Goal: Task Accomplishment & Management: Manage account settings

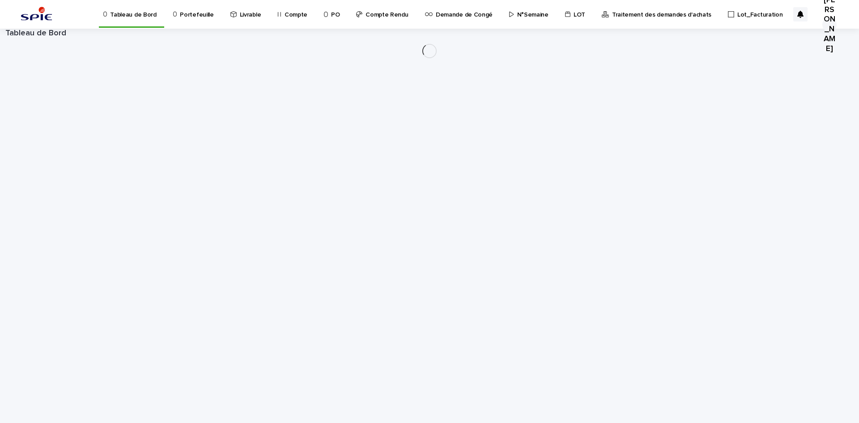
drag, startPoint x: 171, startPoint y: 19, endPoint x: 186, endPoint y: 13, distance: 15.9
click at [186, 13] on p "Portefeuille" at bounding box center [197, 9] width 34 height 19
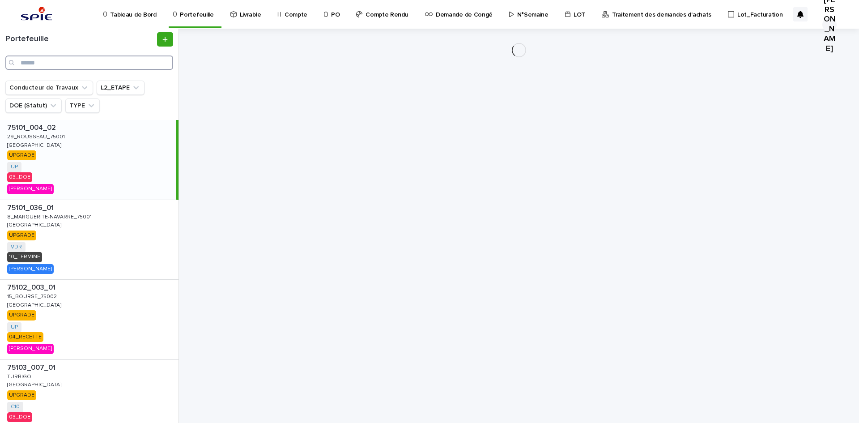
click at [62, 64] on input "Search" at bounding box center [89, 62] width 168 height 14
paste input "**********"
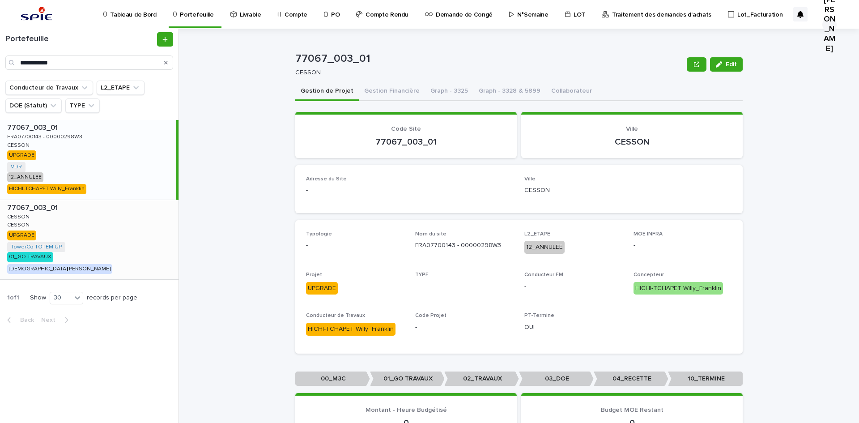
click at [25, 213] on p "CESSON" at bounding box center [19, 216] width 24 height 8
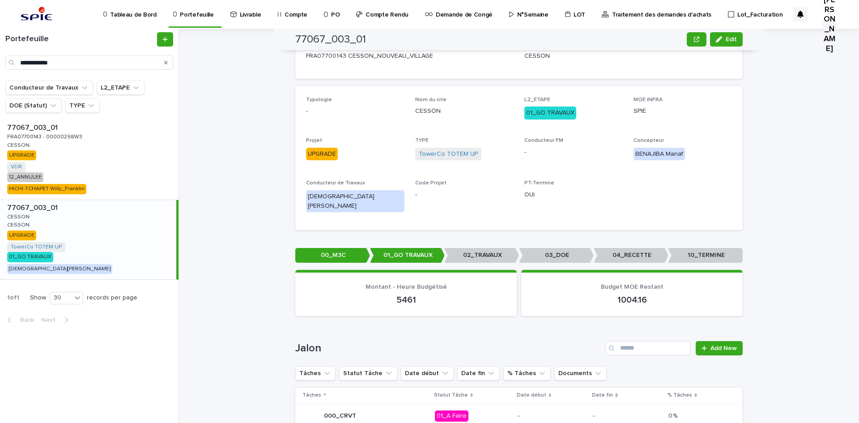
scroll to position [134, 0]
click at [63, 60] on input "**********" at bounding box center [89, 62] width 168 height 14
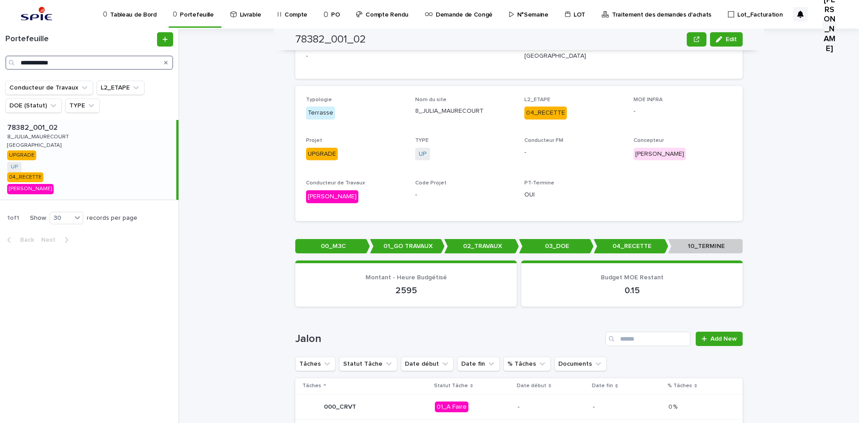
type input "**********"
click at [30, 140] on p "8_JULIA_MAURECOURT" at bounding box center [38, 136] width 63 height 8
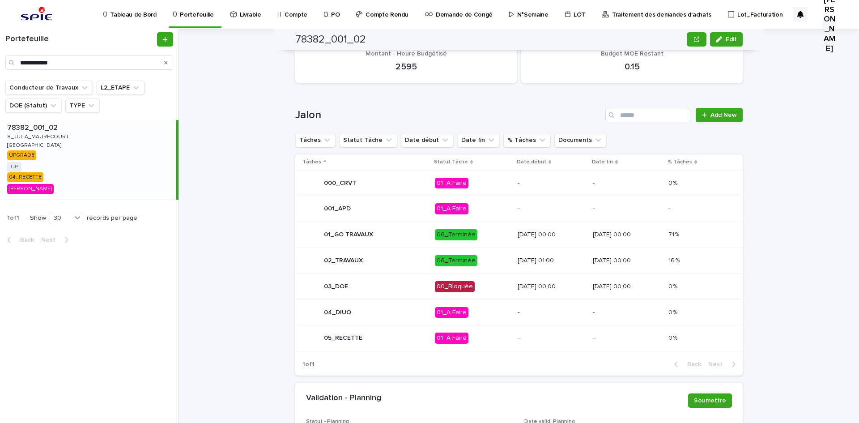
scroll to position [89, 0]
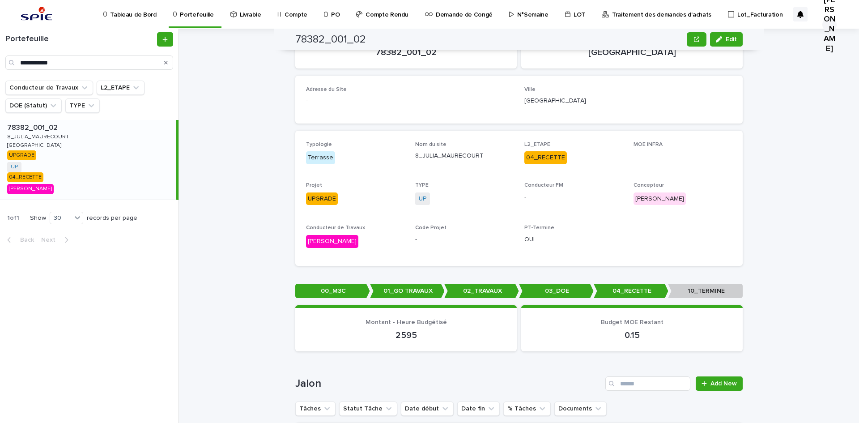
click at [333, 42] on h2 "78382_001_02" at bounding box center [330, 39] width 71 height 13
copy h2 "78382_001_02"
click at [85, 59] on input "**********" at bounding box center [89, 62] width 168 height 14
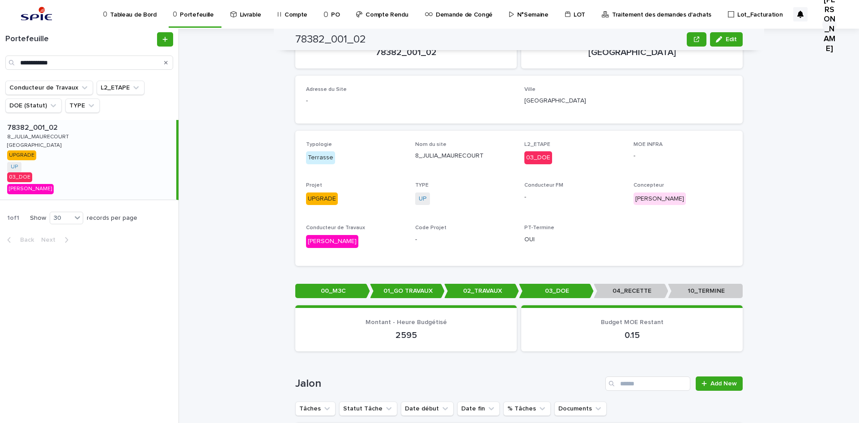
click at [30, 140] on p "[GEOGRAPHIC_DATA]" at bounding box center [35, 144] width 56 height 8
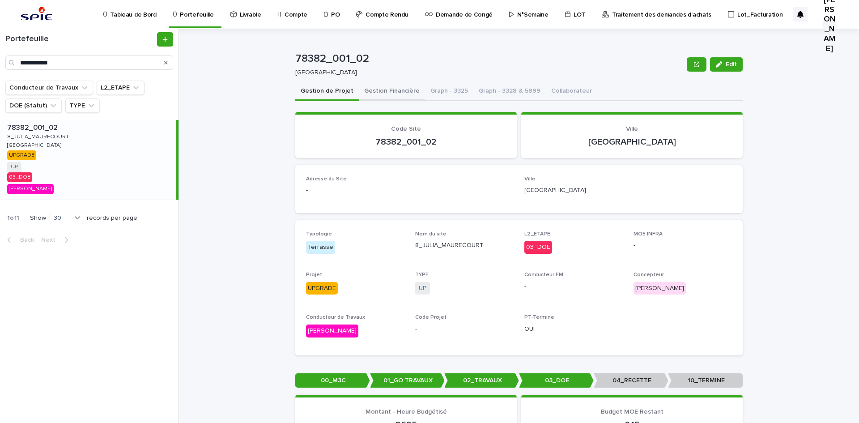
click at [397, 89] on button "Gestion Financière" at bounding box center [392, 91] width 66 height 19
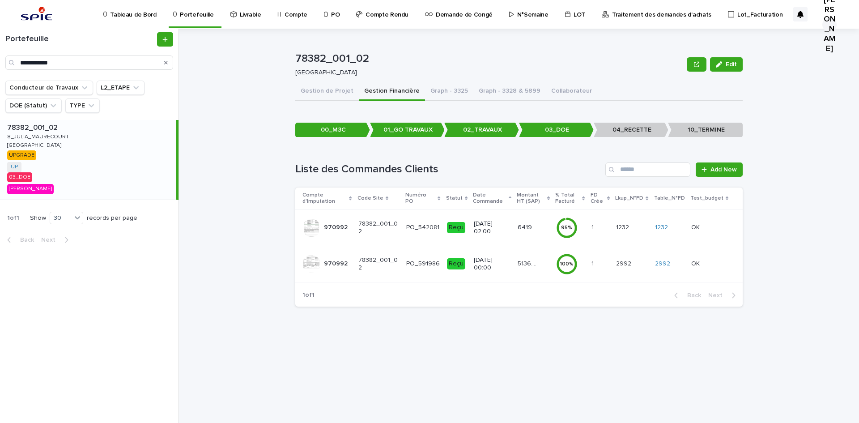
click at [508, 230] on td "[DATE] 02:00" at bounding box center [492, 227] width 44 height 36
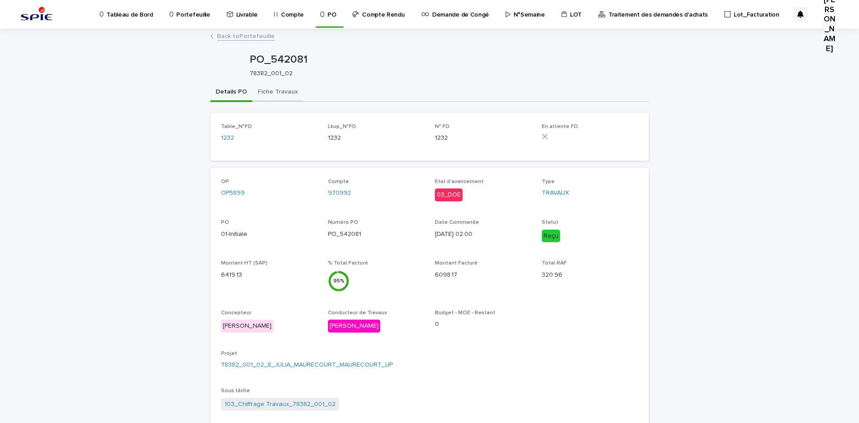
click at [254, 87] on button "Fiche Travaux" at bounding box center [277, 92] width 51 height 19
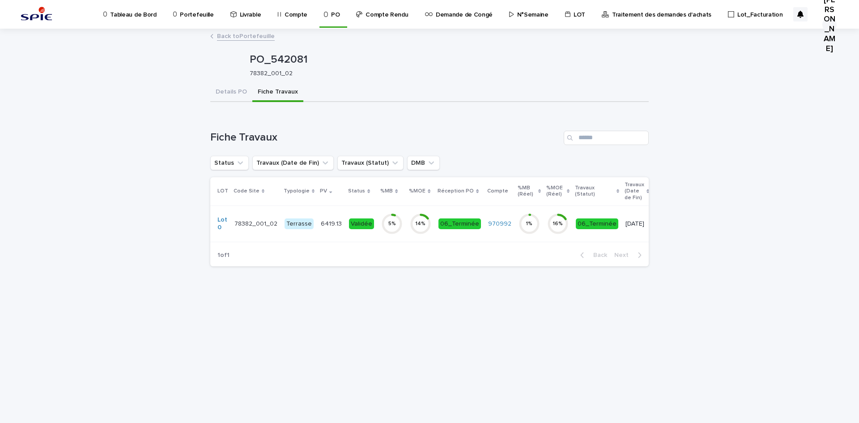
click at [282, 235] on td "Terrasse" at bounding box center [299, 223] width 36 height 36
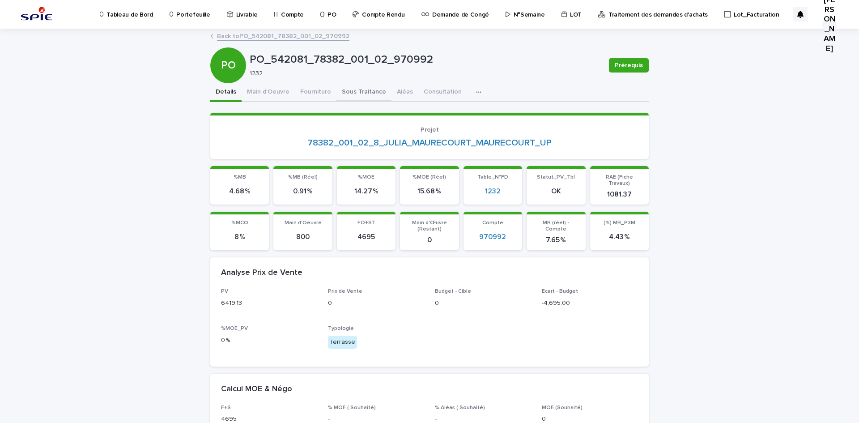
click at [368, 94] on button "Sous Traitance" at bounding box center [363, 92] width 55 height 19
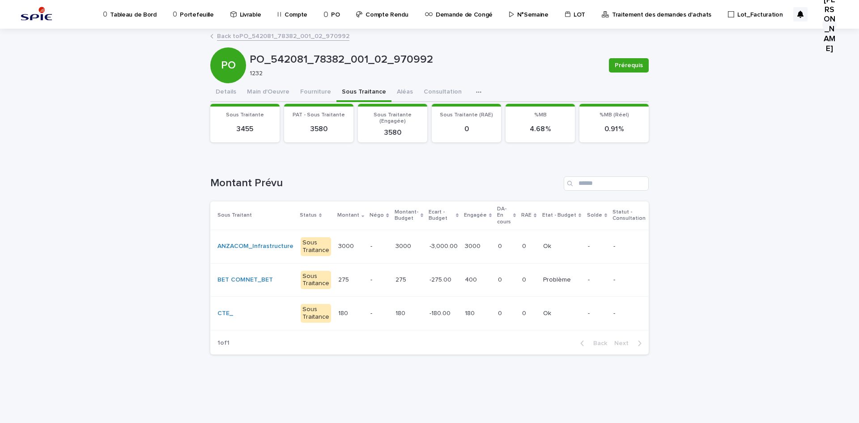
click at [370, 246] on p "-" at bounding box center [378, 246] width 17 height 8
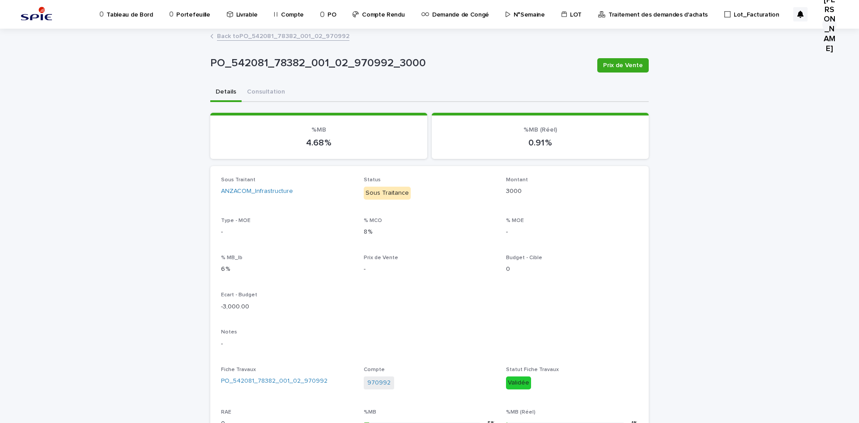
click at [265, 36] on link "Back to PO_542081_78382_001_02_970992" at bounding box center [283, 35] width 132 height 10
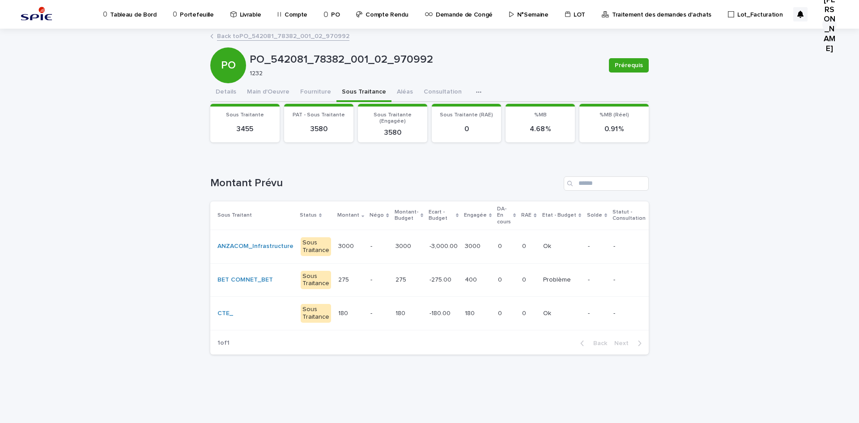
click at [234, 39] on link "Back to PO_542081_78382_001_02_970992" at bounding box center [283, 35] width 132 height 10
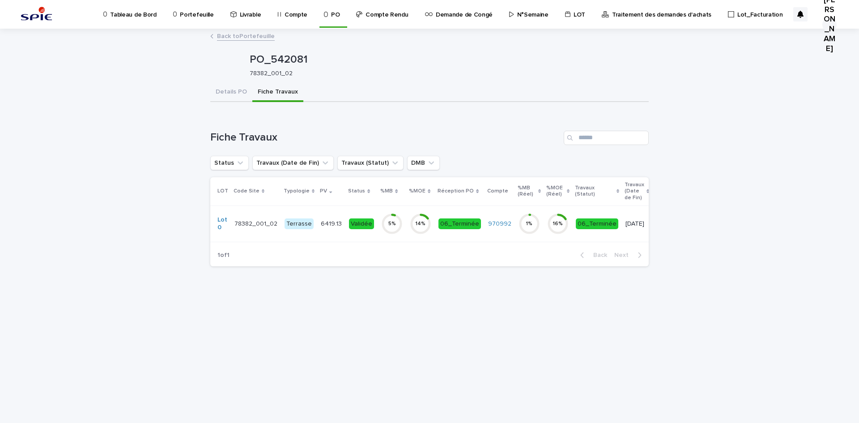
click at [241, 34] on link "Back to Portefeuille" at bounding box center [246, 35] width 58 height 10
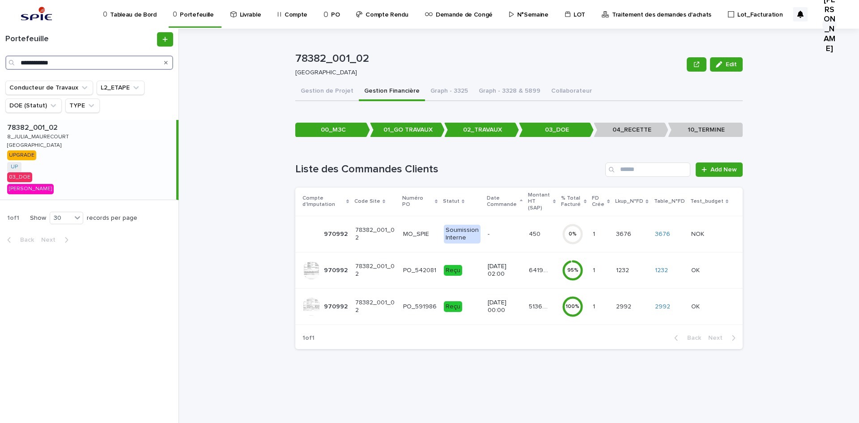
click at [82, 64] on input "**********" at bounding box center [89, 62] width 168 height 14
paste input "Search"
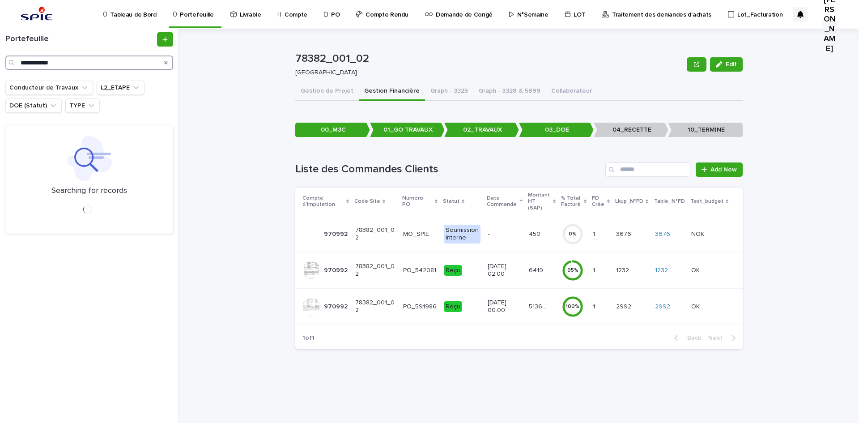
type input "**********"
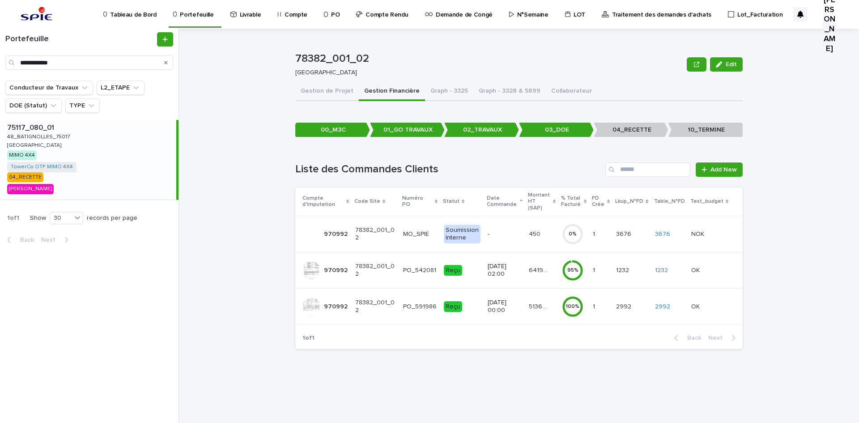
click at [36, 132] on p "48_BATIGNOLLES_75017" at bounding box center [39, 136] width 64 height 8
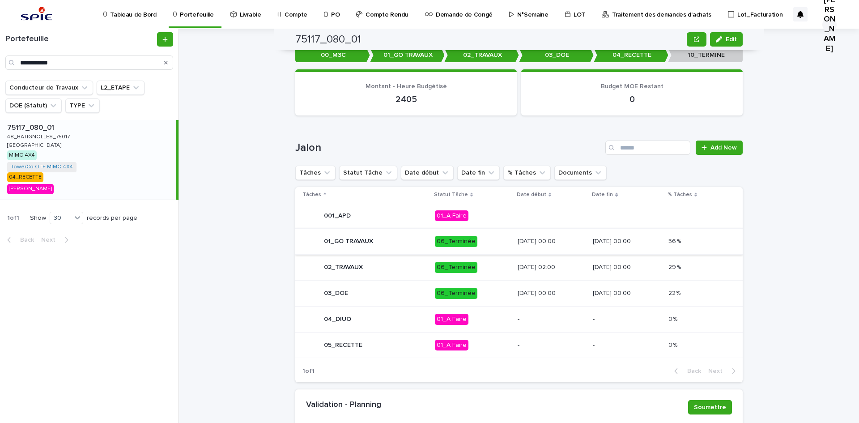
scroll to position [370, 0]
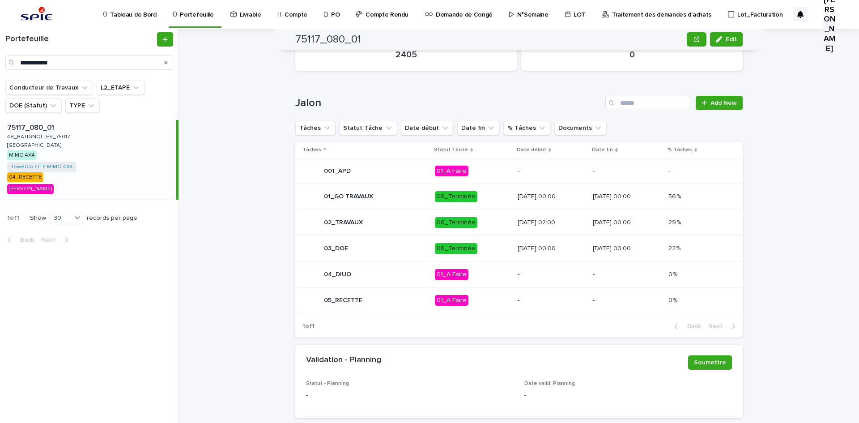
click at [477, 296] on p "01_A Faire" at bounding box center [473, 300] width 76 height 11
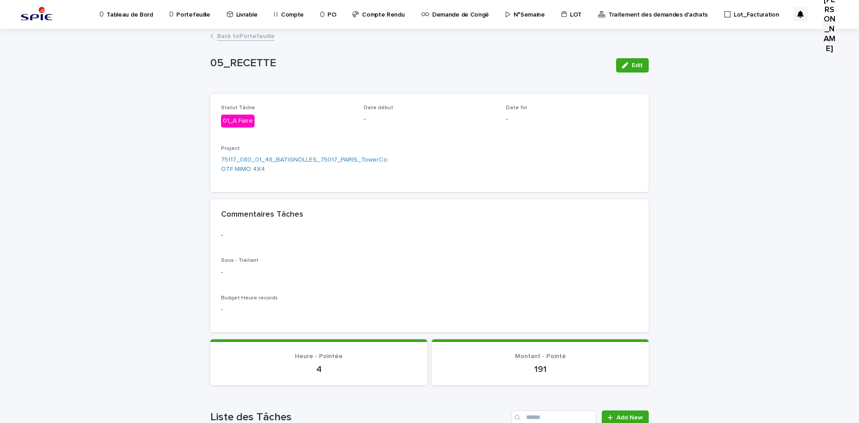
scroll to position [203, 0]
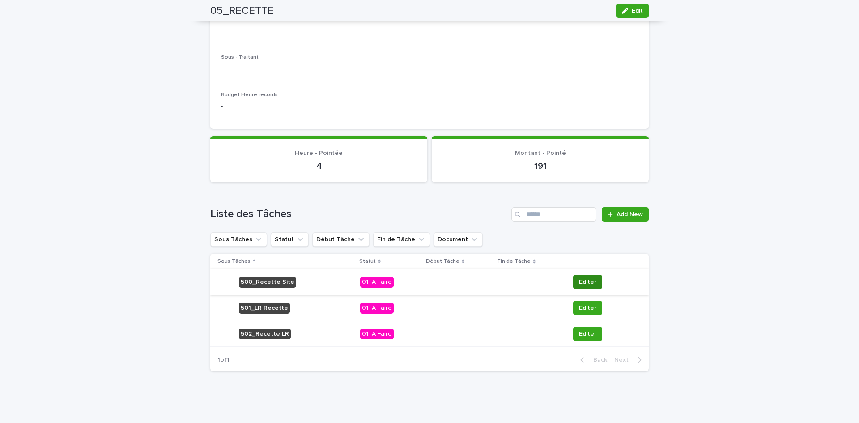
click at [582, 282] on span "Editer" at bounding box center [587, 281] width 17 height 9
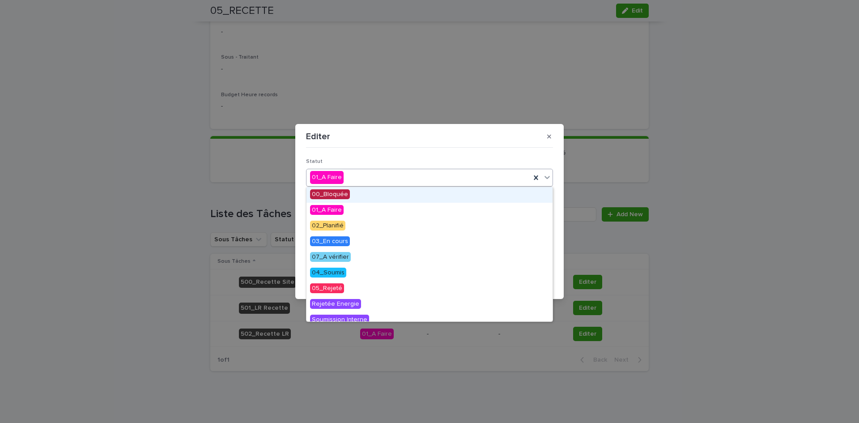
drag, startPoint x: 373, startPoint y: 180, endPoint x: 360, endPoint y: 192, distance: 17.7
click at [373, 180] on div "01_A Faire" at bounding box center [418, 177] width 224 height 15
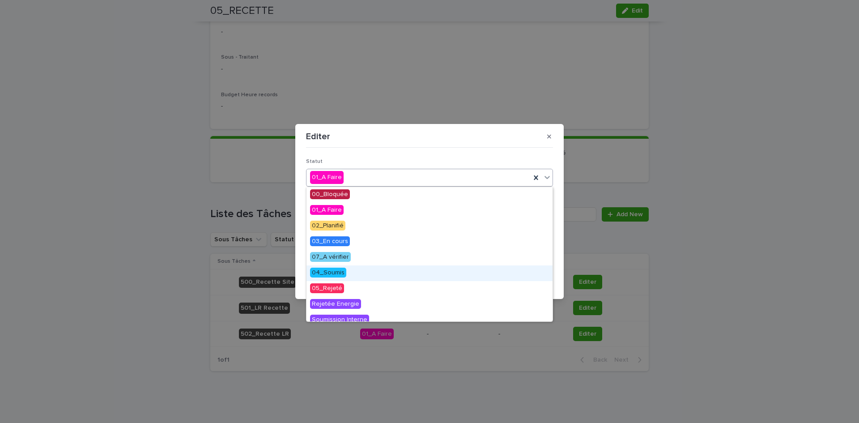
scroll to position [101, 0]
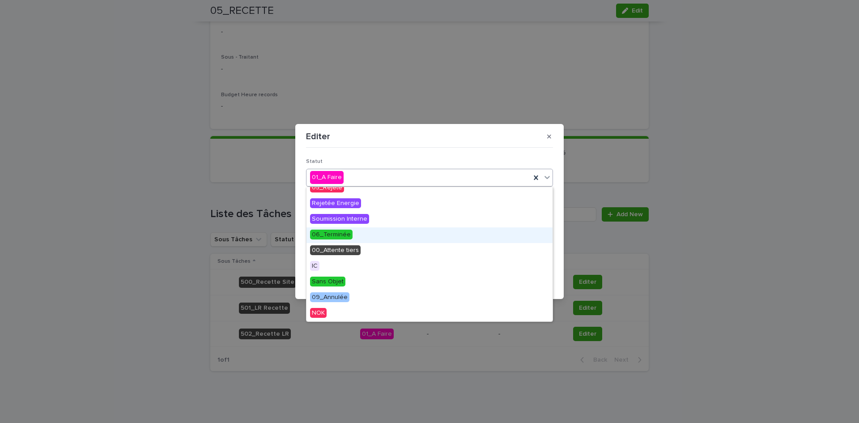
click at [334, 229] on span "06_Terminée" at bounding box center [331, 234] width 42 height 10
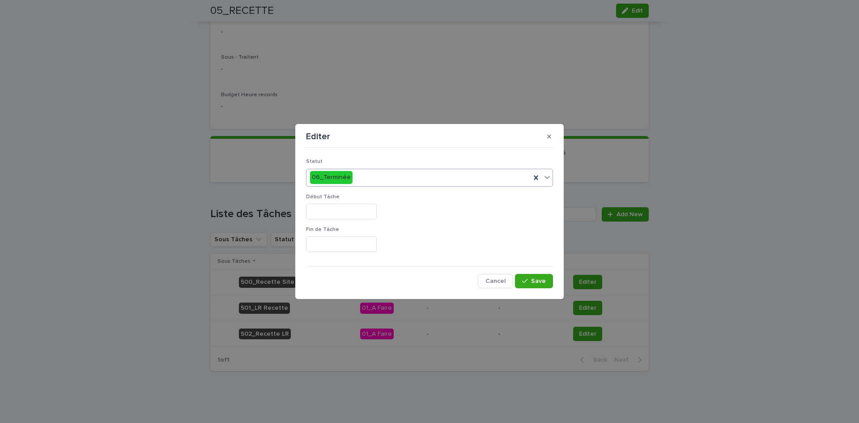
click at [333, 195] on span "Début Tâche" at bounding box center [323, 196] width 34 height 5
click at [347, 218] on input "text" at bounding box center [341, 211] width 71 height 16
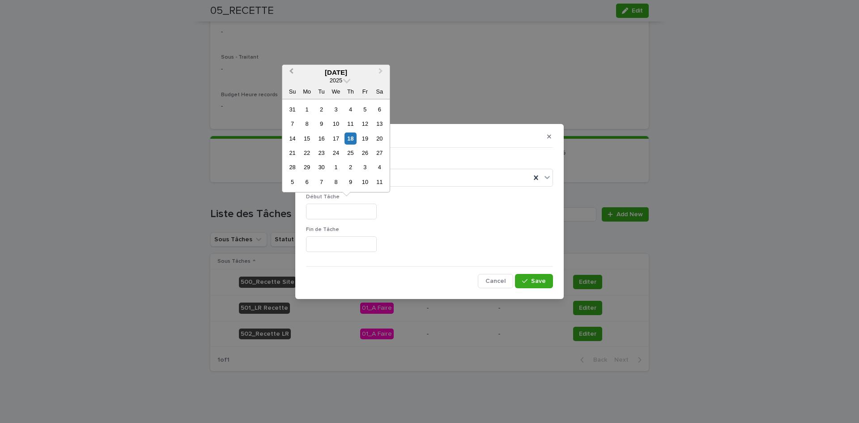
click at [286, 74] on button "Previous Month" at bounding box center [290, 73] width 14 height 14
click at [293, 106] on div "27" at bounding box center [292, 109] width 12 height 12
type input "*********"
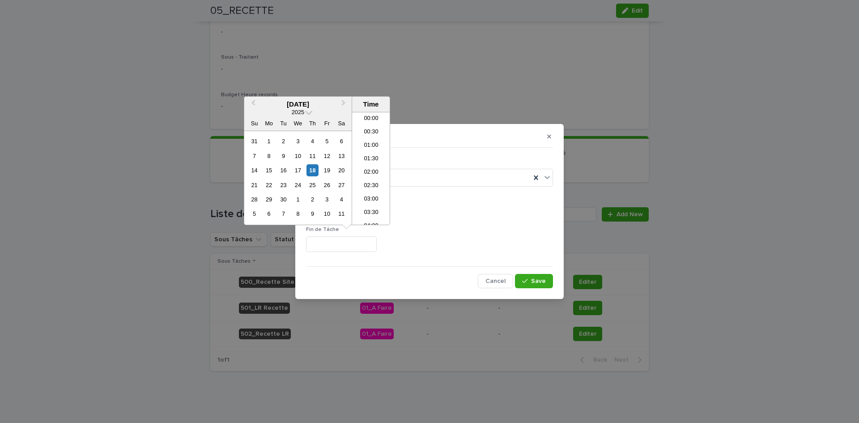
click at [329, 237] on input "text" at bounding box center [341, 244] width 71 height 16
click at [256, 104] on button "Previous Month" at bounding box center [252, 104] width 14 height 14
click at [257, 140] on div "27" at bounding box center [254, 141] width 12 height 12
type input "**********"
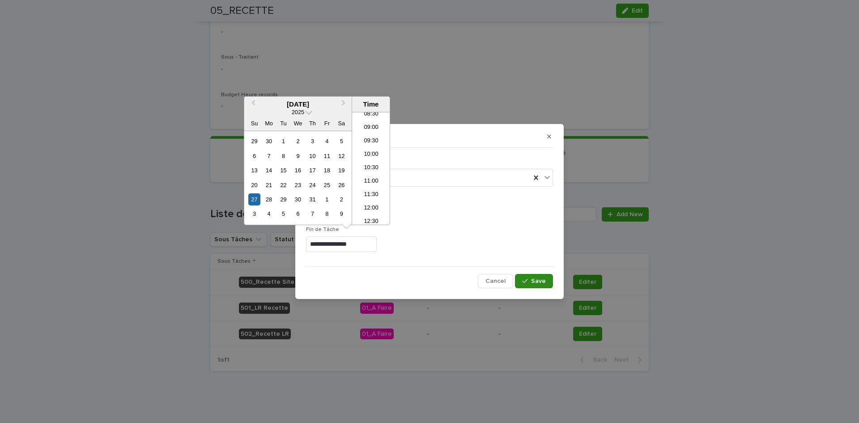
click at [546, 275] on button "Save" at bounding box center [534, 281] width 38 height 14
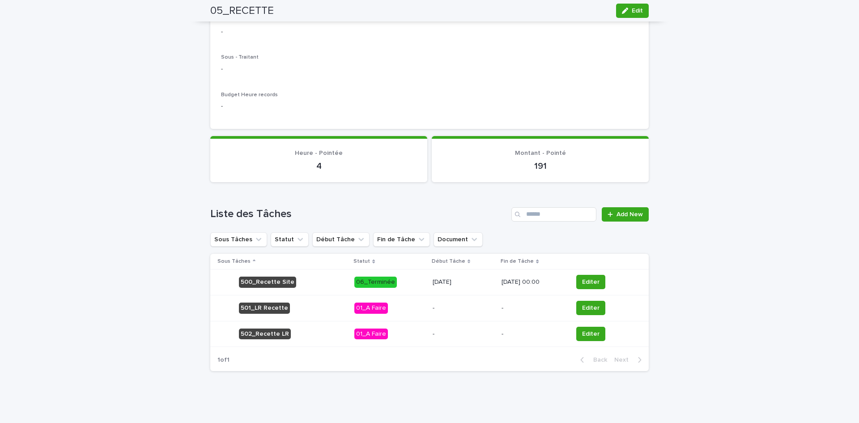
scroll to position [0, 0]
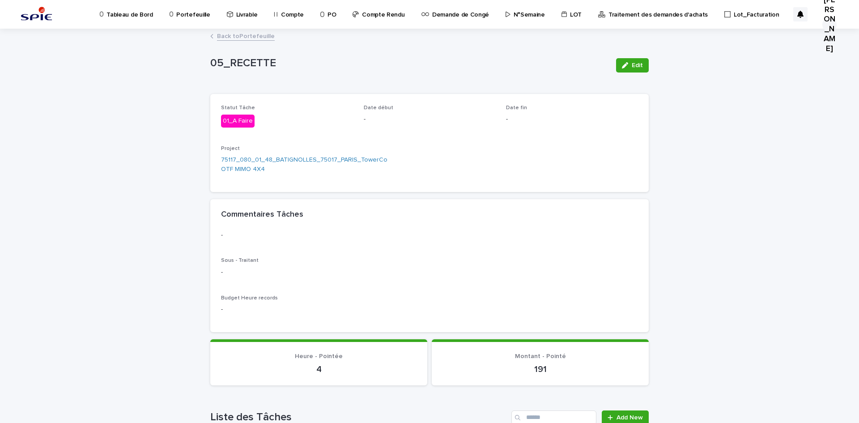
click at [224, 37] on link "Back to Portefeuille" at bounding box center [246, 35] width 58 height 10
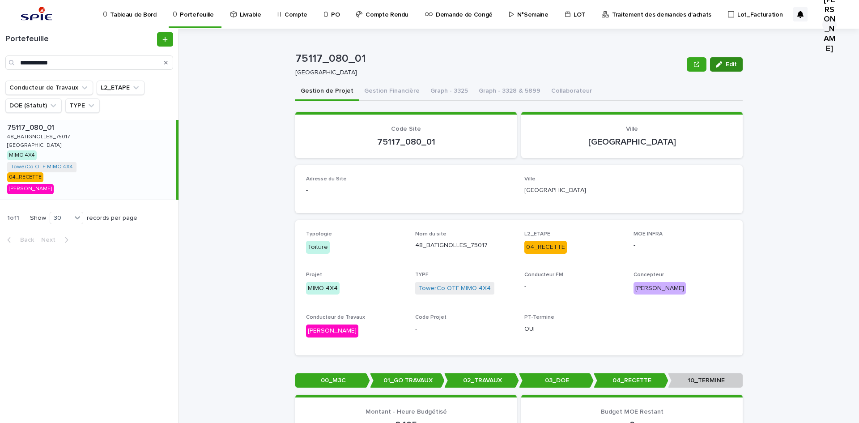
click at [725, 66] on span "Edit" at bounding box center [730, 64] width 11 height 6
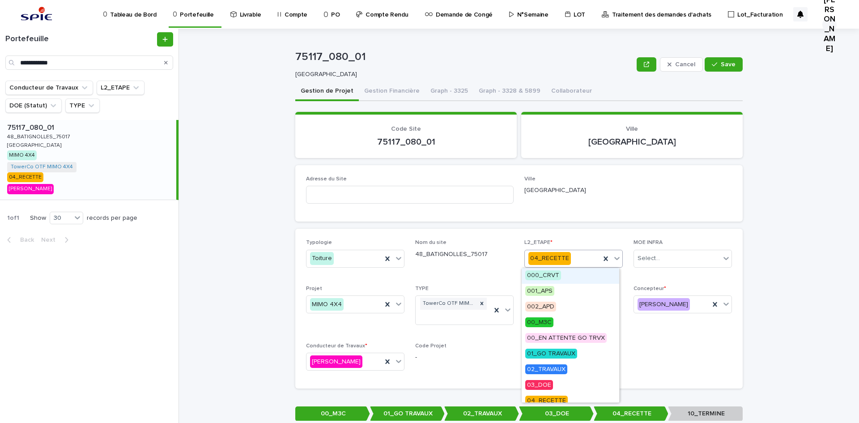
click at [574, 262] on div "04_RECETTE" at bounding box center [563, 258] width 76 height 15
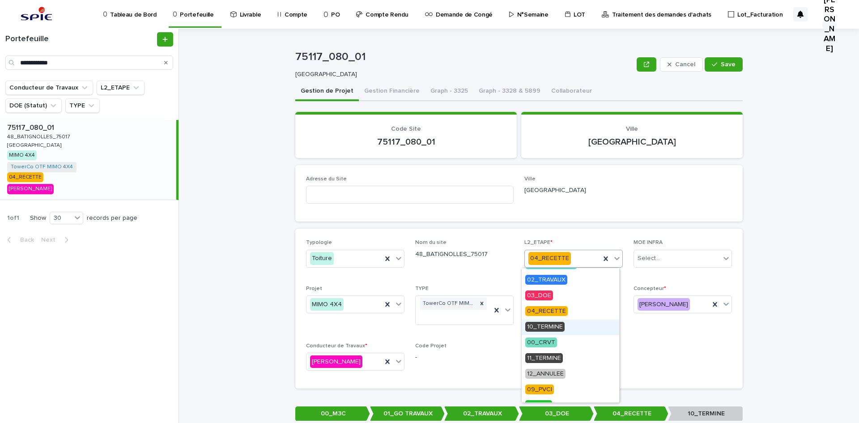
drag, startPoint x: 552, startPoint y: 329, endPoint x: 553, endPoint y: 324, distance: 4.9
click at [553, 327] on span "10_TERMINE" at bounding box center [544, 327] width 39 height 10
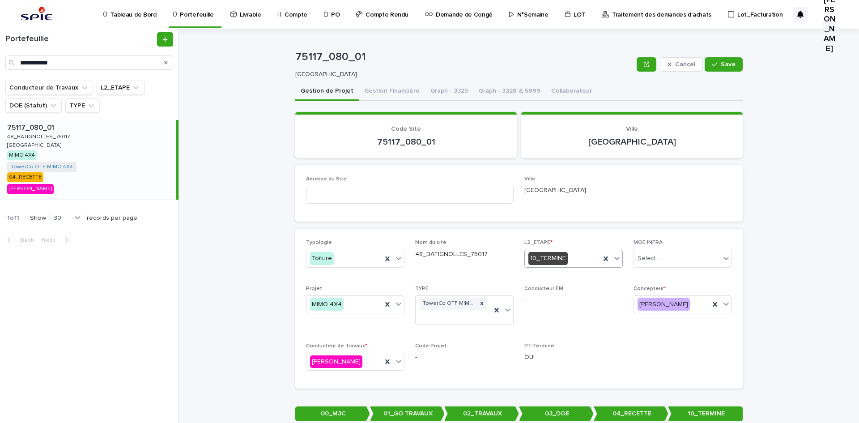
click at [732, 49] on div "Cancel Save" at bounding box center [689, 65] width 106 height 36
click at [715, 70] on button "Save" at bounding box center [723, 64] width 38 height 14
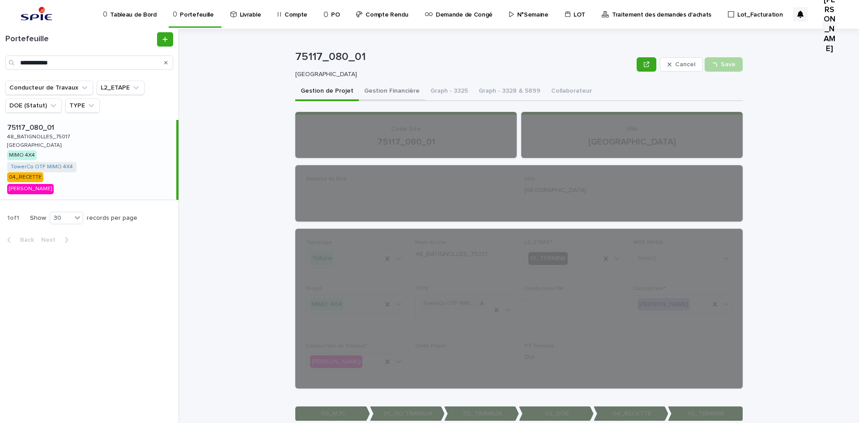
click at [390, 94] on button "Gestion Financière" at bounding box center [392, 91] width 66 height 19
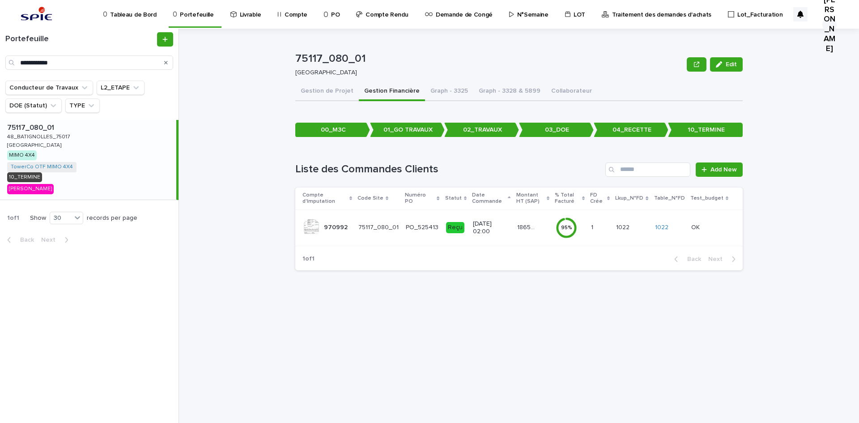
click at [552, 233] on td "18654.32 18654.32" at bounding box center [532, 227] width 39 height 36
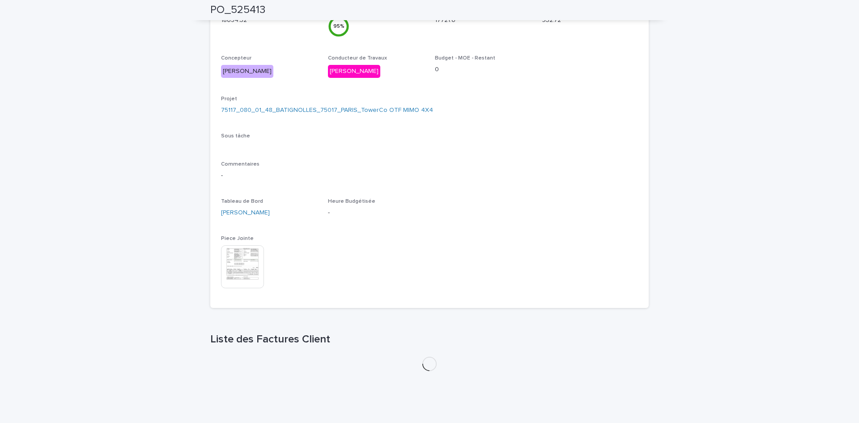
scroll to position [371, 0]
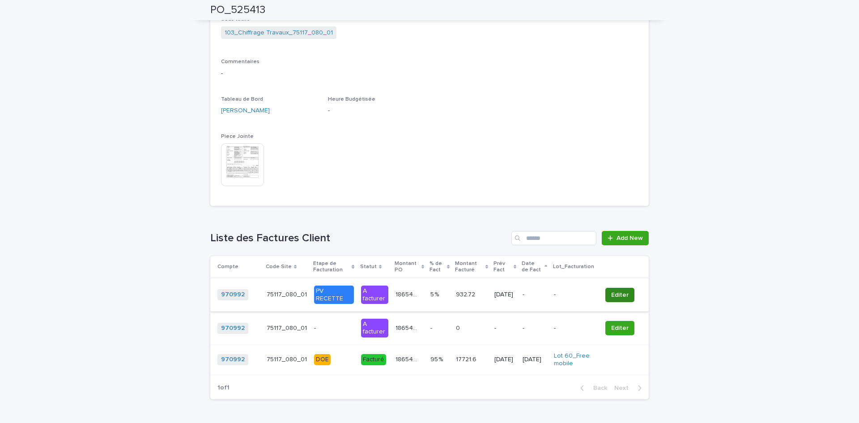
click at [613, 292] on span "Editer" at bounding box center [619, 294] width 17 height 9
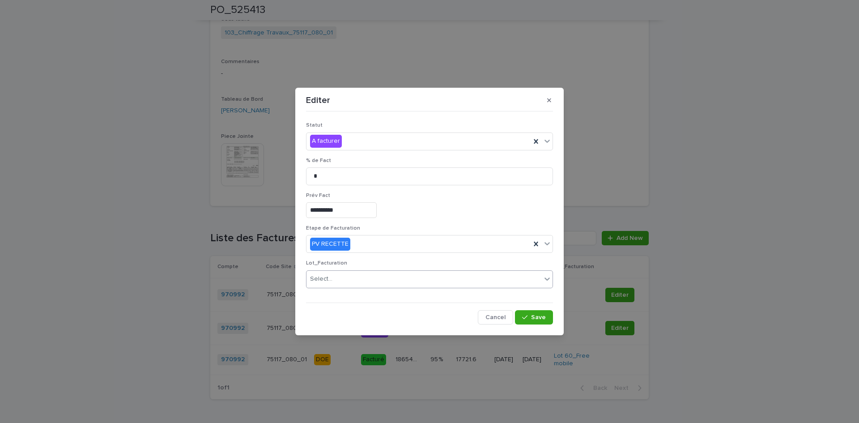
click at [345, 275] on div "Select..." at bounding box center [423, 278] width 235 height 15
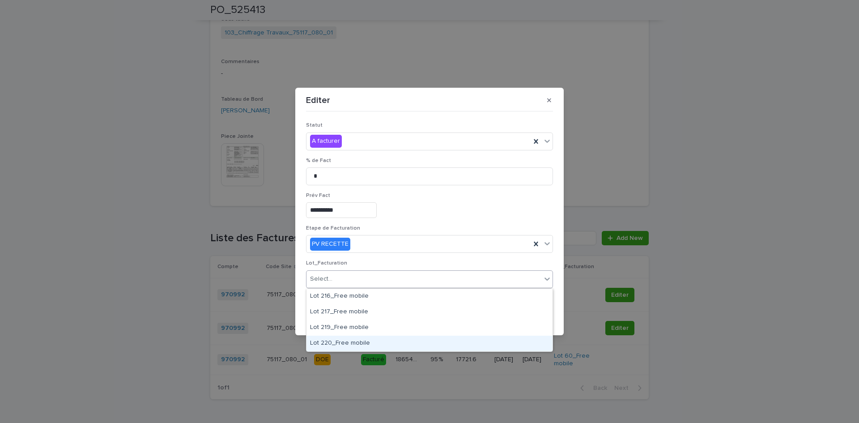
click at [346, 340] on div "Lot 220_Free mobile" at bounding box center [429, 343] width 246 height 16
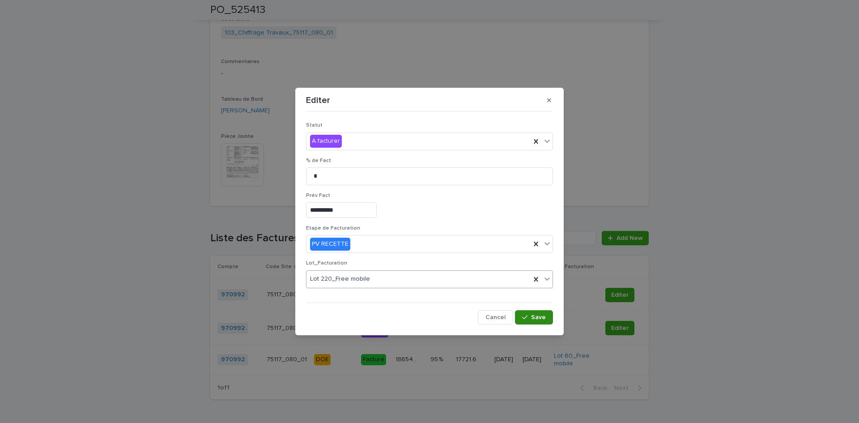
click at [550, 319] on button "Save" at bounding box center [534, 317] width 38 height 14
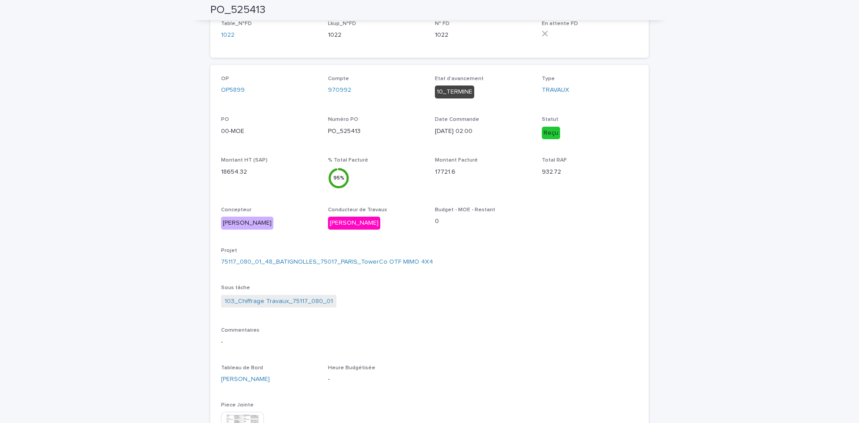
scroll to position [0, 0]
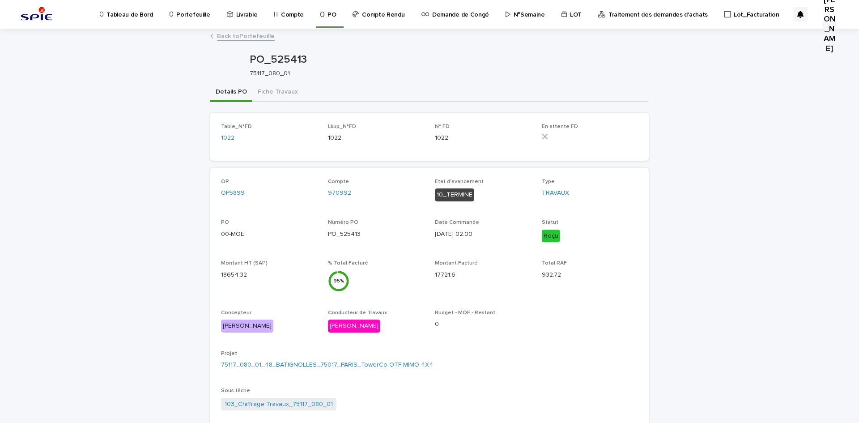
click at [185, 13] on p "Portefeuille" at bounding box center [193, 9] width 34 height 19
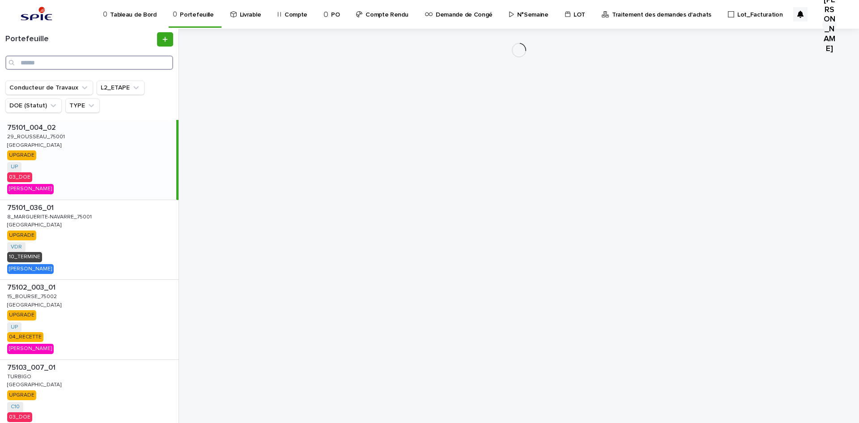
click at [67, 64] on input "Search" at bounding box center [89, 62] width 168 height 14
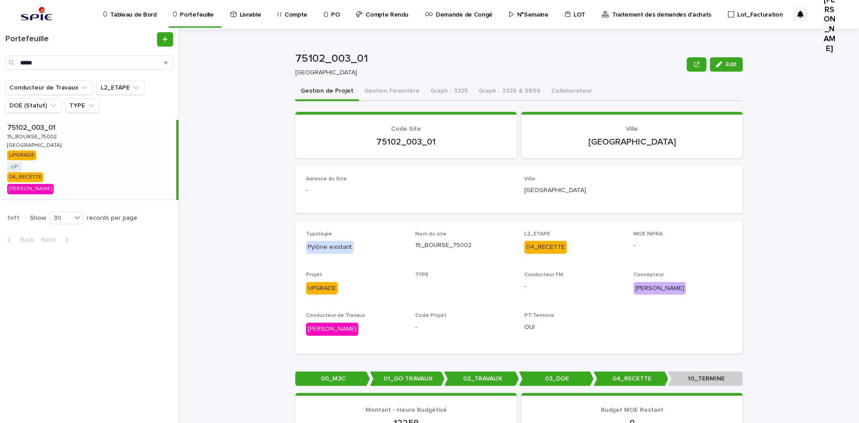
click at [34, 137] on p "15_BOURSE_75002" at bounding box center [32, 136] width 51 height 8
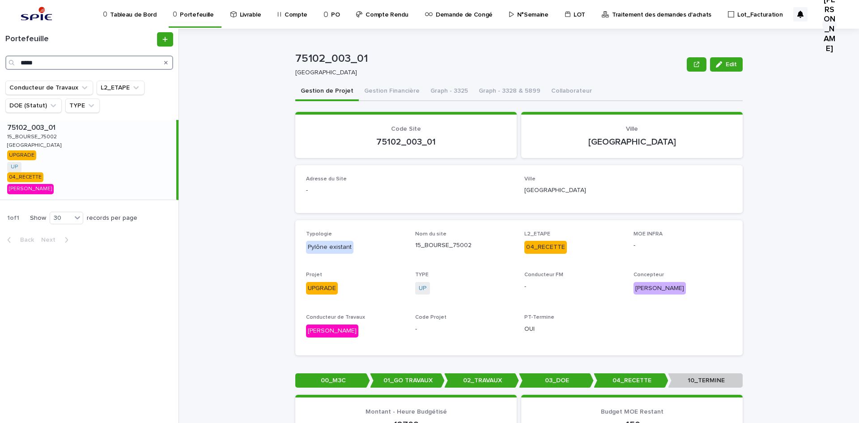
click at [95, 64] on input "*****" at bounding box center [89, 62] width 168 height 14
paste input "*******"
type input "**********"
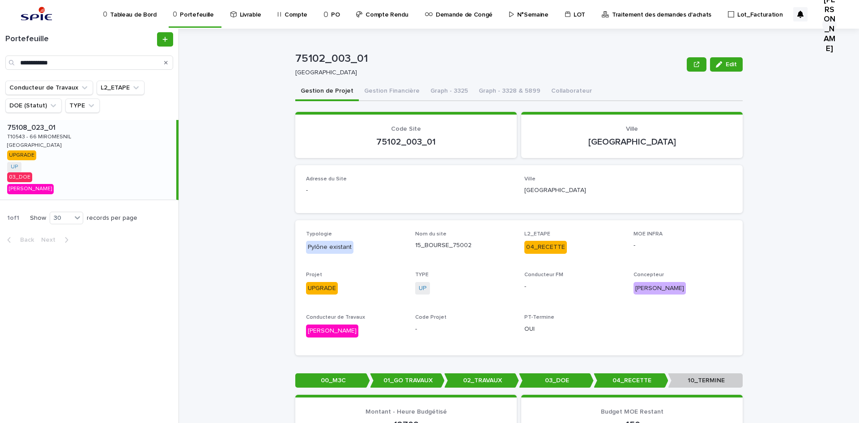
click at [21, 142] on p "[GEOGRAPHIC_DATA]" at bounding box center [35, 144] width 56 height 8
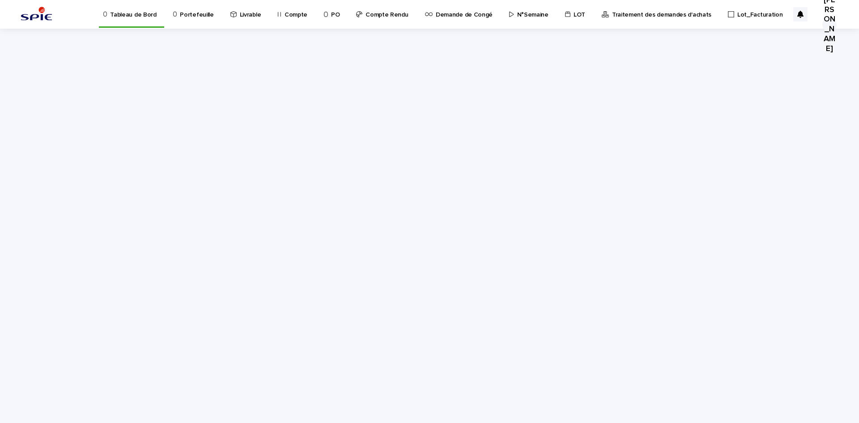
click at [737, 13] on p "Lot_Facturation" at bounding box center [759, 9] width 45 height 19
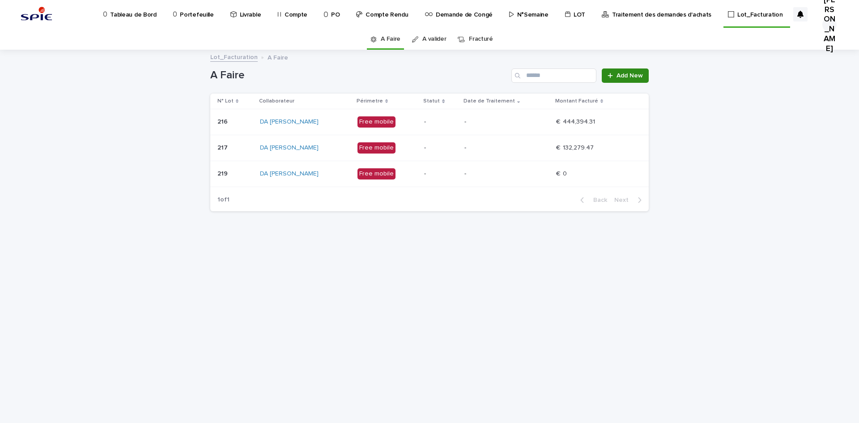
click at [629, 71] on link "Add New" at bounding box center [624, 75] width 47 height 14
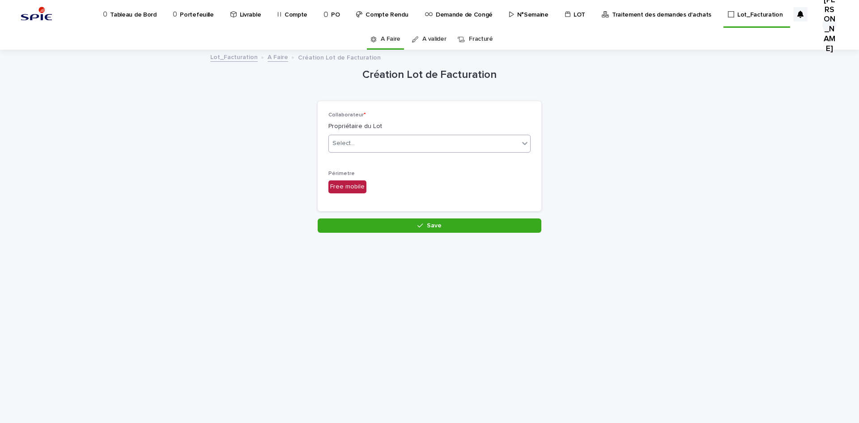
click at [390, 149] on div "Select..." at bounding box center [424, 143] width 190 height 15
type input "****"
click at [368, 164] on div "[PERSON_NAME]" at bounding box center [429, 161] width 201 height 16
click at [417, 219] on button "Save" at bounding box center [429, 225] width 224 height 14
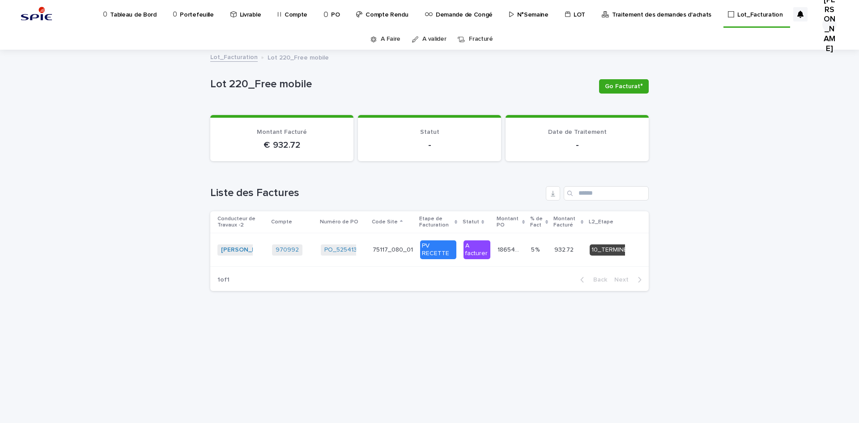
click at [203, 14] on p "Portefeuille" at bounding box center [197, 9] width 34 height 19
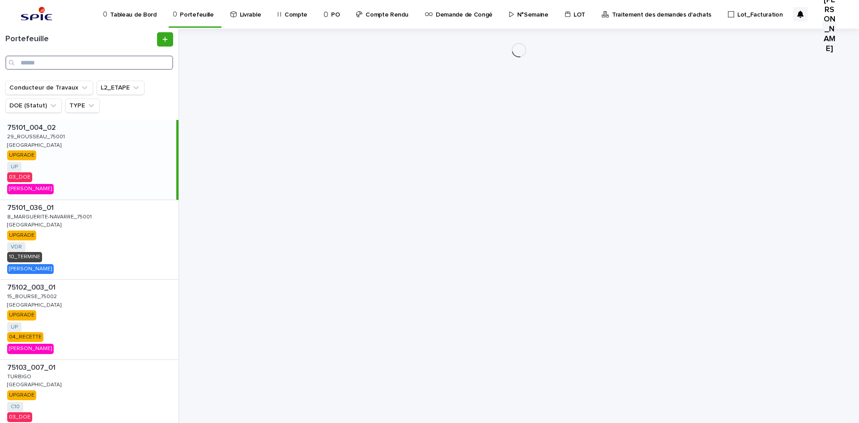
click at [93, 66] on input "Search" at bounding box center [89, 62] width 168 height 14
paste input "**********"
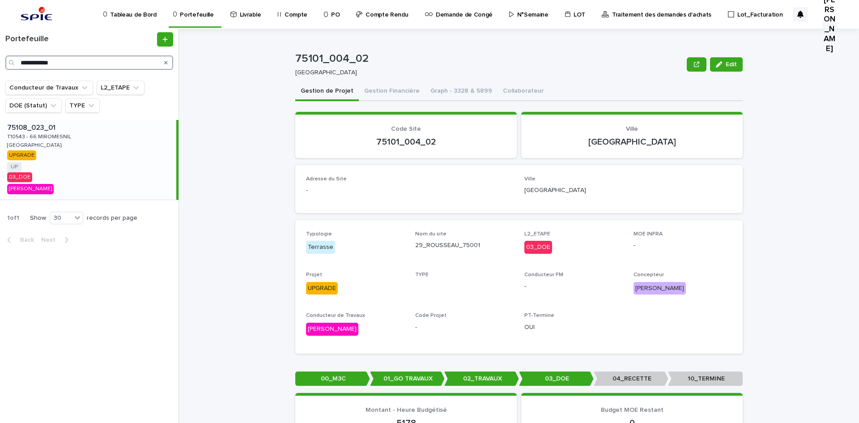
type input "**********"
click at [44, 136] on p "T10543 - 66 MIROMESNIL" at bounding box center [40, 136] width 66 height 8
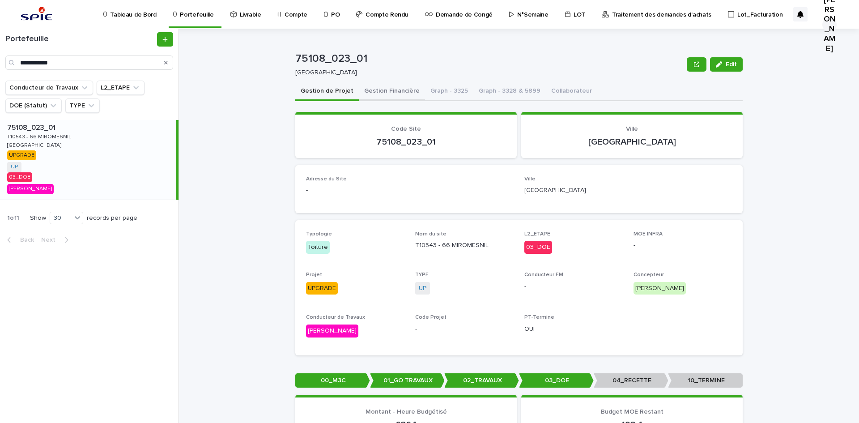
click at [370, 87] on button "Gestion Financière" at bounding box center [392, 91] width 66 height 19
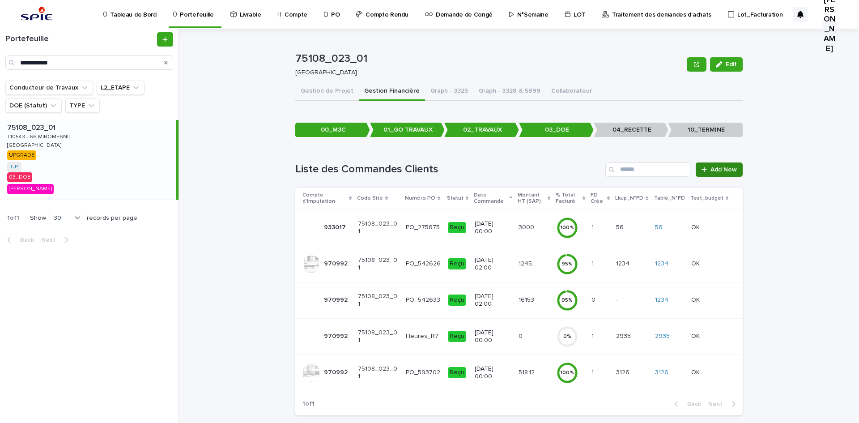
click at [711, 164] on link "Add New" at bounding box center [718, 169] width 47 height 14
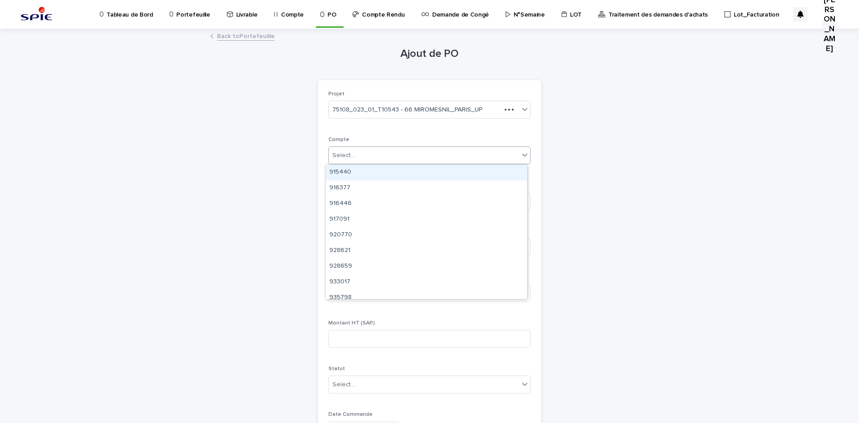
click at [349, 155] on div "Select..." at bounding box center [343, 155] width 22 height 9
click at [251, 38] on link "Back to Portefeuille" at bounding box center [246, 35] width 58 height 10
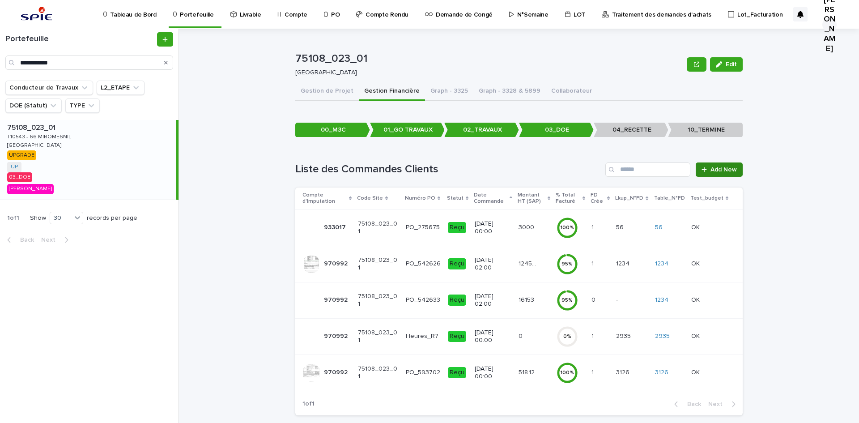
scroll to position [13, 0]
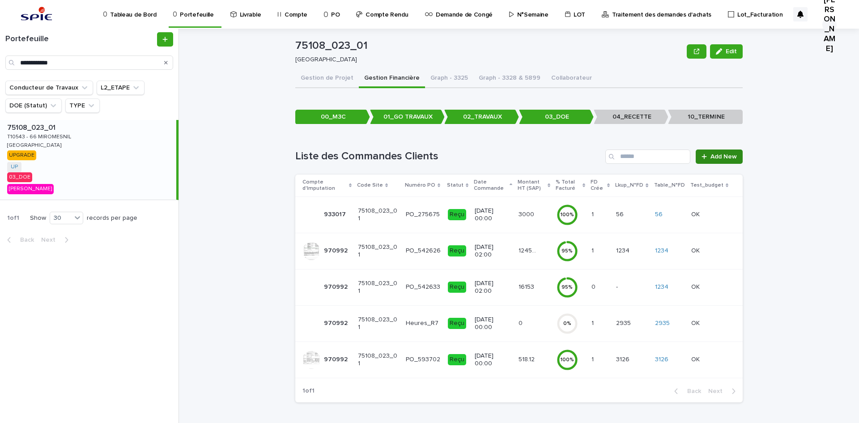
click at [725, 149] on link "Add New" at bounding box center [718, 156] width 47 height 14
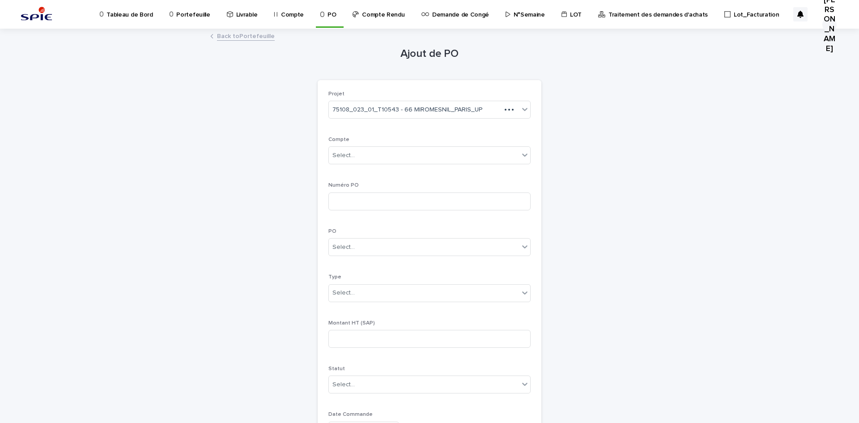
click at [237, 34] on link "Back to Portefeuille" at bounding box center [246, 35] width 58 height 10
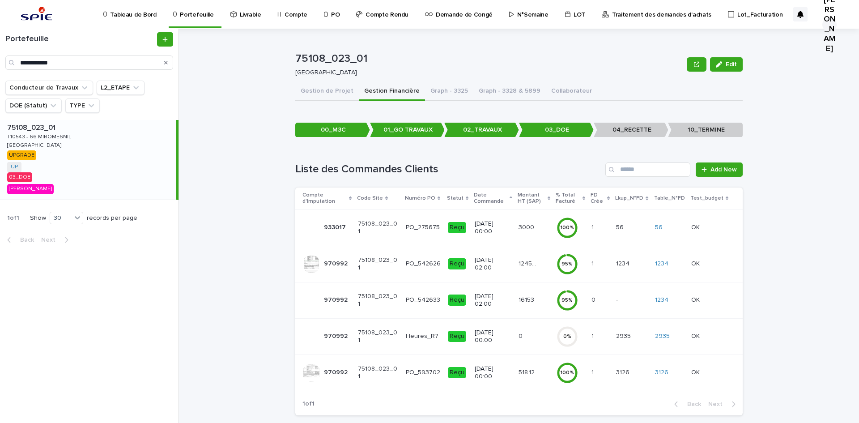
click at [529, 336] on p at bounding box center [528, 336] width 20 height 8
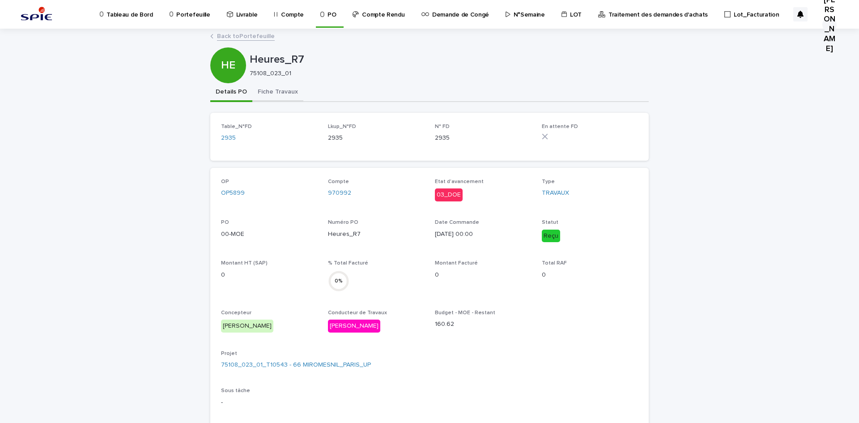
click at [268, 94] on button "Fiche Travaux" at bounding box center [277, 92] width 51 height 19
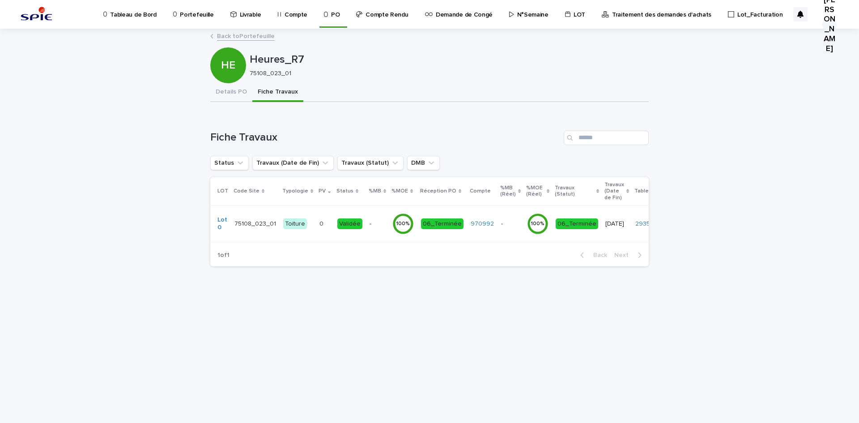
click at [369, 225] on p at bounding box center [377, 224] width 16 height 8
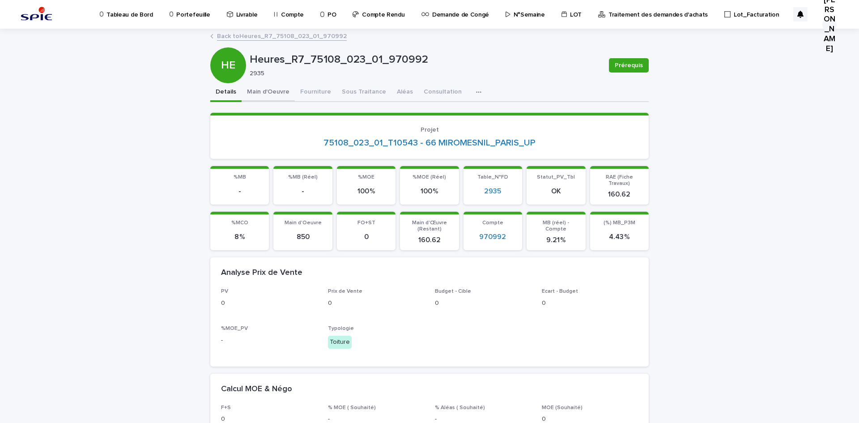
click at [273, 89] on button "Main d'Oeuvre" at bounding box center [267, 92] width 53 height 19
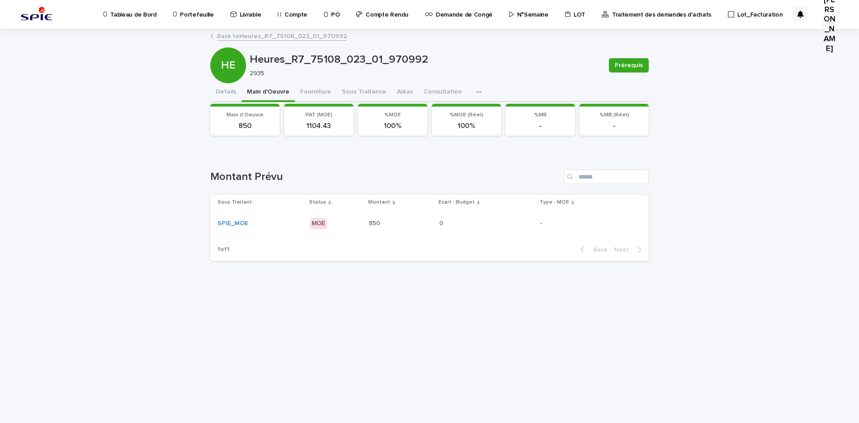
click at [392, 225] on p at bounding box center [400, 224] width 63 height 8
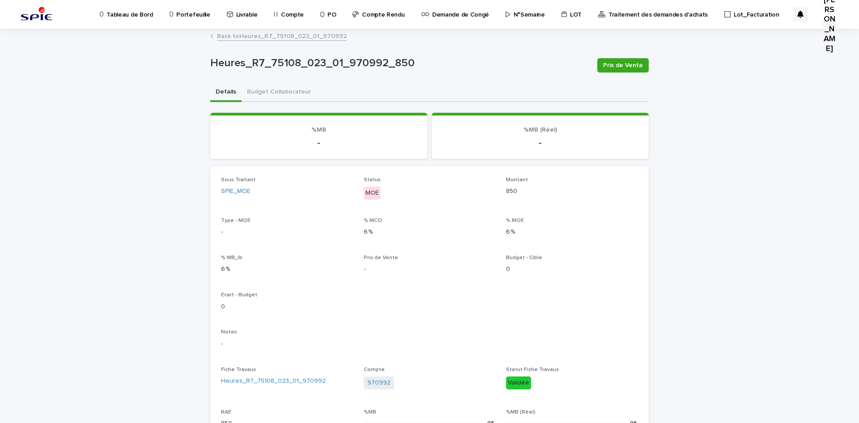
click at [236, 32] on link "Back to Heures_R7_75108_023_01_970992" at bounding box center [282, 35] width 130 height 10
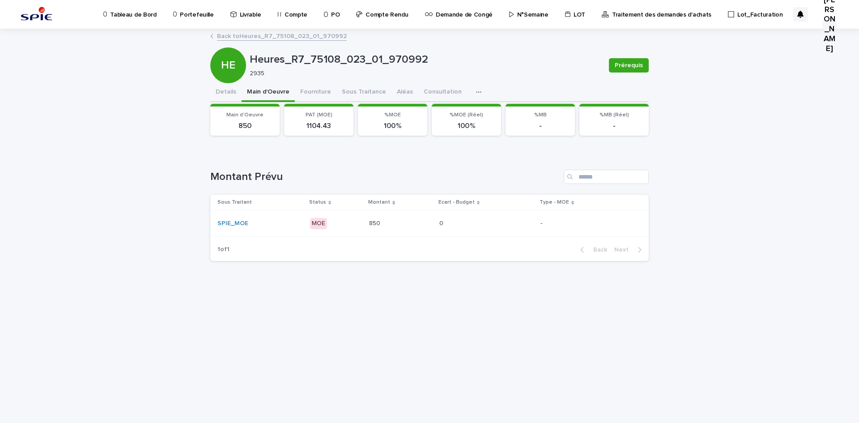
click at [241, 35] on link "Back to Heures_R7_75108_023_01_970992" at bounding box center [282, 35] width 130 height 10
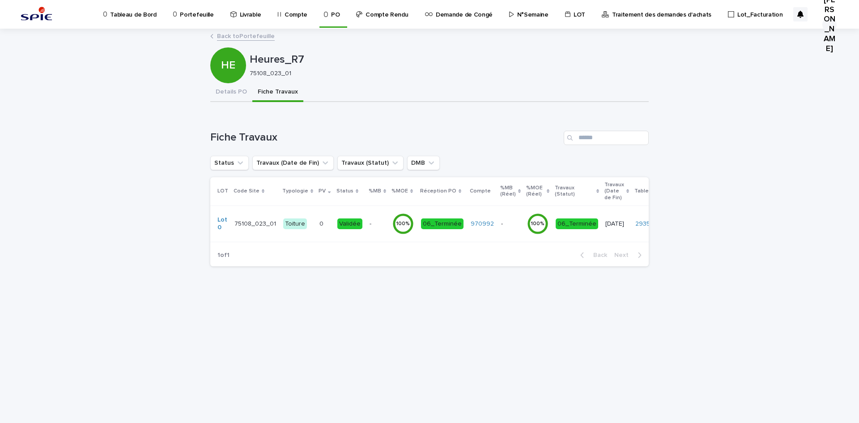
click at [248, 37] on link "Back to Portefeuille" at bounding box center [246, 35] width 58 height 10
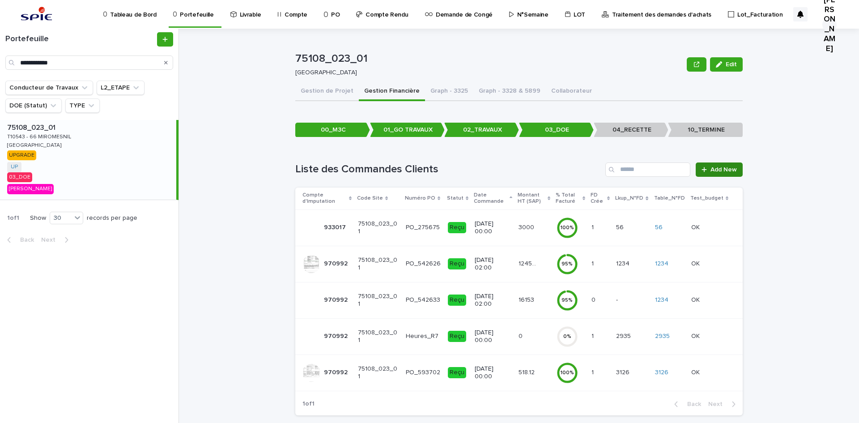
click at [721, 165] on link "Add New" at bounding box center [718, 169] width 47 height 14
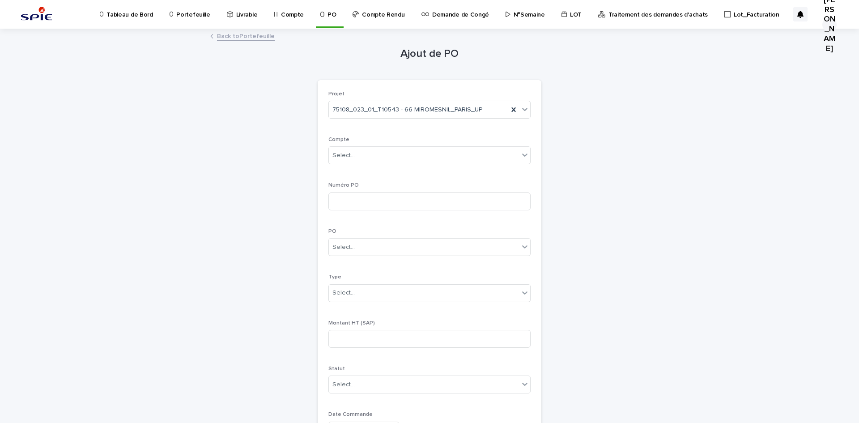
click at [239, 31] on link "Back to Portefeuille" at bounding box center [246, 35] width 58 height 10
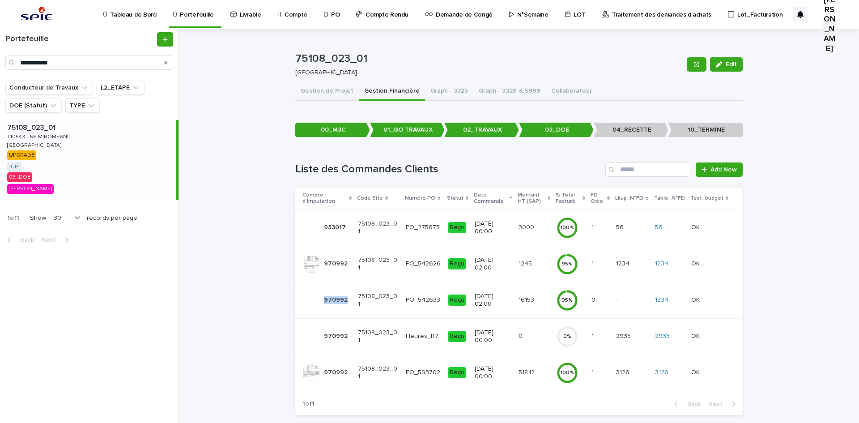
drag, startPoint x: 346, startPoint y: 302, endPoint x: 322, endPoint y: 301, distance: 24.2
click at [322, 301] on div "970992 970992" at bounding box center [326, 300] width 48 height 18
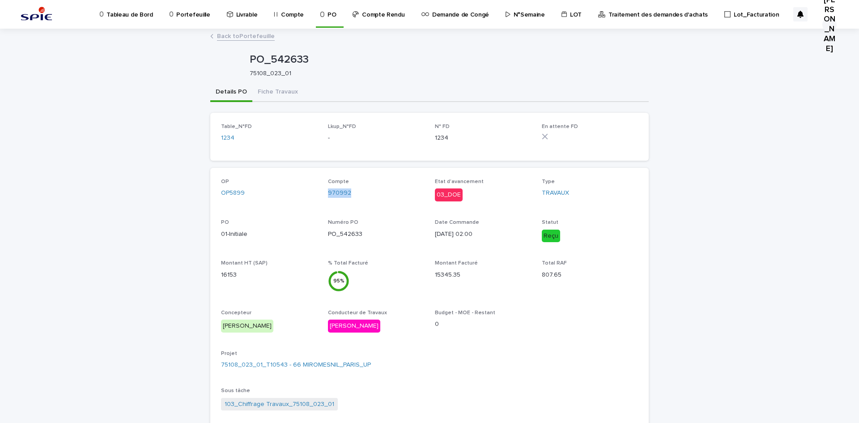
drag, startPoint x: 358, startPoint y: 192, endPoint x: 321, endPoint y: 189, distance: 36.8
click at [321, 189] on div "OP OP5899 Compte 970992 Etat d'avancement 03_DOE Type TRAVAUX PO 01-Initiale Nu…" at bounding box center [429, 372] width 417 height 388
copy link "970992"
click at [236, 37] on link "Back to Portefeuille" at bounding box center [246, 35] width 58 height 10
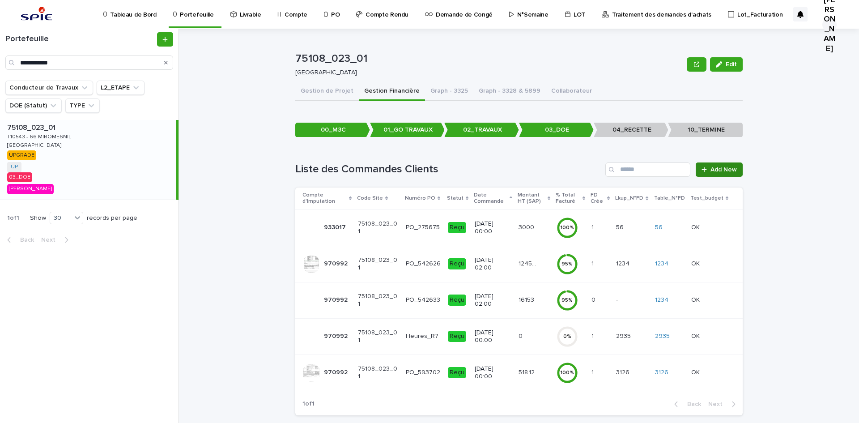
click at [730, 170] on span "Add New" at bounding box center [723, 169] width 26 height 6
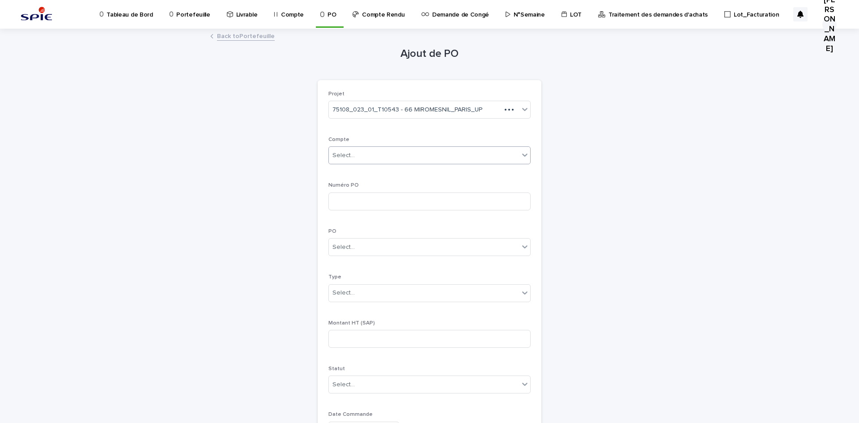
click at [348, 152] on div "Select..." at bounding box center [343, 155] width 22 height 9
paste input "******"
type input "******"
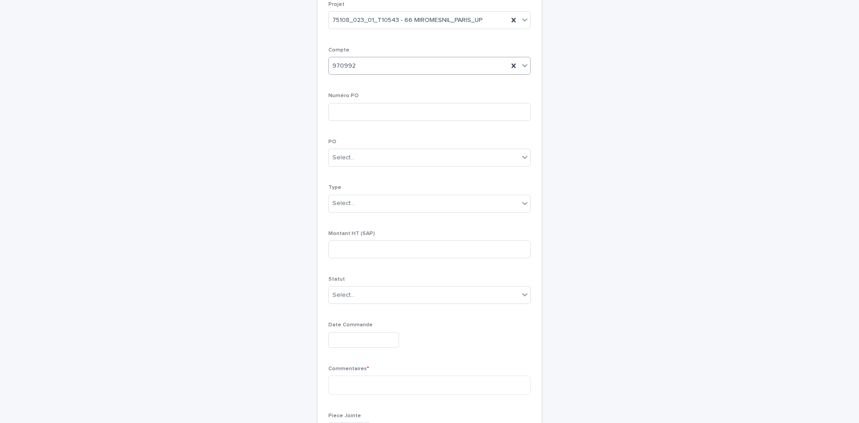
scroll to position [179, 0]
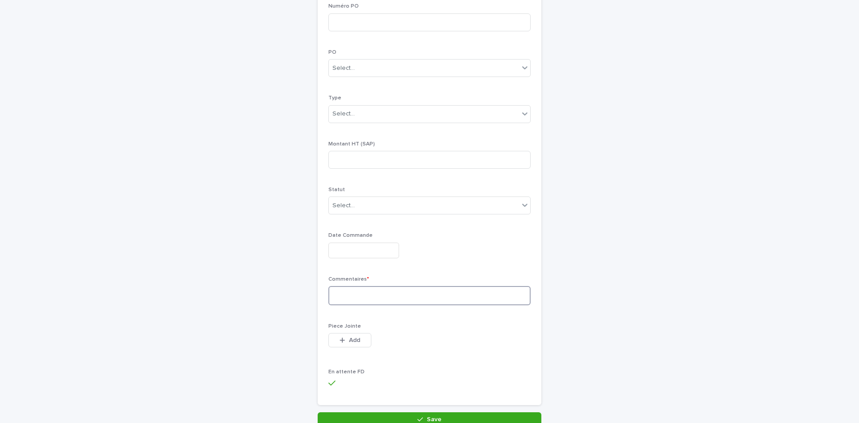
click at [343, 296] on textarea at bounding box center [429, 295] width 202 height 19
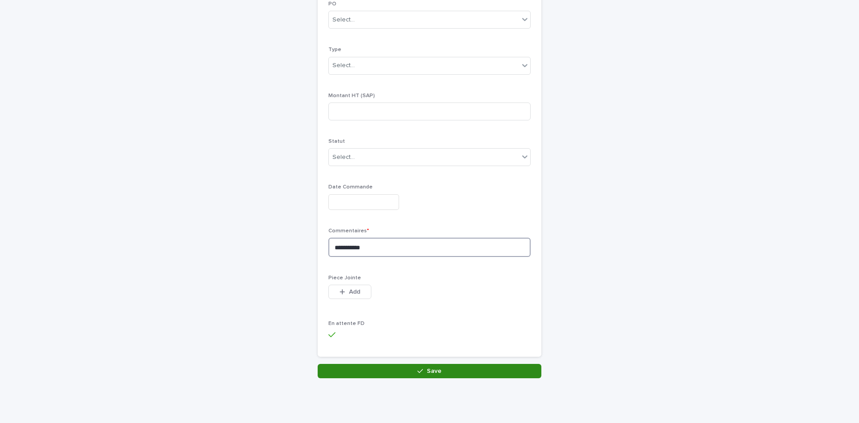
type textarea "**********"
click at [403, 366] on button "Save" at bounding box center [429, 371] width 224 height 14
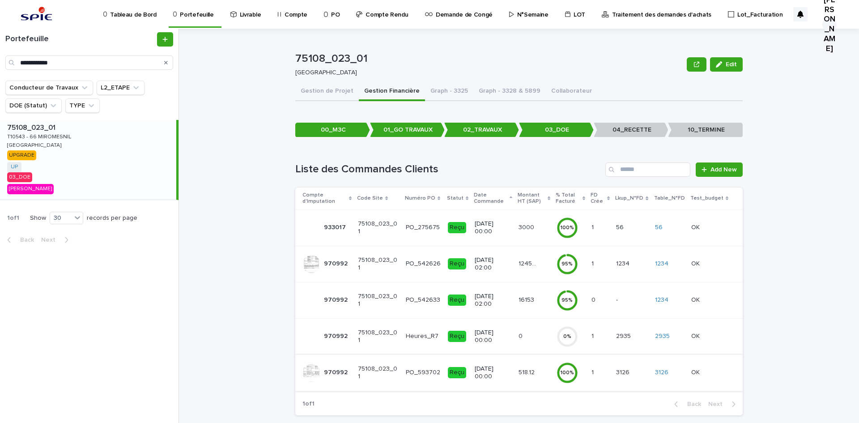
scroll to position [13, 0]
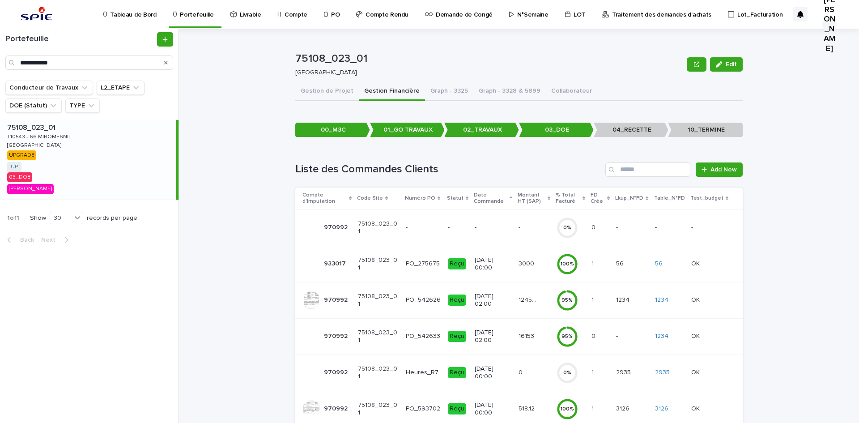
click at [455, 228] on p "-" at bounding box center [458, 228] width 20 height 8
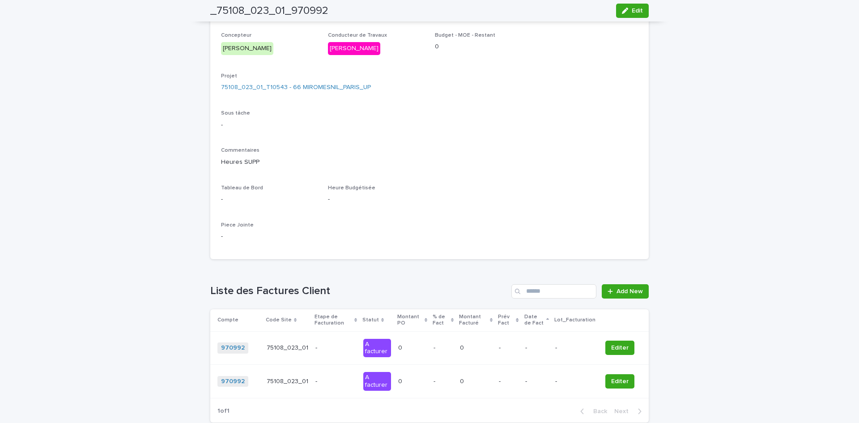
scroll to position [50, 0]
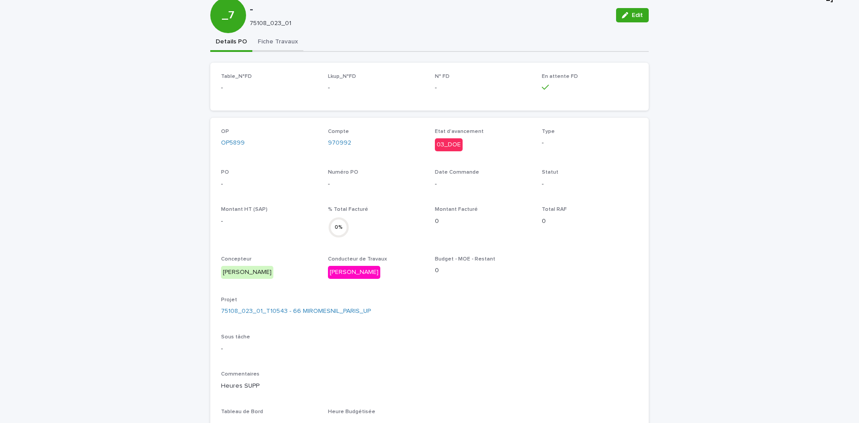
click at [271, 43] on div "_75108_023_01_970992 Edit _7 - 75108_023_01 Edit Sorry, there was an error savi…" at bounding box center [429, 315] width 438 height 673
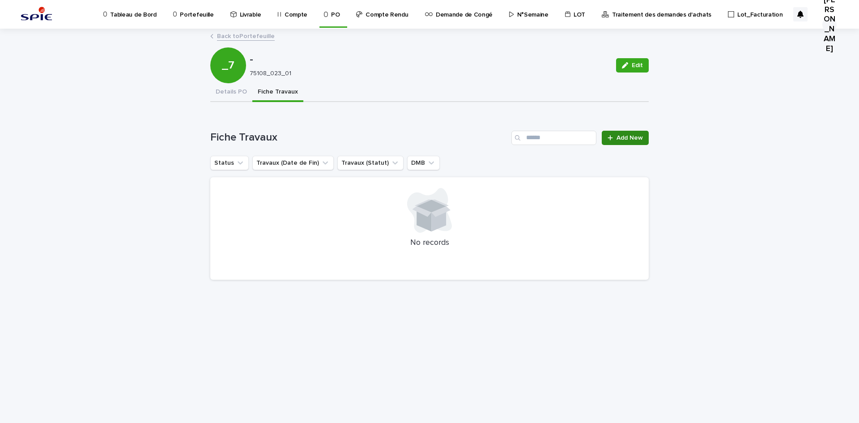
click at [612, 138] on icon at bounding box center [609, 138] width 5 height 6
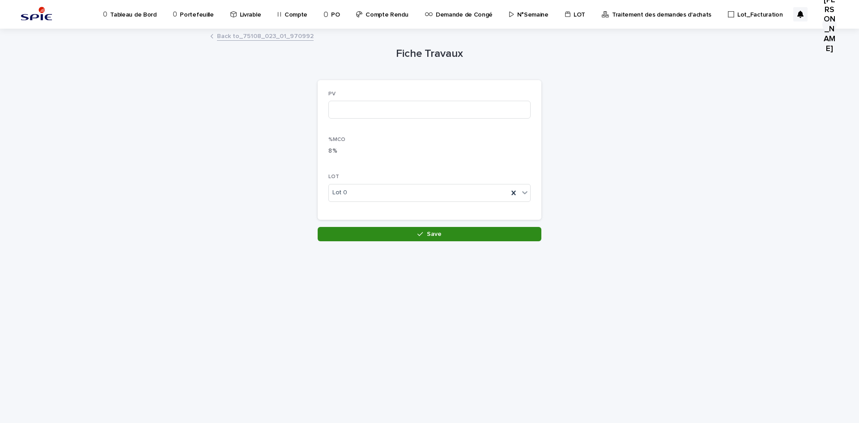
click at [381, 231] on button "Save" at bounding box center [429, 234] width 224 height 14
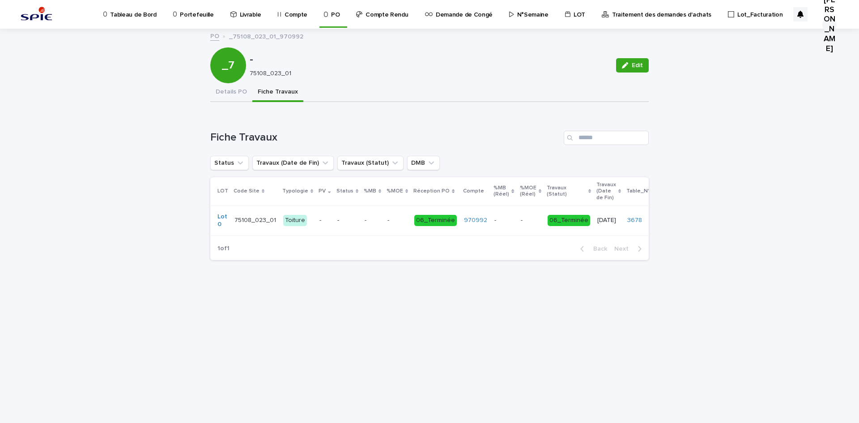
click at [364, 221] on p at bounding box center [372, 220] width 16 height 8
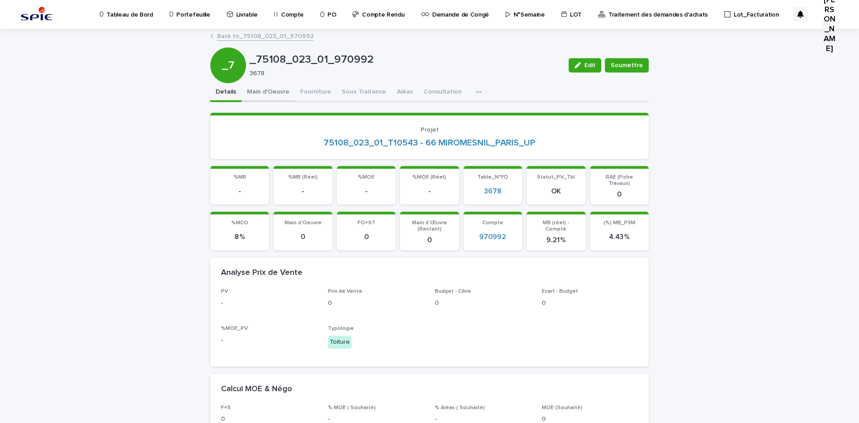
click at [271, 94] on button "Main d'Oeuvre" at bounding box center [267, 92] width 53 height 19
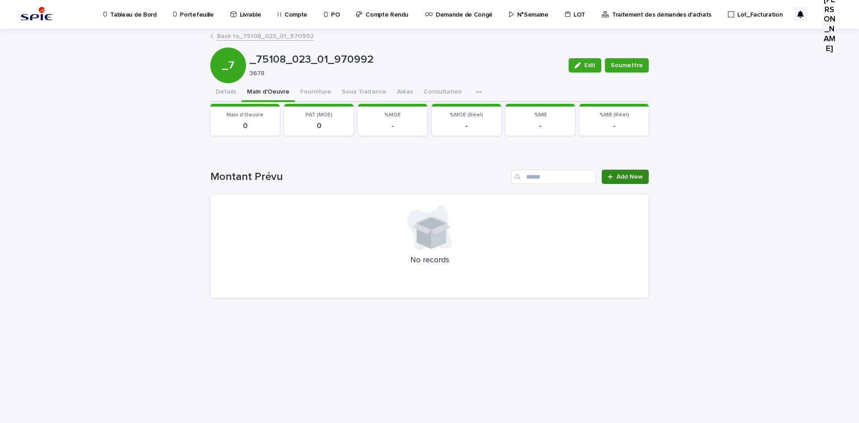
click at [638, 174] on span "Add New" at bounding box center [629, 177] width 26 height 6
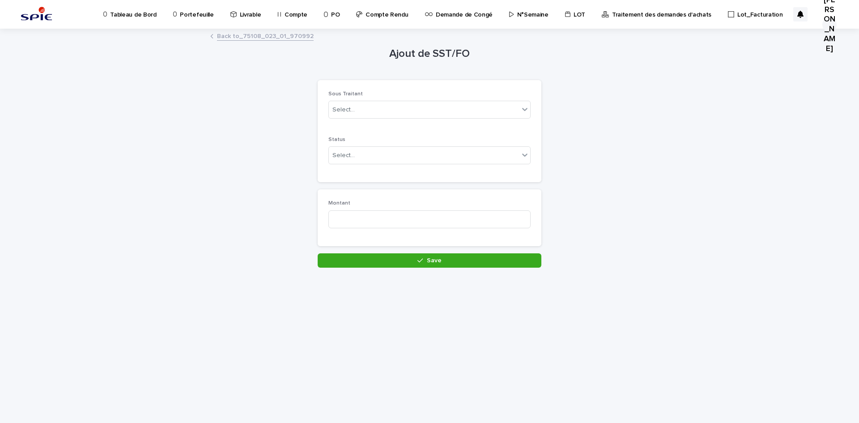
click at [389, 99] on div "Sous Traitant Select..." at bounding box center [429, 108] width 202 height 35
click at [371, 107] on div "Select..." at bounding box center [424, 109] width 190 height 15
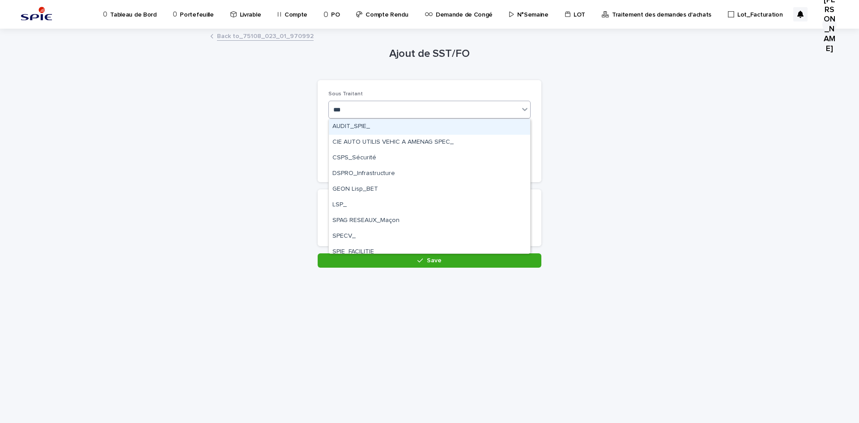
type input "****"
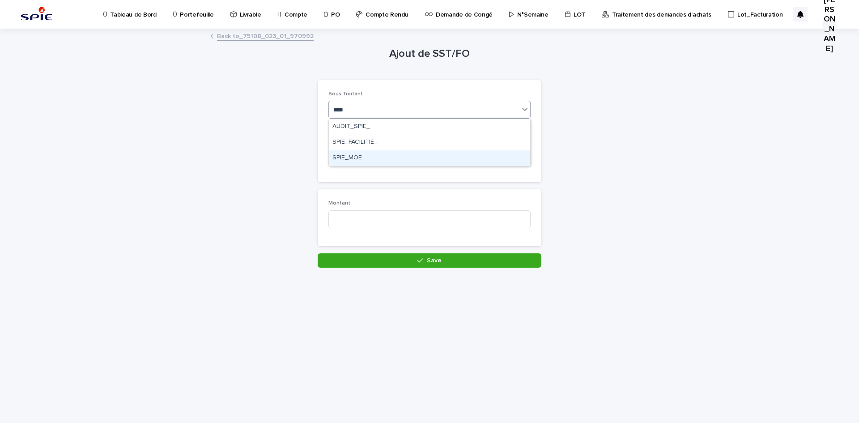
click at [355, 154] on div "SPIE_MOE" at bounding box center [429, 158] width 201 height 16
click at [356, 157] on div "Select..." at bounding box center [424, 155] width 190 height 15
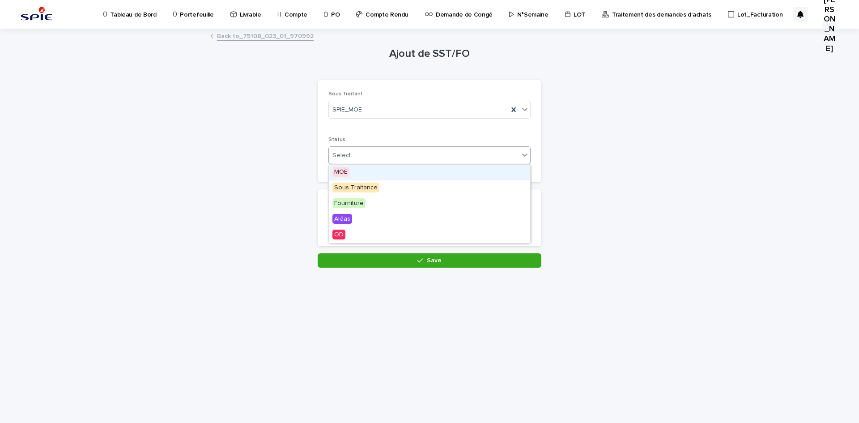
click at [349, 174] on div "MOE" at bounding box center [429, 173] width 201 height 16
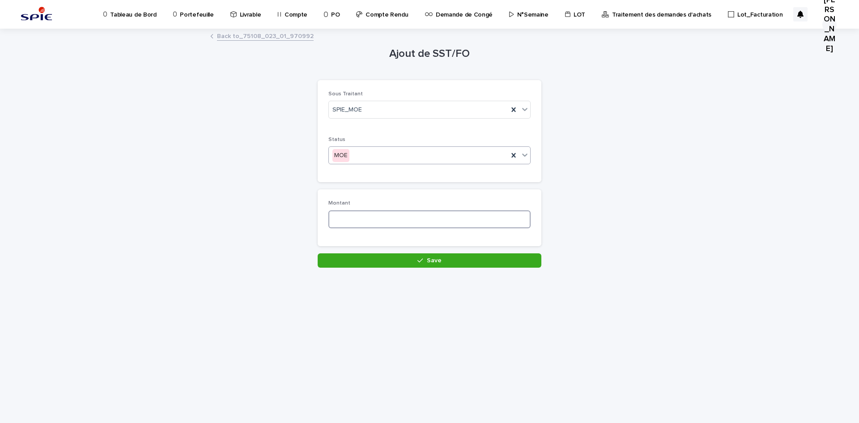
click at [336, 213] on input at bounding box center [429, 219] width 202 height 18
type input "***"
click at [360, 258] on button "Save" at bounding box center [429, 260] width 224 height 14
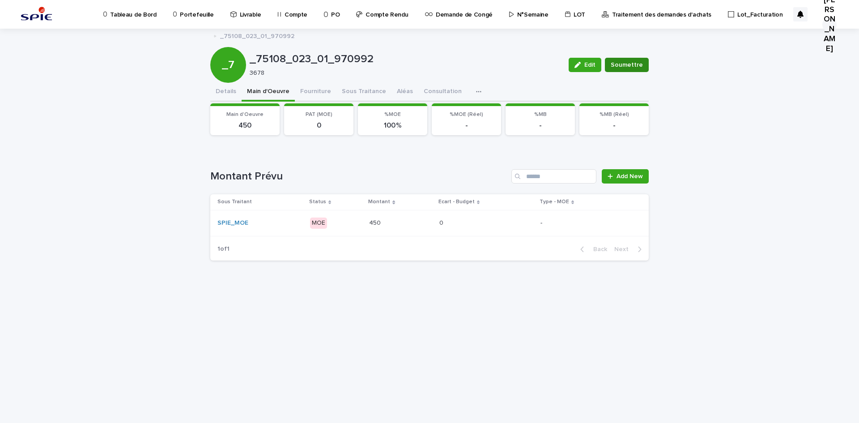
click at [637, 66] on span "Soumettre" at bounding box center [626, 64] width 32 height 9
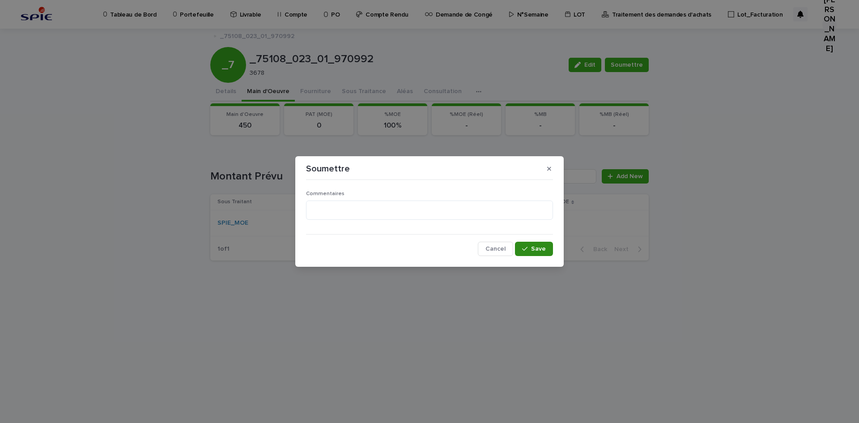
click at [531, 249] on div "button" at bounding box center [526, 249] width 9 height 6
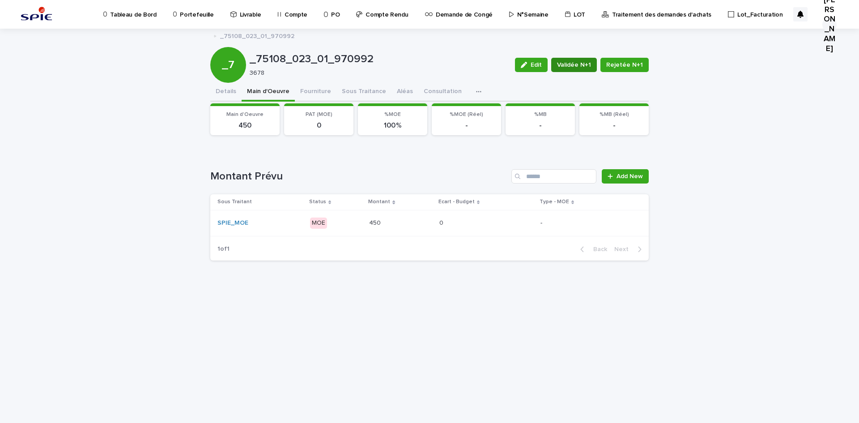
click at [576, 59] on button "Validée N+1" at bounding box center [574, 65] width 46 height 14
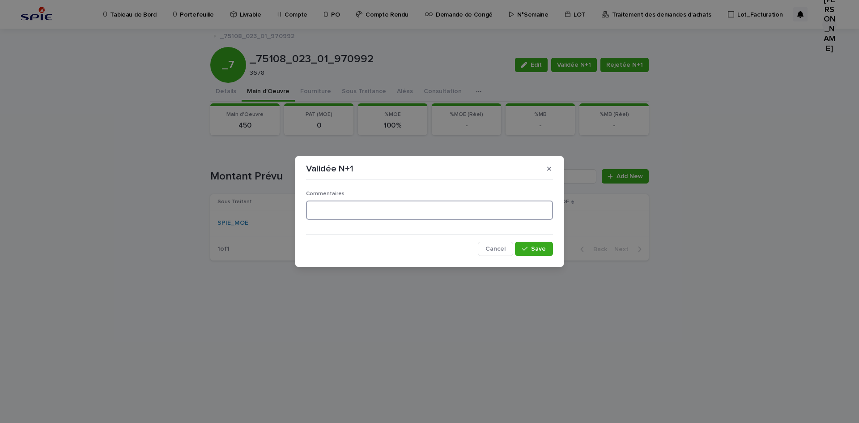
click at [365, 203] on textarea at bounding box center [429, 209] width 247 height 19
type textarea "**********"
click at [534, 251] on span "Save" at bounding box center [538, 249] width 15 height 6
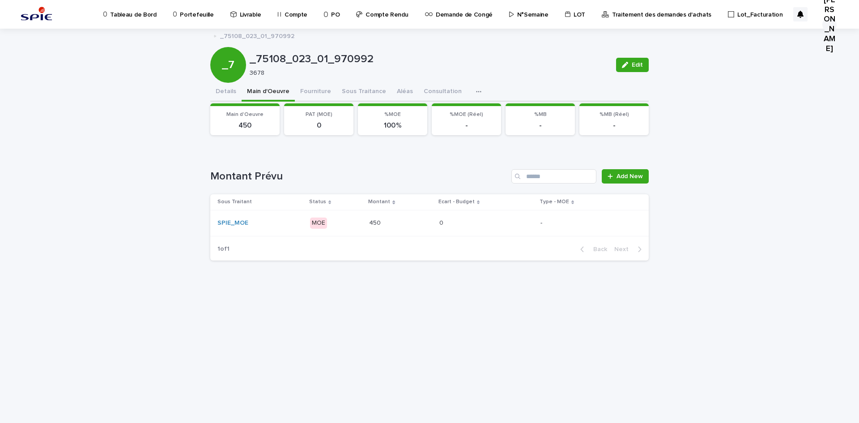
click at [194, 14] on p "Portefeuille" at bounding box center [197, 9] width 34 height 19
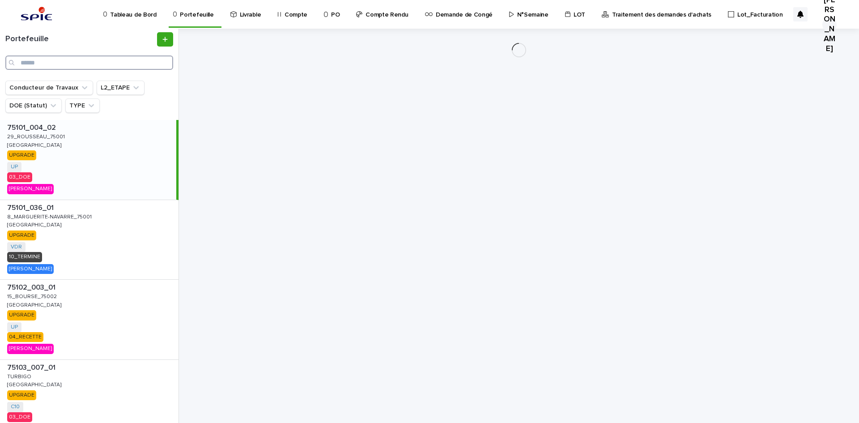
click at [90, 57] on input "Search" at bounding box center [89, 62] width 168 height 14
paste input "**********"
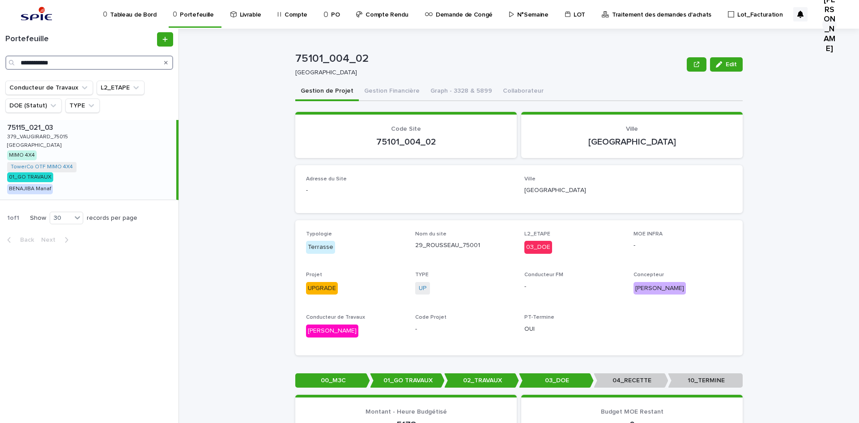
type input "**********"
click at [42, 136] on p "379_VAUGIRARD_75015" at bounding box center [38, 136] width 63 height 8
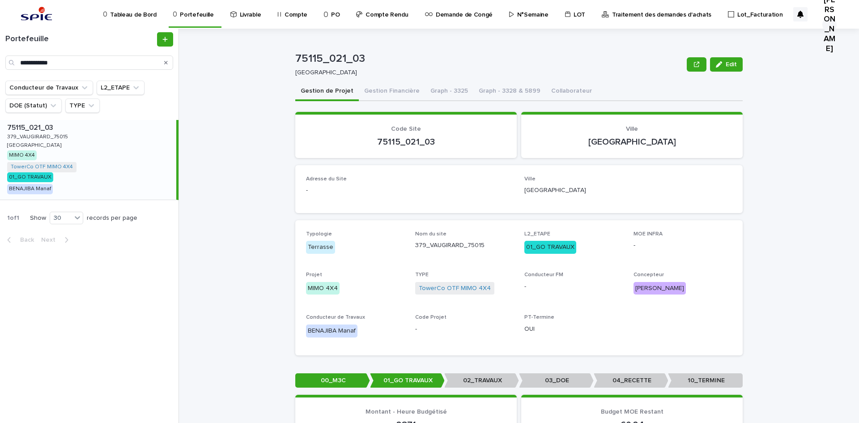
click at [323, 55] on p "75115_021_03" at bounding box center [489, 58] width 388 height 13
click at [386, 89] on button "Gestion Financière" at bounding box center [392, 91] width 66 height 19
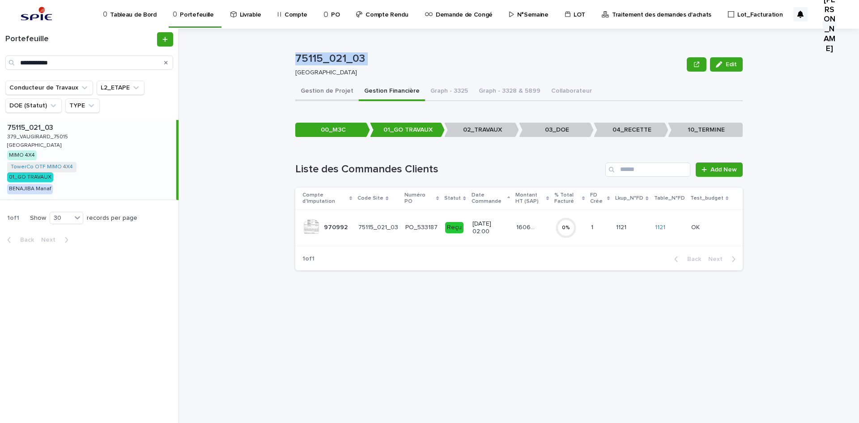
click at [322, 88] on button "Gestion de Projet" at bounding box center [326, 91] width 63 height 19
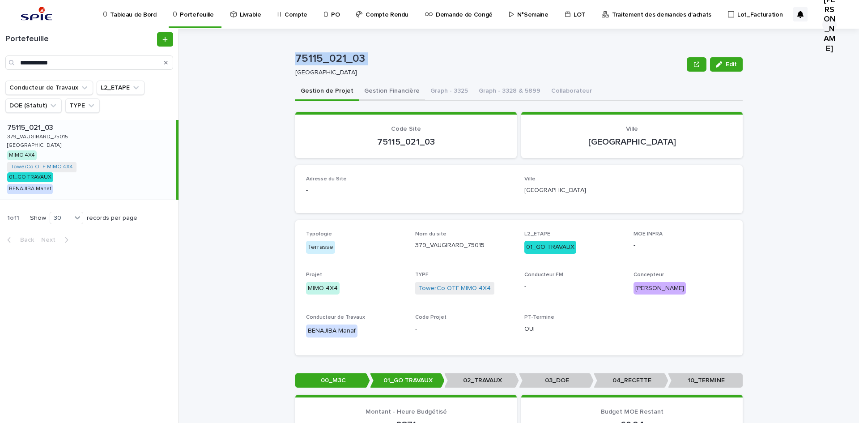
click at [362, 89] on button "Gestion Financière" at bounding box center [392, 91] width 66 height 19
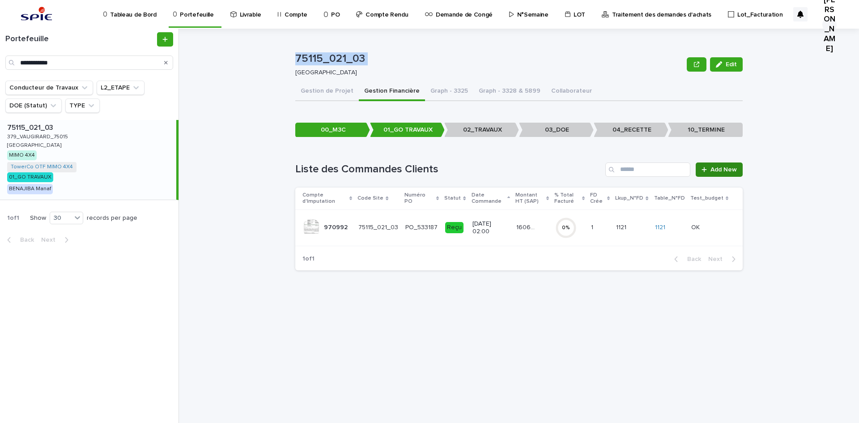
click at [713, 171] on span "Add New" at bounding box center [723, 169] width 26 height 6
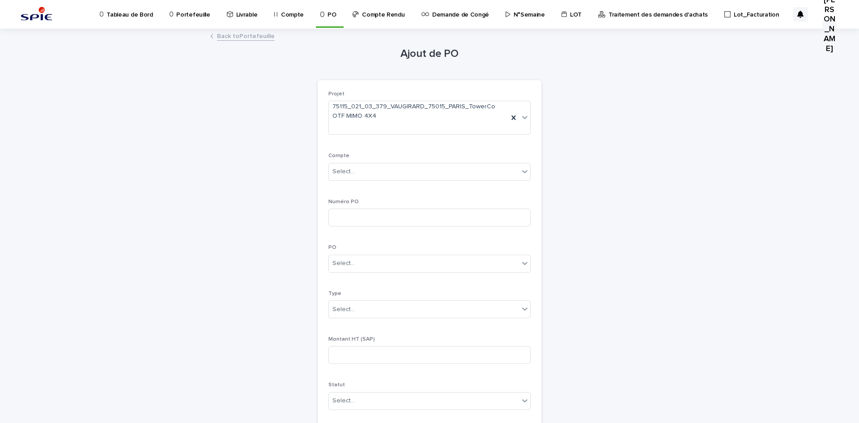
click at [252, 33] on link "Back to Portefeuille" at bounding box center [246, 35] width 58 height 10
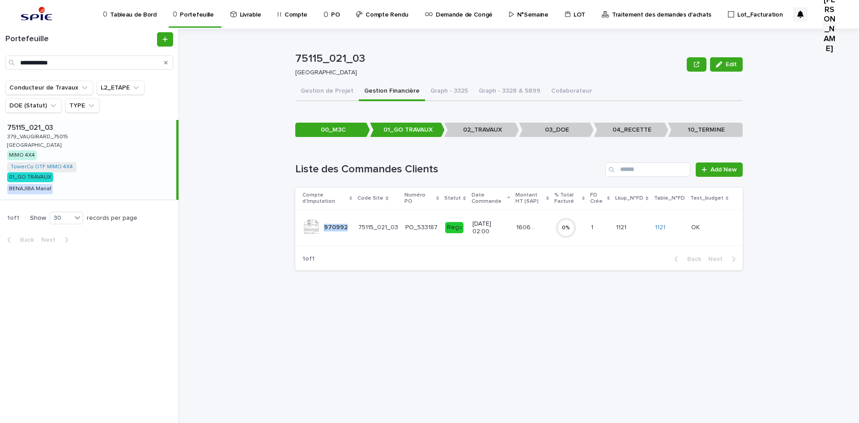
drag, startPoint x: 349, startPoint y: 224, endPoint x: 322, endPoint y: 228, distance: 28.0
click at [322, 228] on div "970992 970992" at bounding box center [326, 228] width 49 height 18
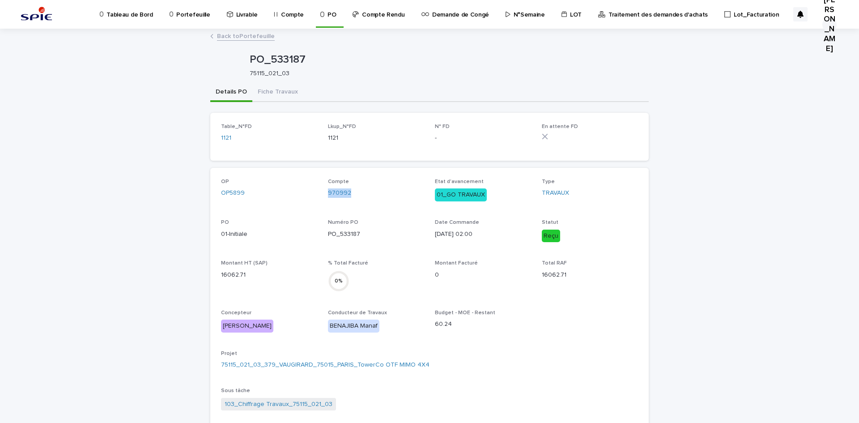
drag, startPoint x: 362, startPoint y: 198, endPoint x: 324, endPoint y: 201, distance: 38.6
click at [324, 201] on div "OP OP5899 Compte 970992 Etat d'avancement 01_GO TRAVAUX Type TRAVAUX PO 01-Init…" at bounding box center [429, 372] width 417 height 388
copy link "970992"
click at [233, 33] on link "Back to Portefeuille" at bounding box center [246, 35] width 58 height 10
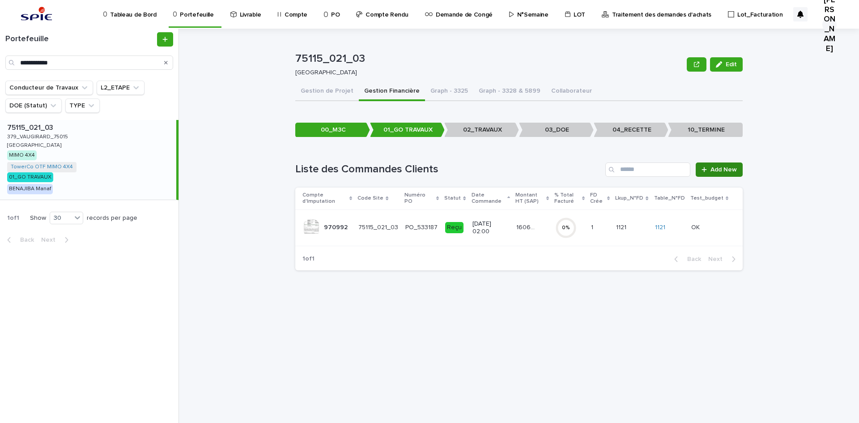
click at [703, 170] on icon at bounding box center [703, 169] width 5 height 6
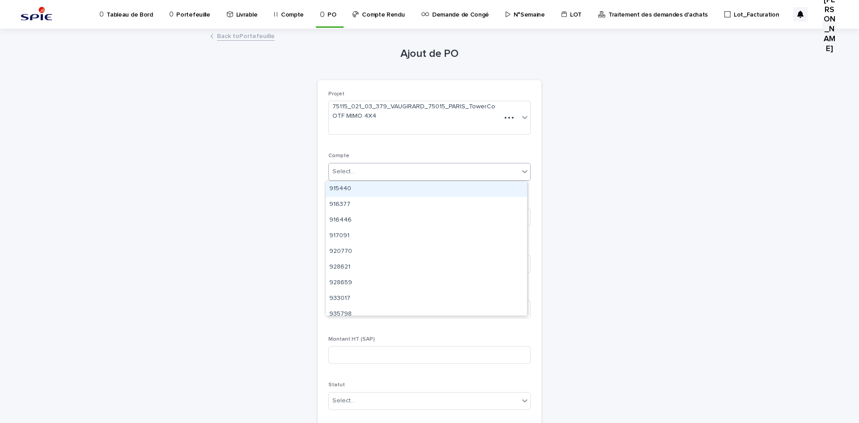
click at [365, 170] on div "Select..." at bounding box center [424, 171] width 190 height 15
paste input "******"
type input "******"
click at [342, 187] on div "970992" at bounding box center [426, 189] width 201 height 16
click at [347, 260] on div "Select..." at bounding box center [343, 262] width 22 height 9
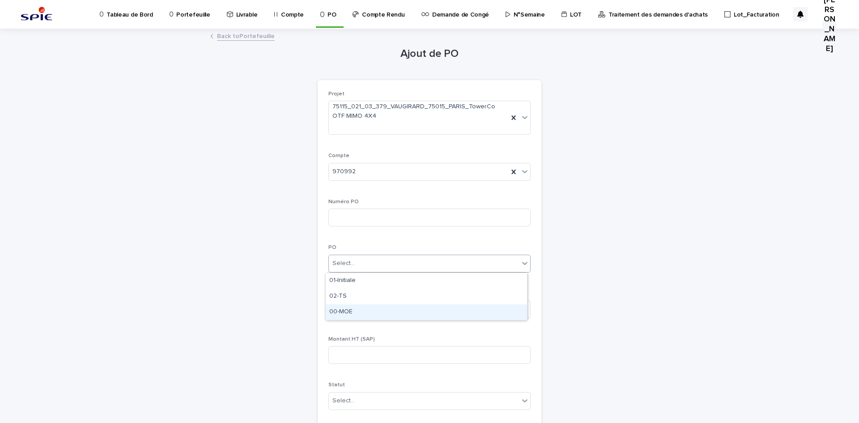
click at [300, 307] on div "Ajout de PO Loading... Saving… Loading... Saving… Loading... Saving… Projet 751…" at bounding box center [429, 326] width 438 height 592
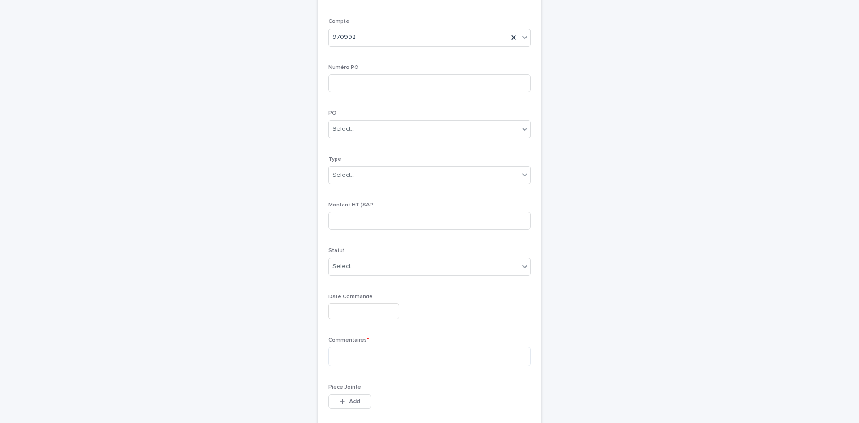
scroll to position [243, 0]
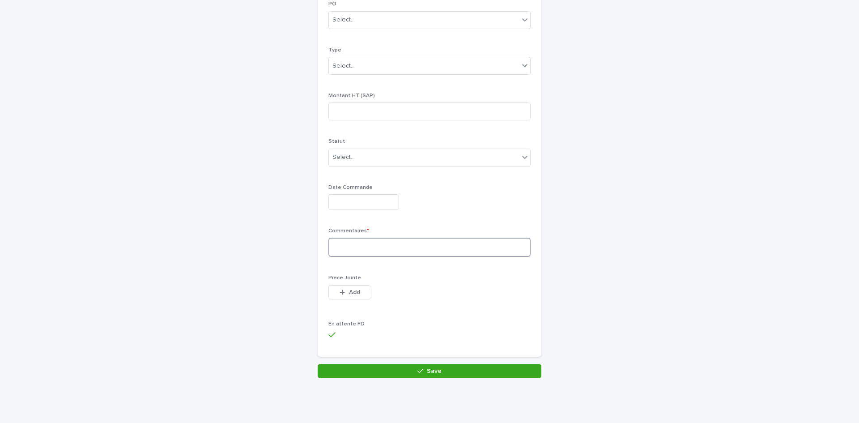
click at [349, 248] on textarea at bounding box center [429, 246] width 202 height 19
type textarea "**********"
click at [394, 373] on button "Save" at bounding box center [429, 371] width 224 height 14
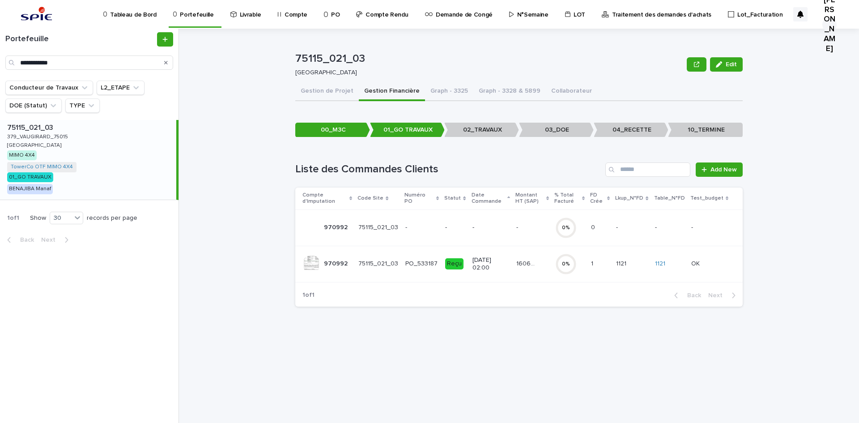
click at [530, 232] on div "- -" at bounding box center [532, 227] width 32 height 15
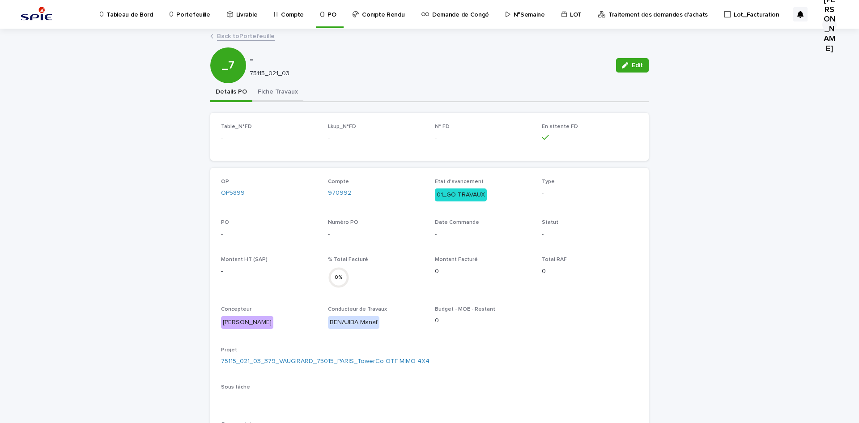
click at [279, 95] on button "Fiche Travaux" at bounding box center [277, 92] width 51 height 19
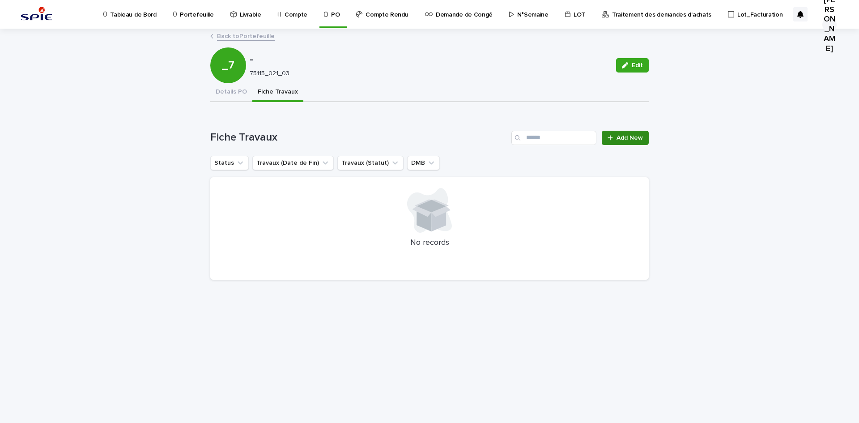
click at [634, 131] on link "Add New" at bounding box center [624, 138] width 47 height 14
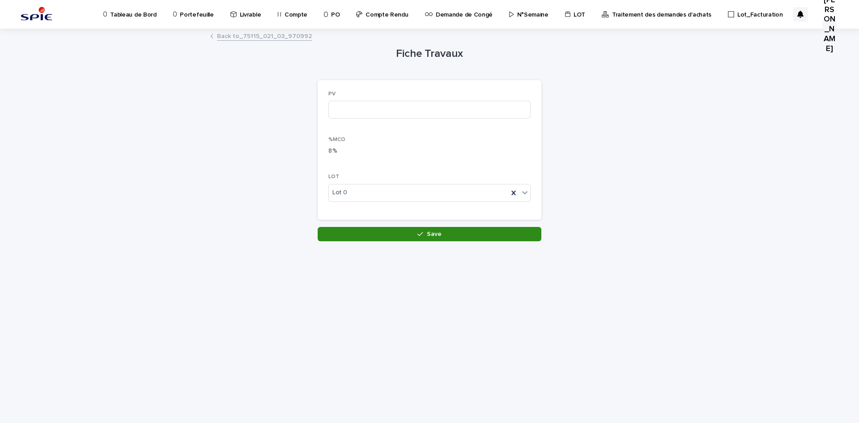
click at [357, 232] on button "Save" at bounding box center [429, 234] width 224 height 14
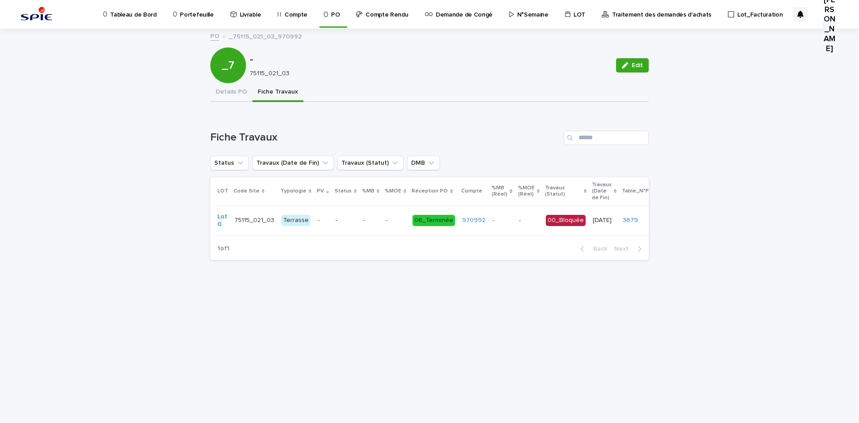
click at [363, 216] on p "-" at bounding box center [365, 219] width 4 height 9
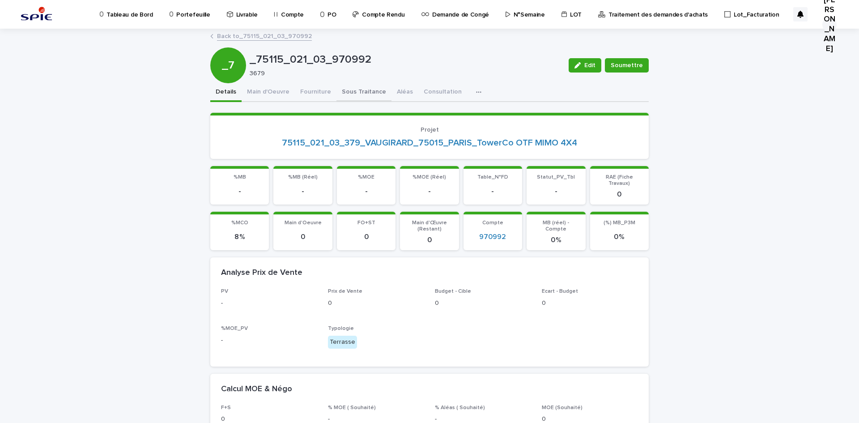
click at [352, 91] on button "Sous Traitance" at bounding box center [363, 92] width 55 height 19
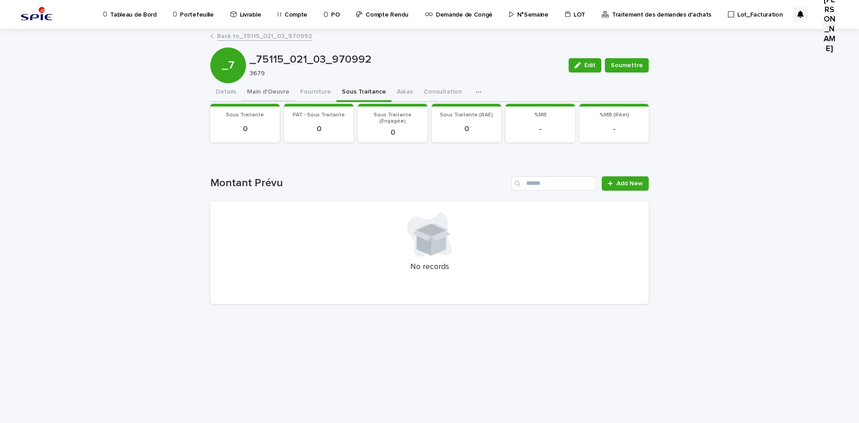
click at [265, 89] on button "Main d'Oeuvre" at bounding box center [267, 92] width 53 height 19
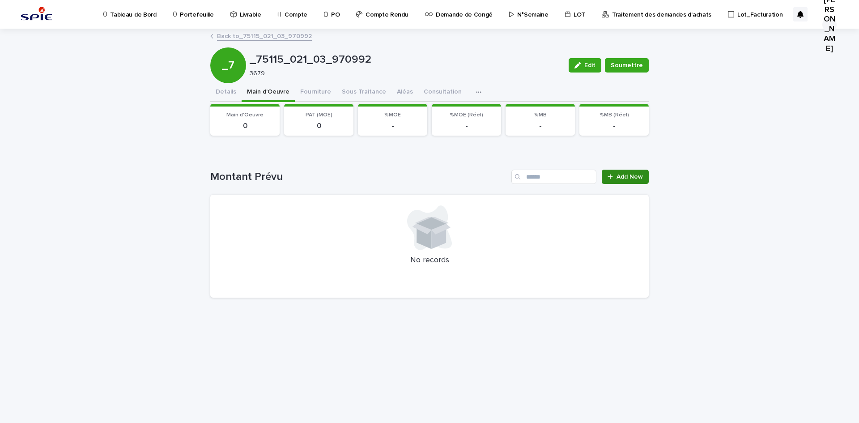
click at [628, 174] on span "Add New" at bounding box center [629, 177] width 26 height 6
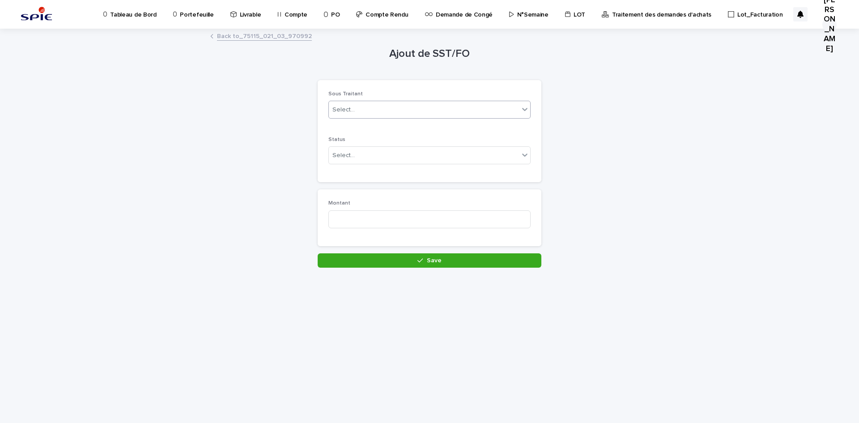
click at [370, 112] on div "Select..." at bounding box center [424, 109] width 190 height 15
type input "****"
click at [347, 159] on div "SPIE_MOE" at bounding box center [429, 158] width 201 height 16
type input "****"
click at [347, 159] on div "Select..." at bounding box center [343, 155] width 22 height 9
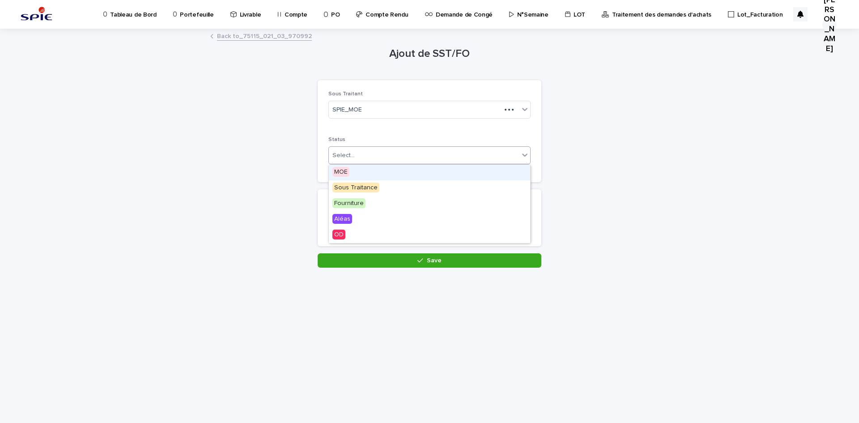
click at [349, 169] on div "MOE" at bounding box center [429, 173] width 201 height 16
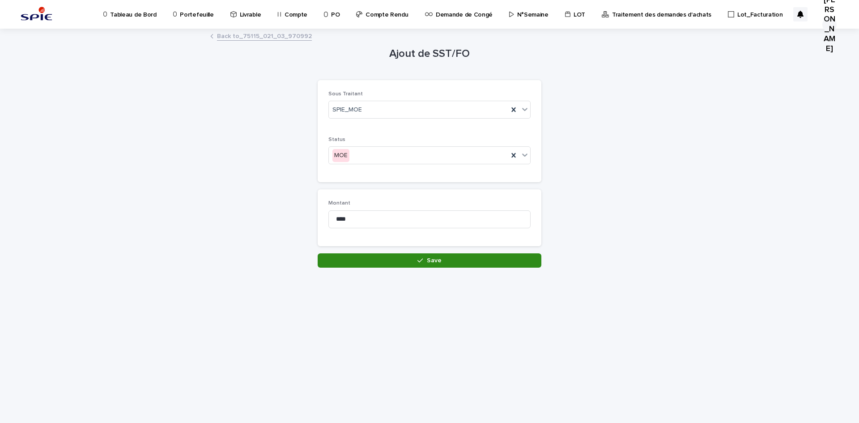
click at [351, 255] on button "Save" at bounding box center [429, 260] width 224 height 14
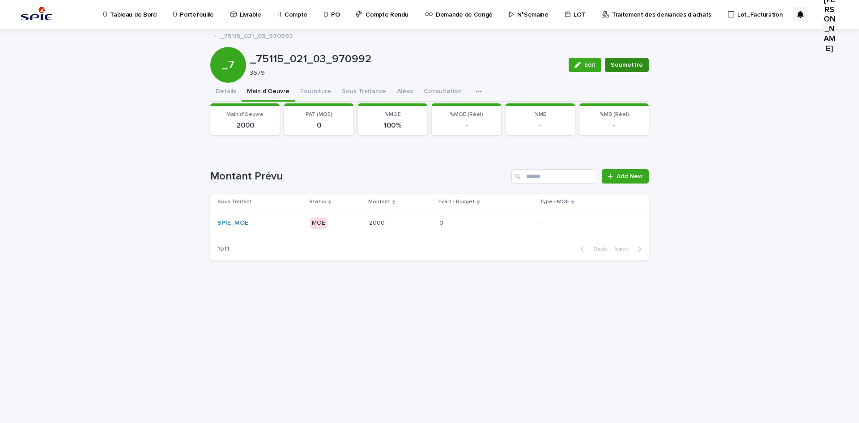
click at [639, 59] on button "Soumettre" at bounding box center [627, 65] width 44 height 14
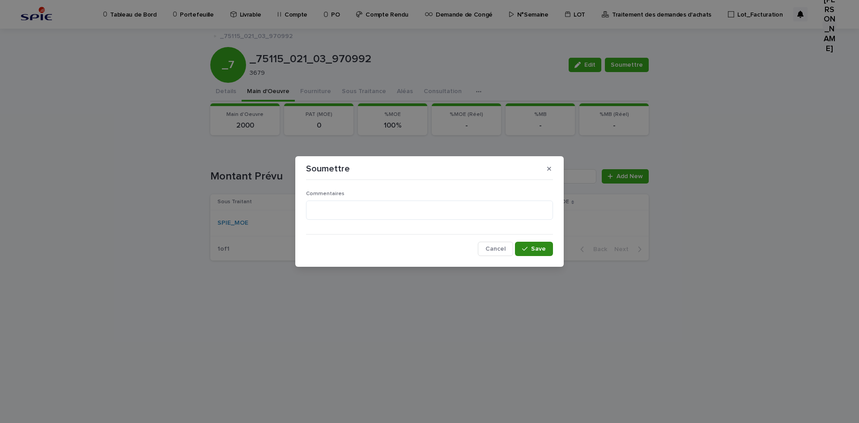
click at [534, 241] on button "Save" at bounding box center [534, 248] width 38 height 14
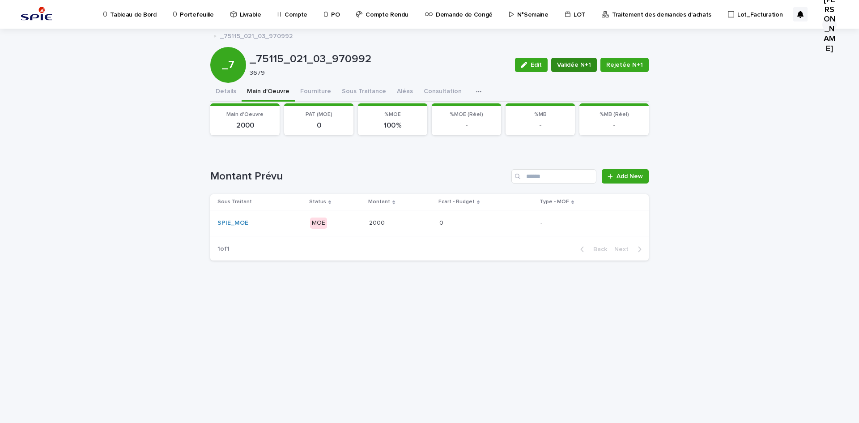
click at [579, 63] on span "Validée N+1" at bounding box center [574, 64] width 34 height 9
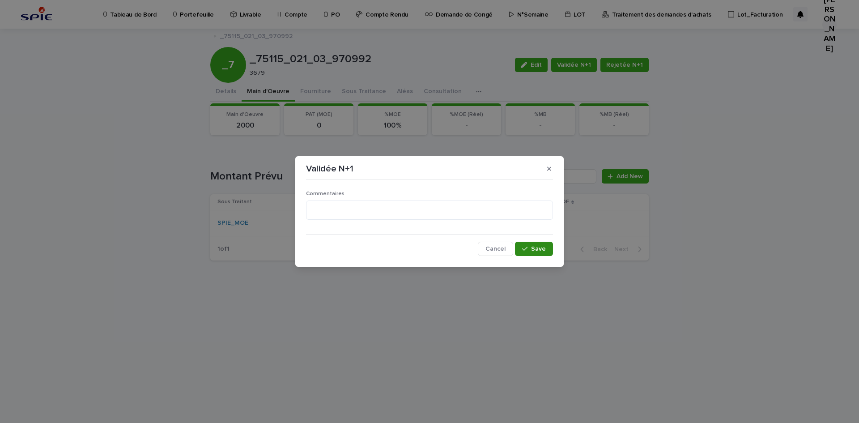
click at [530, 248] on div "button" at bounding box center [526, 249] width 9 height 6
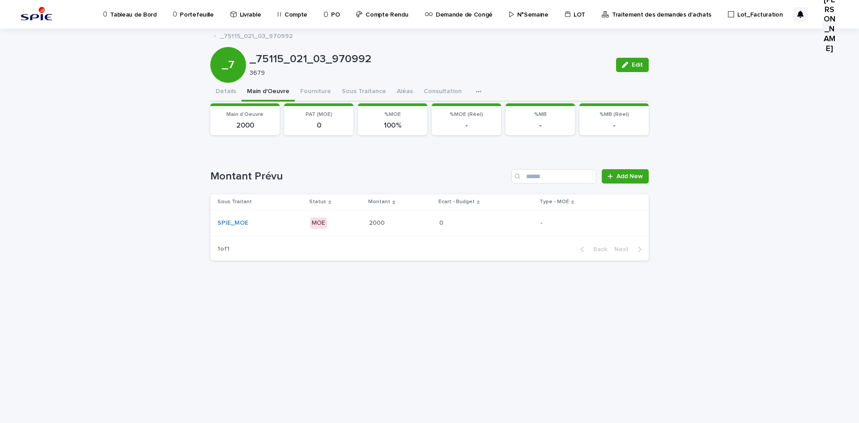
click at [198, 11] on p "Portefeuille" at bounding box center [197, 9] width 34 height 19
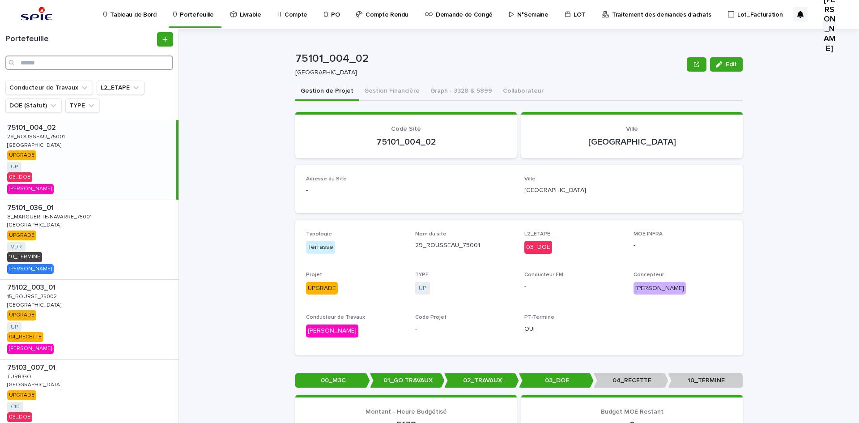
click at [119, 61] on input "Search" at bounding box center [89, 62] width 168 height 14
click at [120, 63] on input "Search" at bounding box center [89, 62] width 168 height 14
paste input "**********"
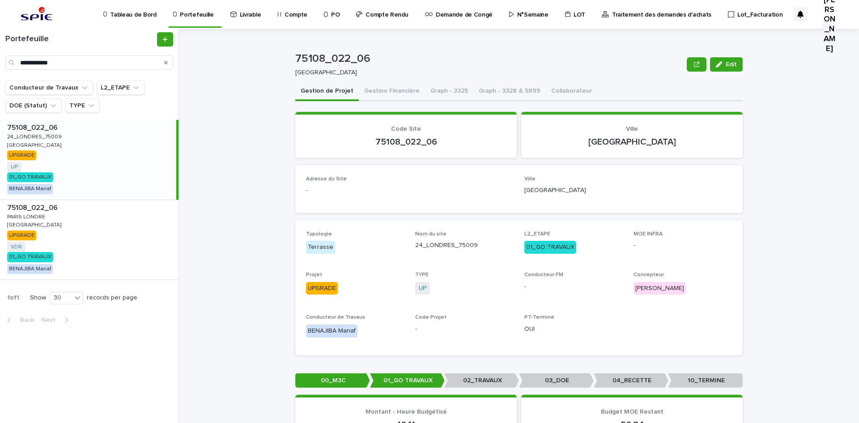
click at [49, 140] on p "24_LONDRES_75009" at bounding box center [35, 136] width 56 height 8
click at [71, 57] on input "**********" at bounding box center [89, 62] width 168 height 14
paste input "Search"
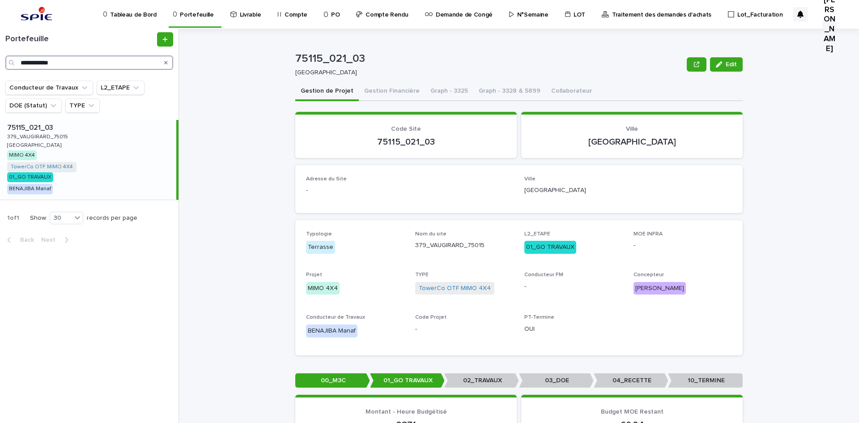
type input "**********"
click at [34, 129] on p "75115_021_03" at bounding box center [31, 127] width 48 height 10
click at [395, 87] on button "Gestion Financière" at bounding box center [392, 91] width 66 height 19
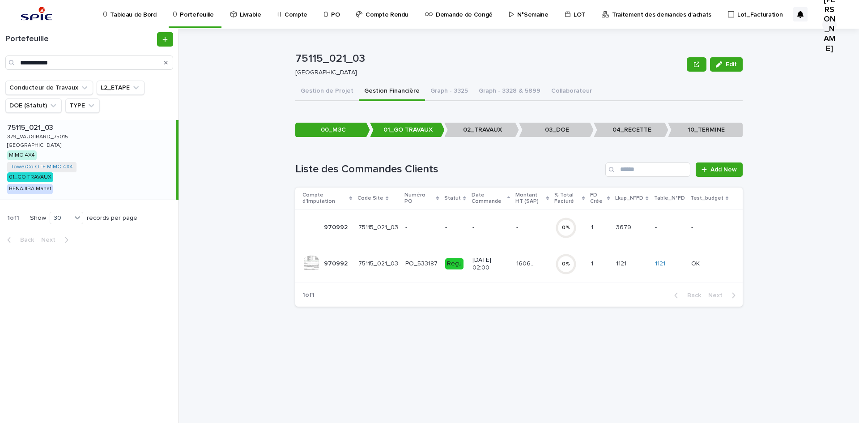
click at [483, 228] on p "-" at bounding box center [490, 228] width 37 height 8
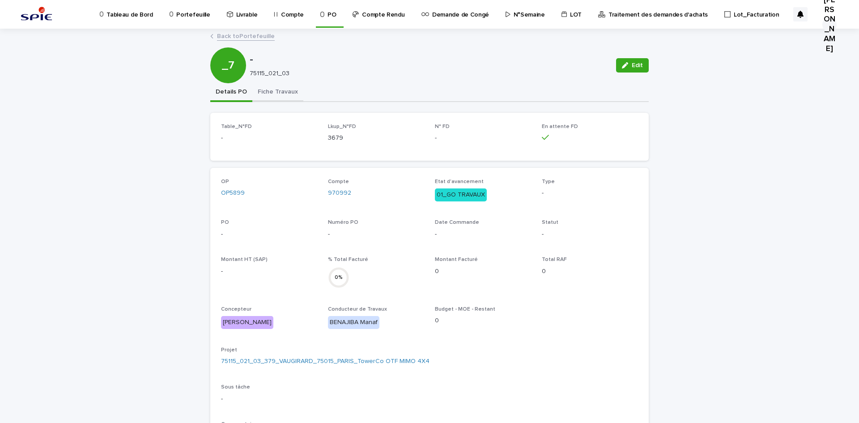
click at [259, 93] on button "Fiche Travaux" at bounding box center [277, 92] width 51 height 19
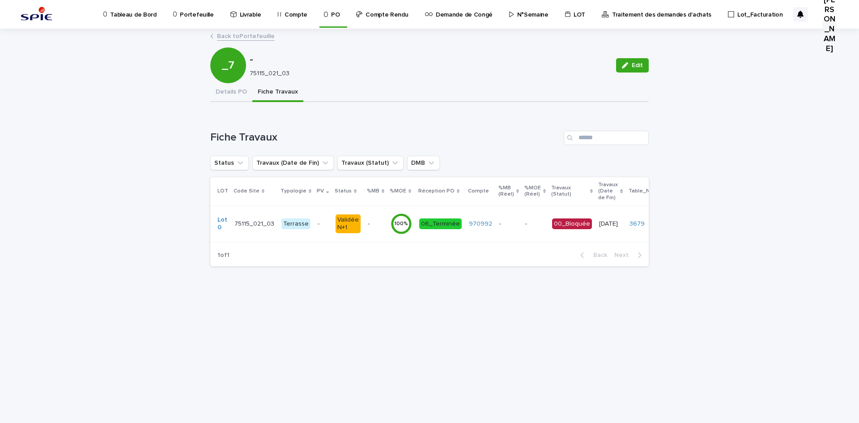
click at [257, 34] on link "Back to Portefeuille" at bounding box center [246, 35] width 58 height 10
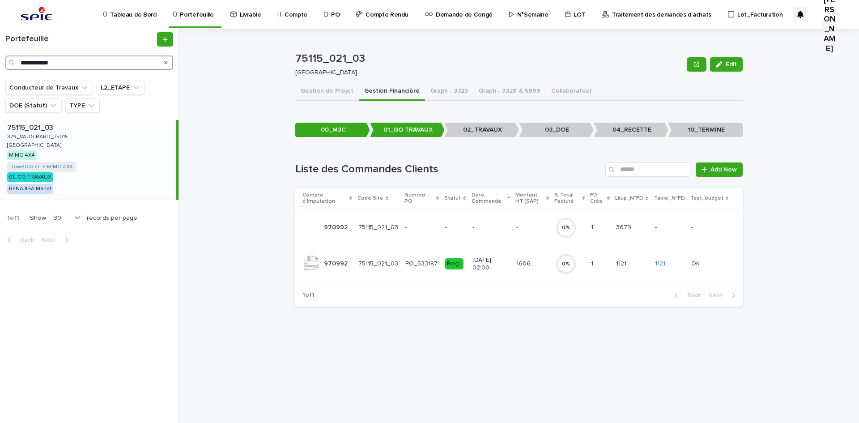
click at [77, 56] on input "**********" at bounding box center [89, 62] width 168 height 14
click at [112, 53] on div "**********" at bounding box center [89, 51] width 178 height 38
click at [109, 63] on input "**********" at bounding box center [89, 62] width 168 height 14
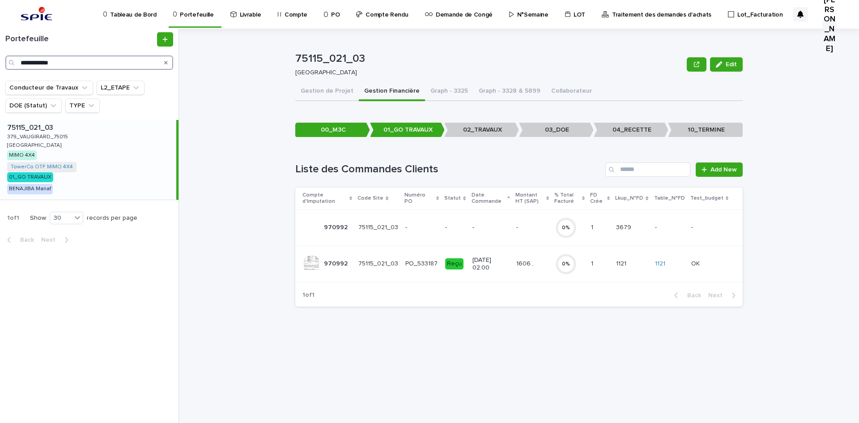
click at [109, 63] on input "**********" at bounding box center [89, 62] width 168 height 14
paste input "Search"
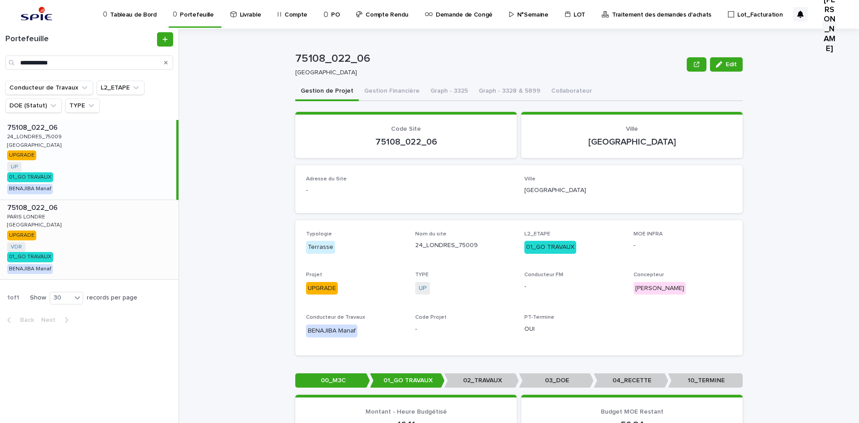
click at [8, 223] on p "[GEOGRAPHIC_DATA]" at bounding box center [35, 224] width 56 height 8
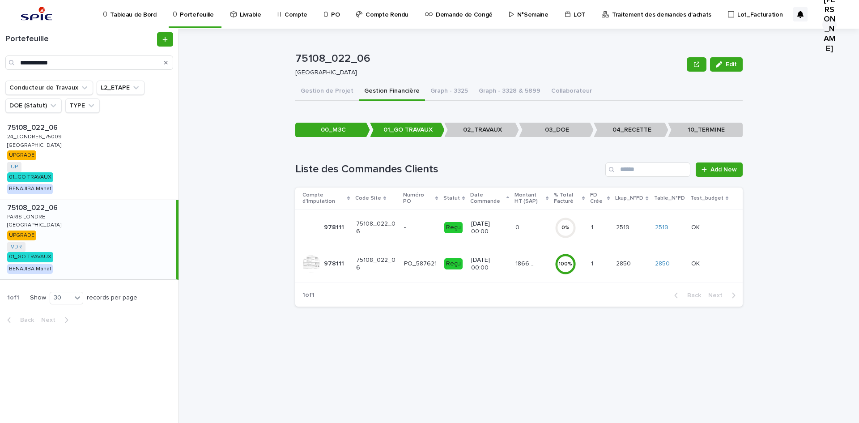
drag, startPoint x: 17, startPoint y: 212, endPoint x: 1, endPoint y: 218, distance: 17.3
click at [17, 212] on p "PARIS LONDRE" at bounding box center [27, 216] width 40 height 8
click at [108, 62] on input "**********" at bounding box center [89, 62] width 168 height 14
click at [113, 61] on input "**********" at bounding box center [89, 62] width 168 height 14
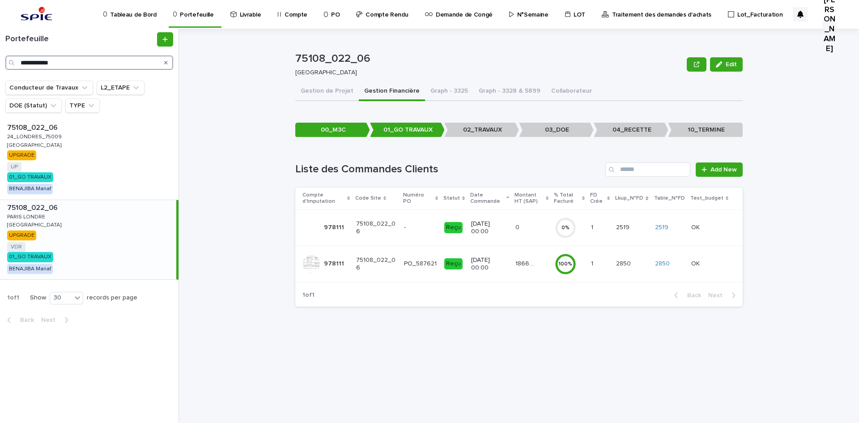
click at [113, 61] on input "**********" at bounding box center [89, 62] width 168 height 14
paste input "Search"
type input "**********"
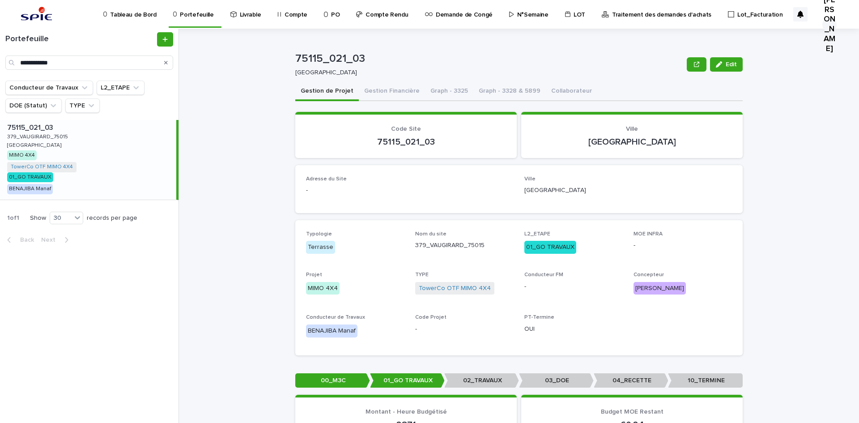
click at [24, 138] on p "379_VAUGIRARD_75015" at bounding box center [38, 136] width 63 height 8
click at [377, 92] on button "Gestion Financière" at bounding box center [392, 91] width 66 height 19
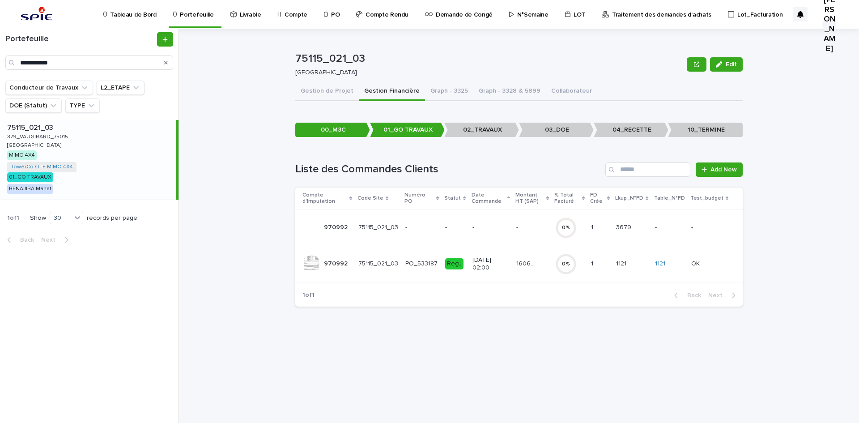
click at [542, 266] on div "16062.71 16062.71" at bounding box center [532, 263] width 32 height 15
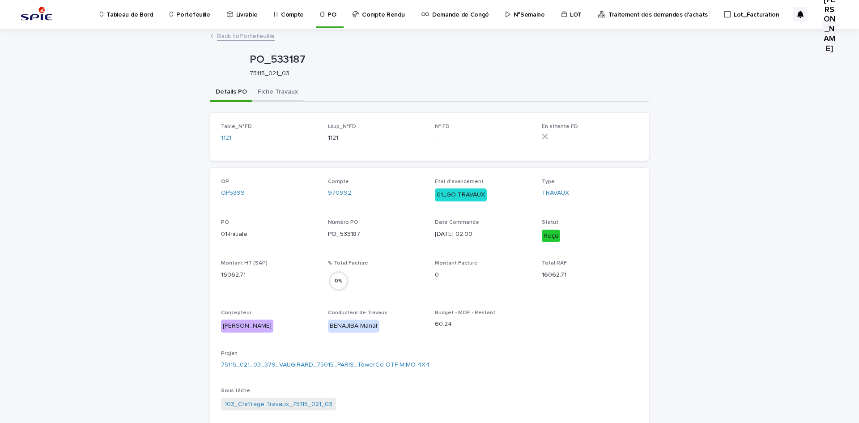
click at [271, 94] on button "Fiche Travaux" at bounding box center [277, 92] width 51 height 19
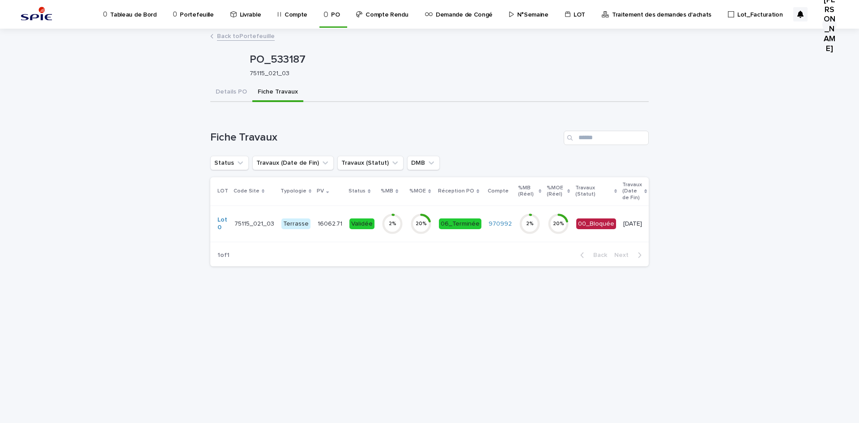
click at [319, 235] on td "16062.71 16062.71" at bounding box center [330, 223] width 32 height 36
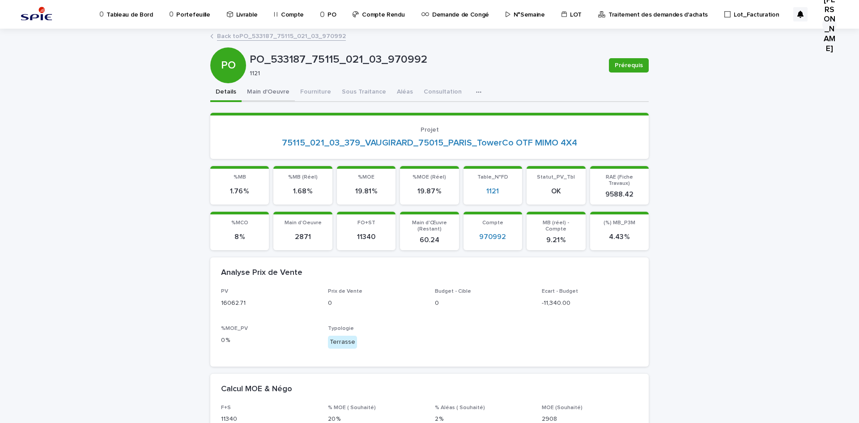
click at [270, 91] on button "Main d'Oeuvre" at bounding box center [267, 92] width 53 height 19
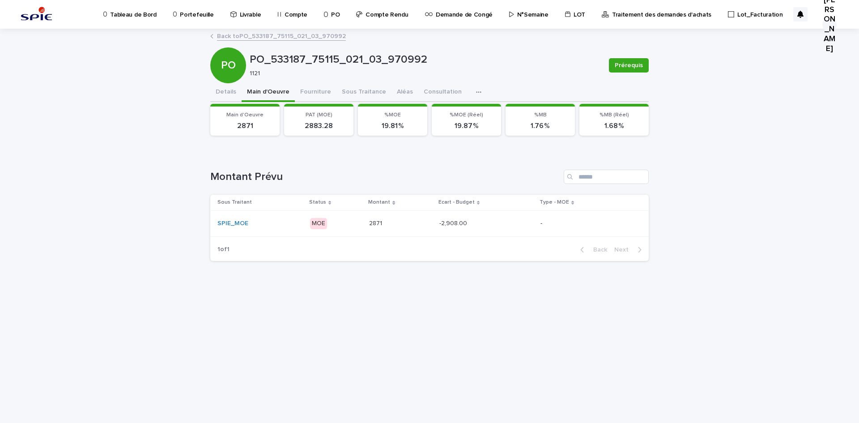
click at [295, 218] on div "SPIE_MOE" at bounding box center [259, 223] width 85 height 15
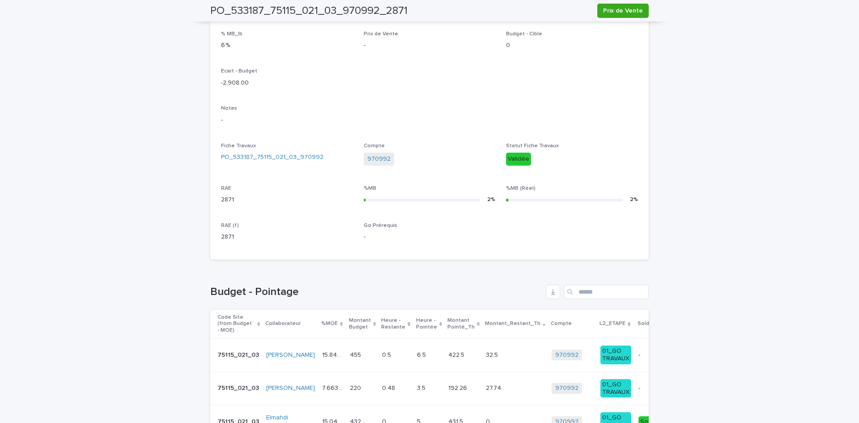
scroll to position [402, 0]
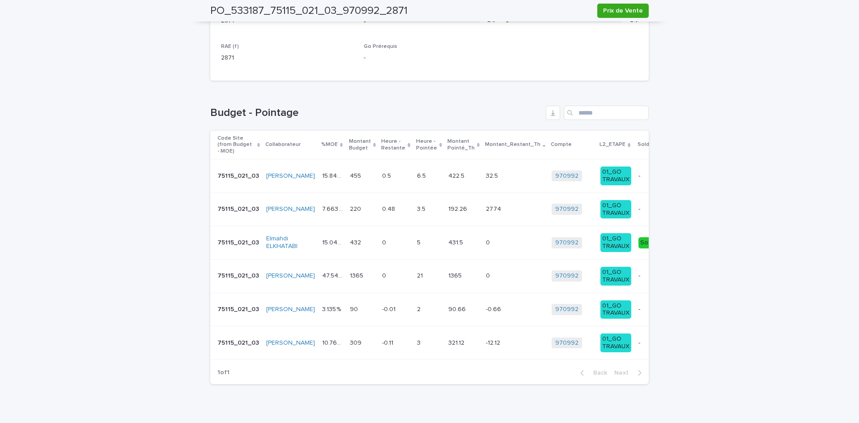
click at [350, 172] on p at bounding box center [362, 176] width 25 height 8
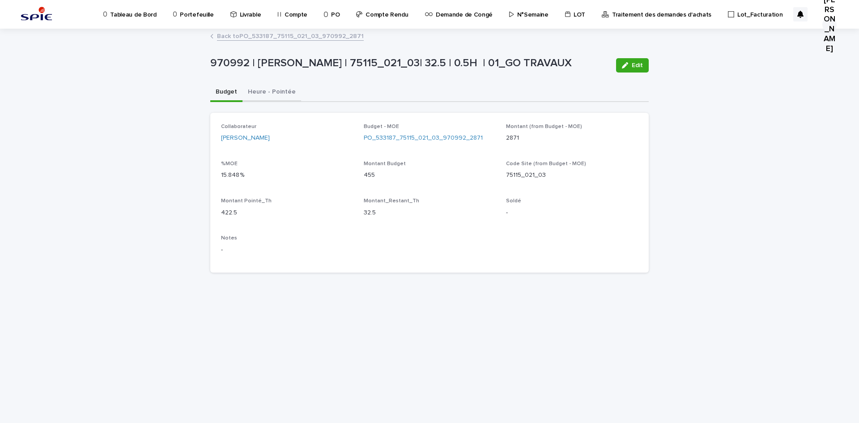
click at [280, 92] on button "Heure - Pointée" at bounding box center [271, 92] width 59 height 19
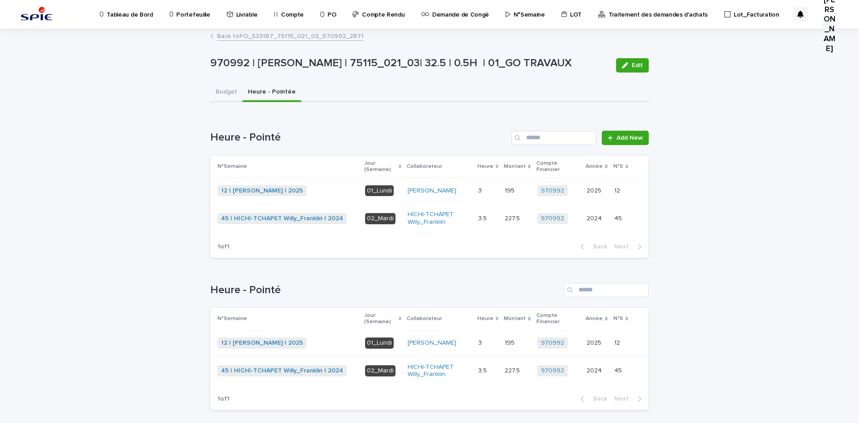
scroll to position [39, 0]
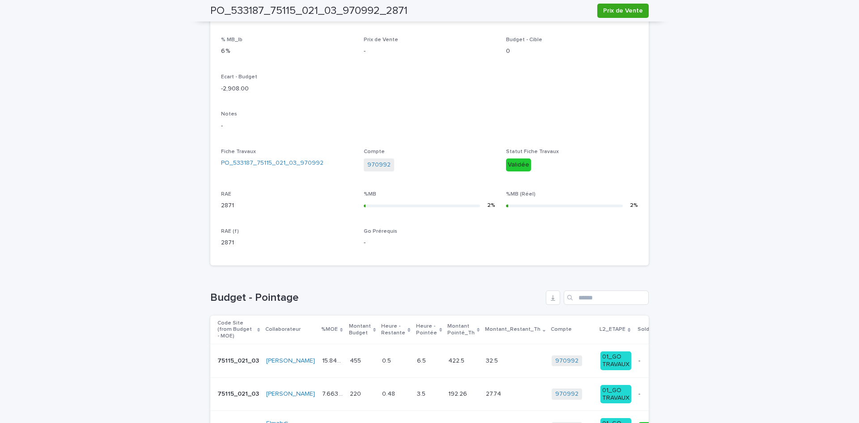
scroll to position [307, 0]
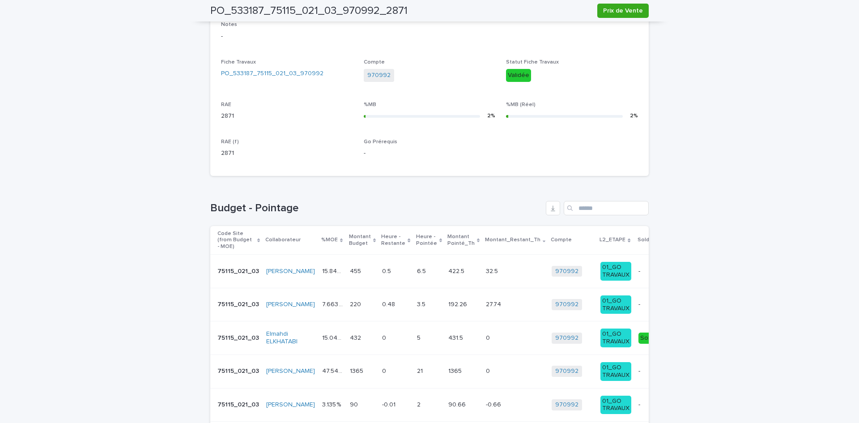
click at [350, 267] on p at bounding box center [362, 271] width 25 height 8
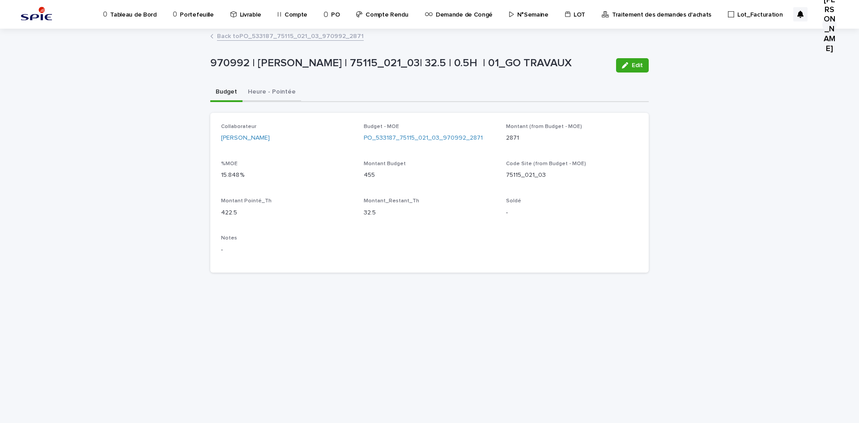
click at [262, 91] on button "Heure - Pointée" at bounding box center [271, 92] width 59 height 19
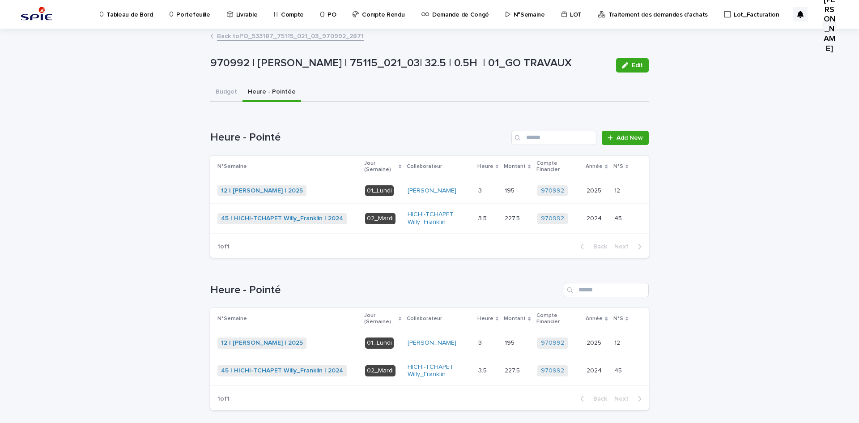
click at [261, 38] on link "Back to PO_533187_75115_021_03_970992_2871" at bounding box center [290, 35] width 147 height 10
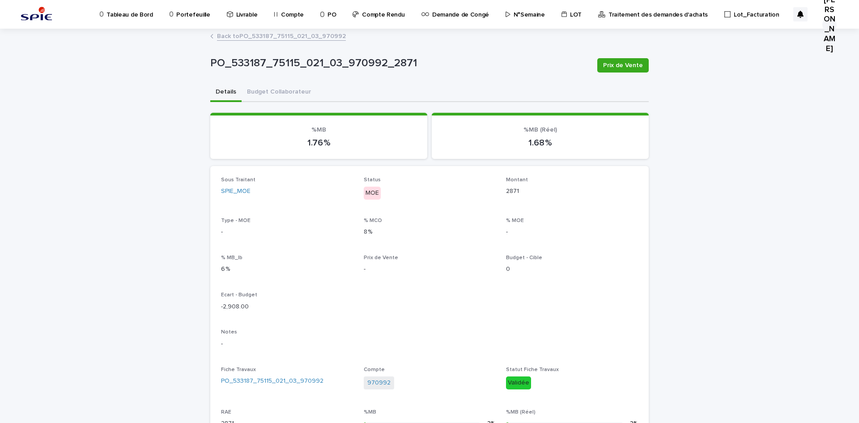
click at [270, 38] on link "Back to PO_533187_75115_021_03_970992" at bounding box center [281, 35] width 129 height 10
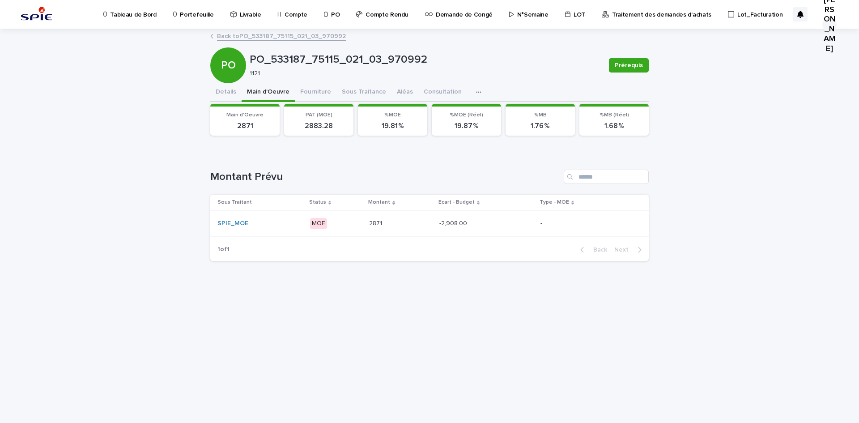
click at [344, 221] on p "MOE" at bounding box center [336, 223] width 52 height 11
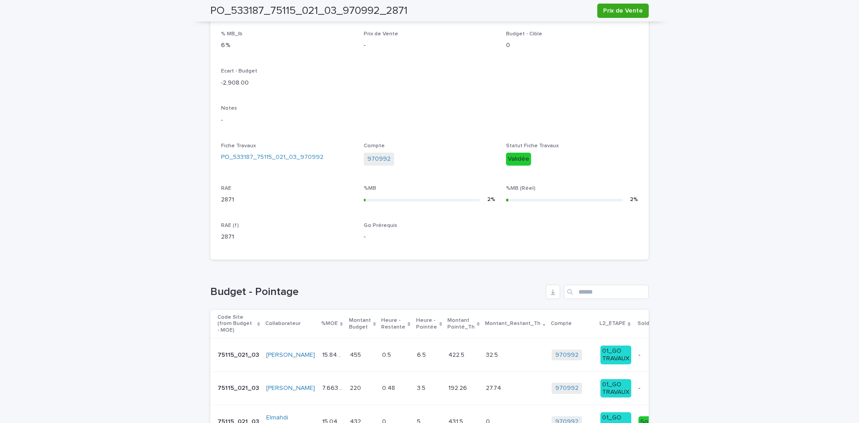
scroll to position [402, 0]
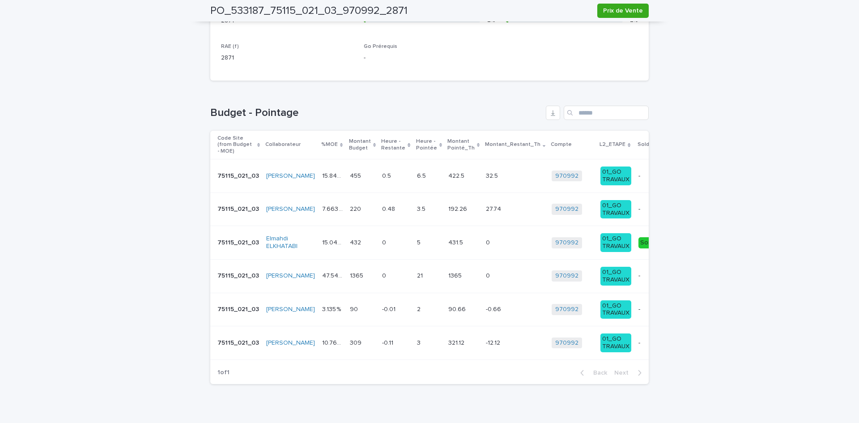
click at [386, 272] on td "0 0" at bounding box center [395, 276] width 34 height 34
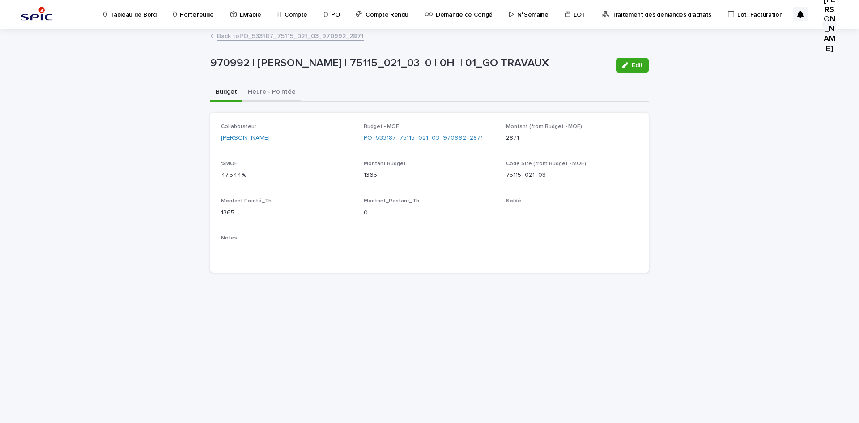
click at [263, 92] on button "Heure - Pointée" at bounding box center [271, 92] width 59 height 19
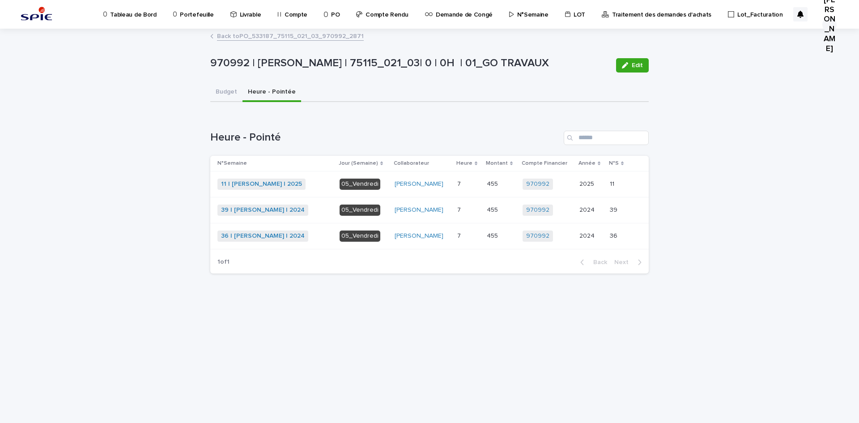
click at [459, 182] on p at bounding box center [468, 184] width 22 height 8
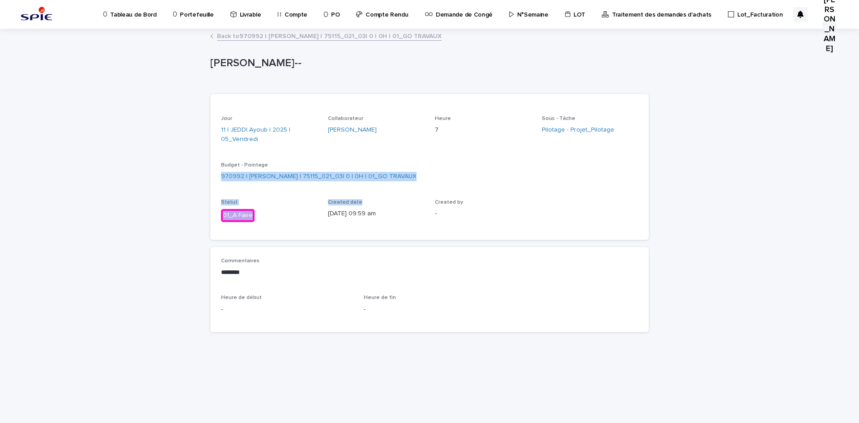
drag, startPoint x: 208, startPoint y: 174, endPoint x: 407, endPoint y: 199, distance: 200.5
click at [407, 199] on div "Loading... Saving… Loading... Saving… JEDDI Ayoub-- JEDDI Ayoub-- Sorry, there …" at bounding box center [429, 215] width 447 height 371
click at [238, 31] on link "Back to 970992 | JEDDI Ayoub | 75115_021_03| 0 | 0H | 01_GO TRAVAUX" at bounding box center [329, 35] width 224 height 10
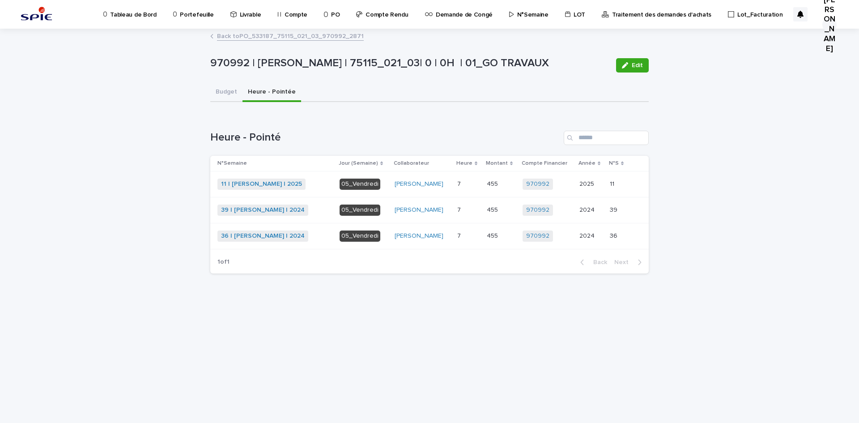
click at [255, 37] on link "Back to PO_533187_75115_021_03_970992_2871" at bounding box center [290, 35] width 147 height 10
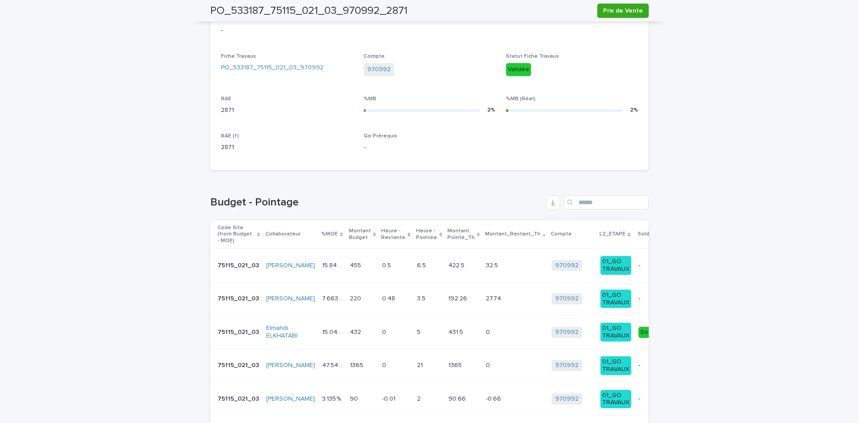
scroll to position [409, 0]
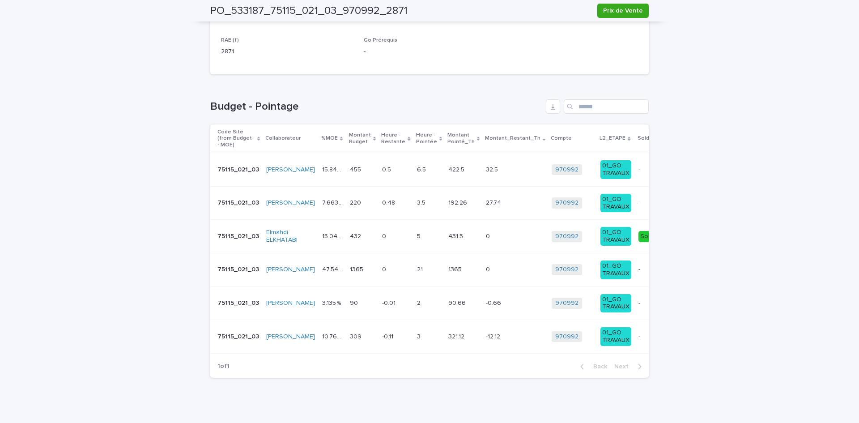
click at [496, 166] on p at bounding box center [515, 170] width 59 height 8
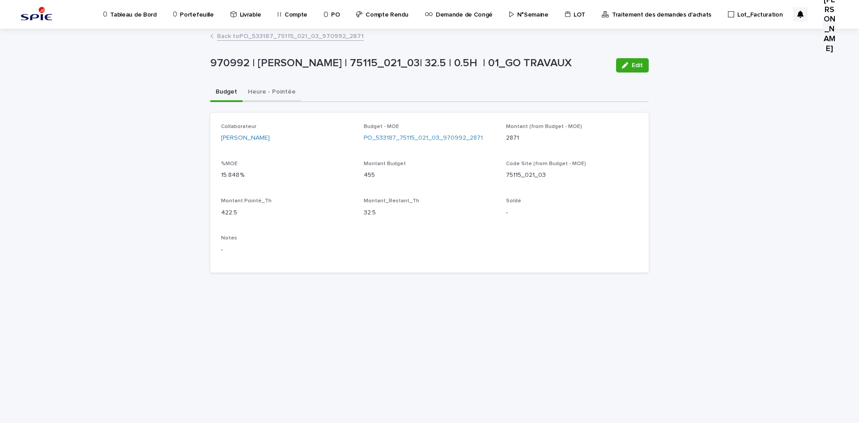
click at [269, 93] on button "Heure - Pointée" at bounding box center [271, 92] width 59 height 19
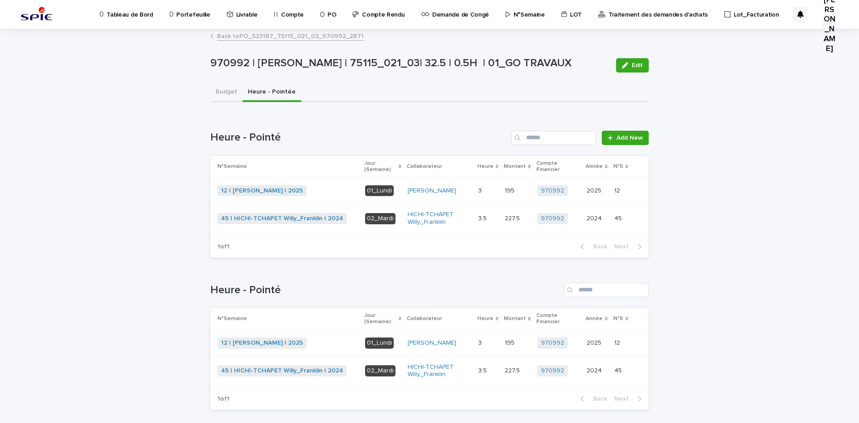
scroll to position [39, 0]
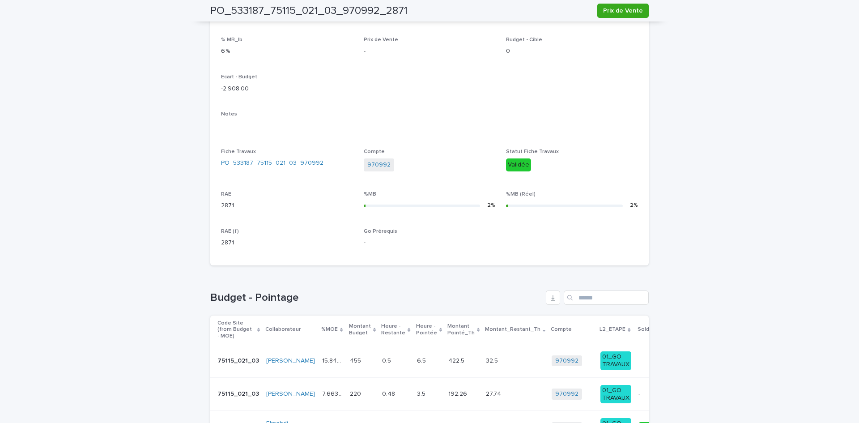
scroll to position [352, 0]
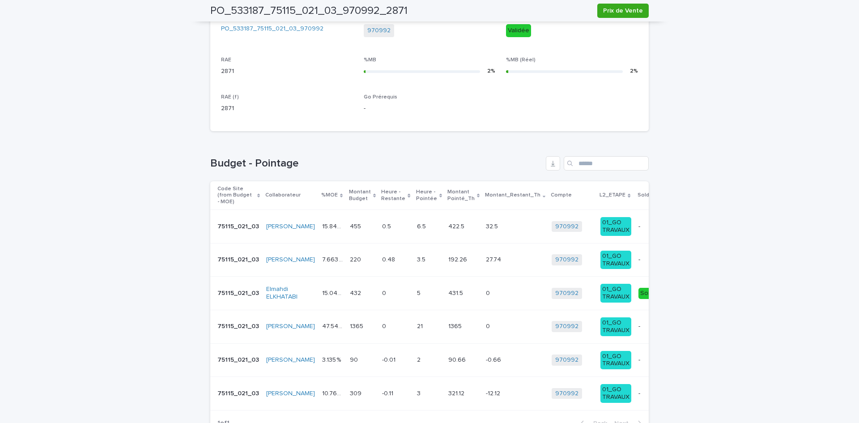
click at [382, 322] on p at bounding box center [395, 326] width 27 height 8
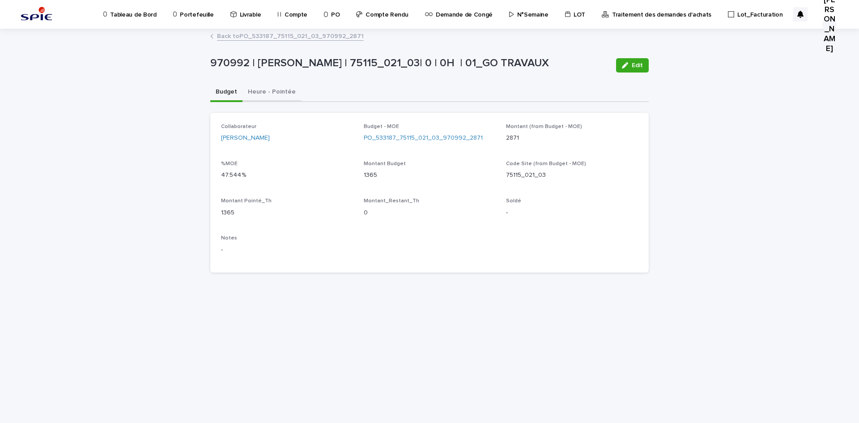
click at [279, 95] on button "Heure - Pointée" at bounding box center [271, 92] width 59 height 19
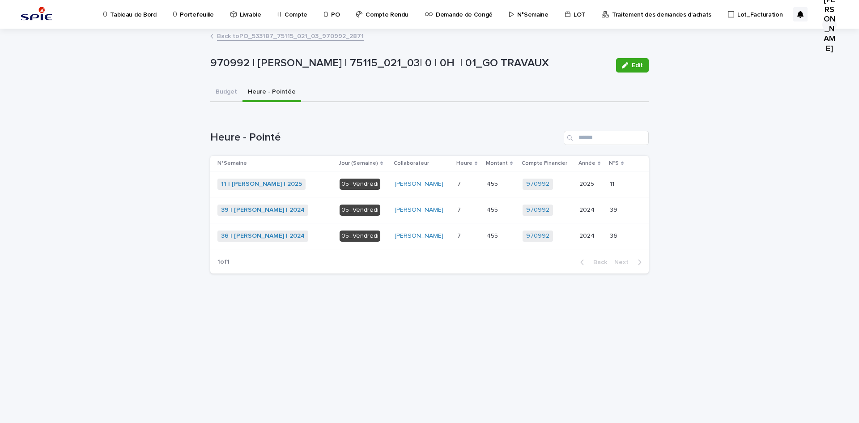
click at [250, 33] on link "Back to PO_533187_75115_021_03_970992_2871" at bounding box center [290, 35] width 147 height 10
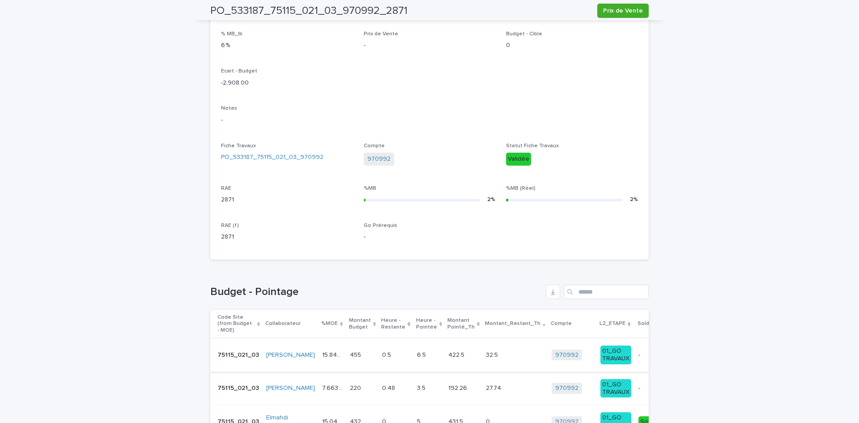
scroll to position [402, 0]
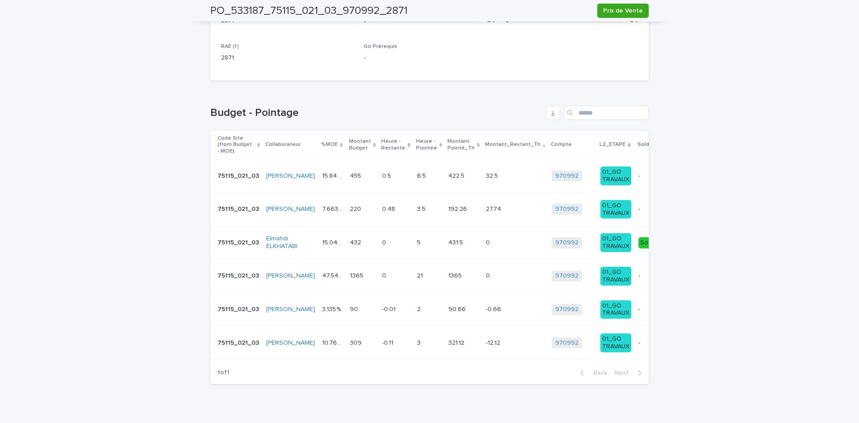
click at [417, 239] on p at bounding box center [429, 243] width 24 height 8
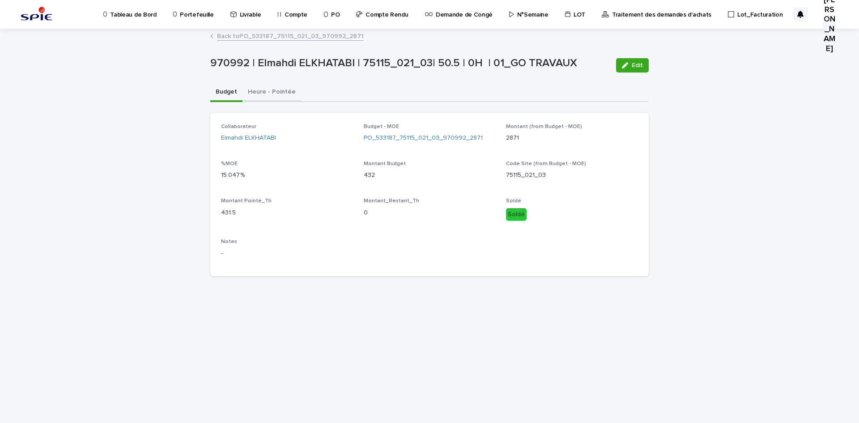
click at [262, 91] on button "Heure - Pointée" at bounding box center [271, 92] width 59 height 19
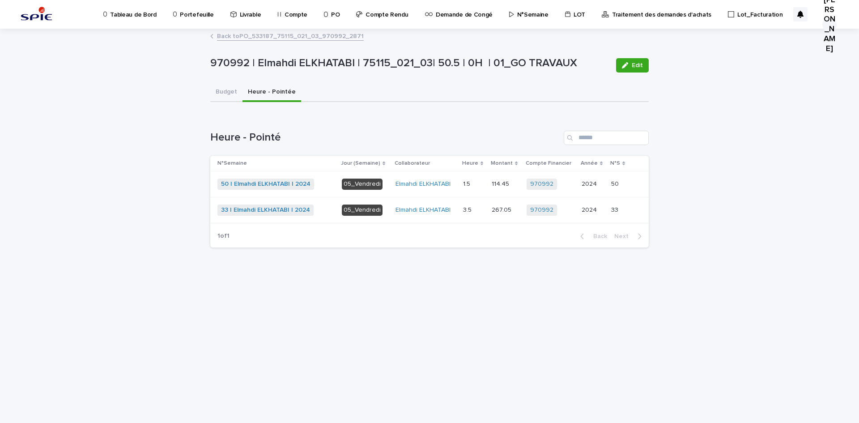
click at [278, 31] on link "Back to PO_533187_75115_021_03_970992_2871" at bounding box center [290, 35] width 147 height 10
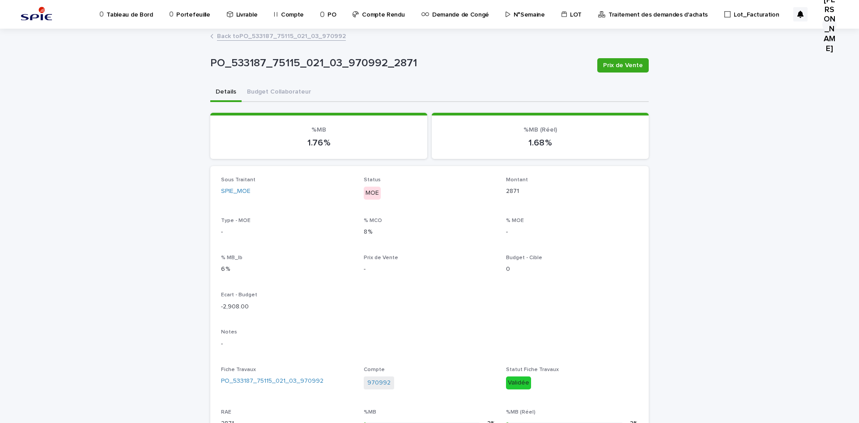
click at [242, 30] on link "Back to PO_533187_75115_021_03_970992" at bounding box center [281, 35] width 129 height 10
